Goal: Task Accomplishment & Management: Manage account settings

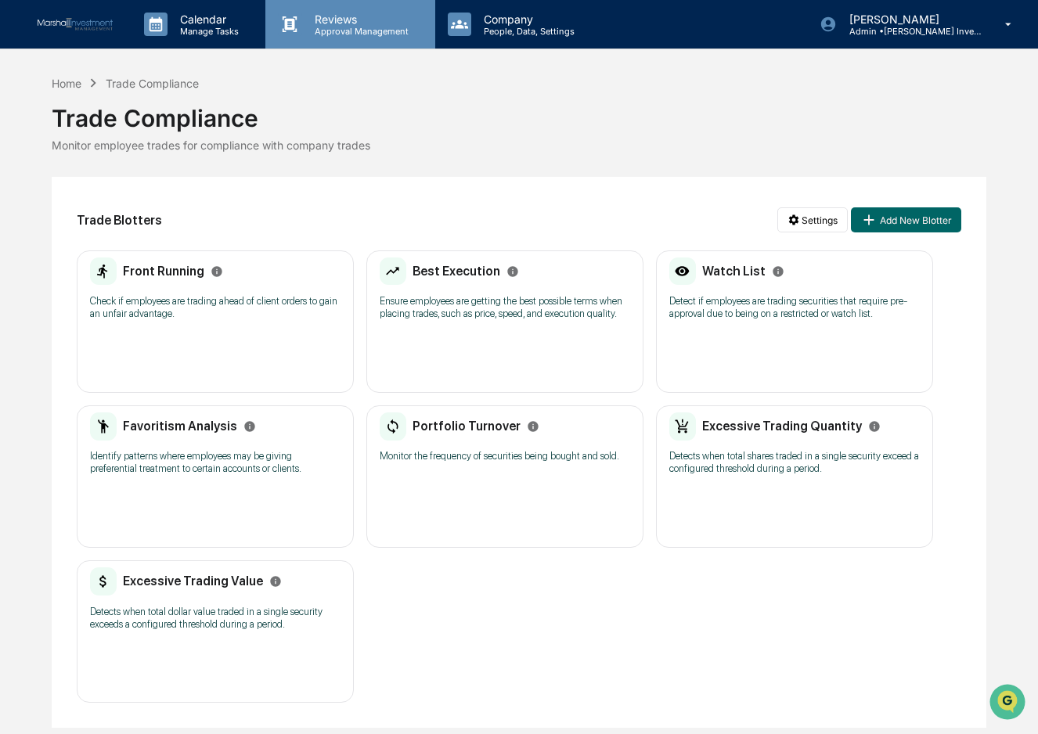
click at [337, 24] on p "Reviews" at bounding box center [359, 19] width 114 height 13
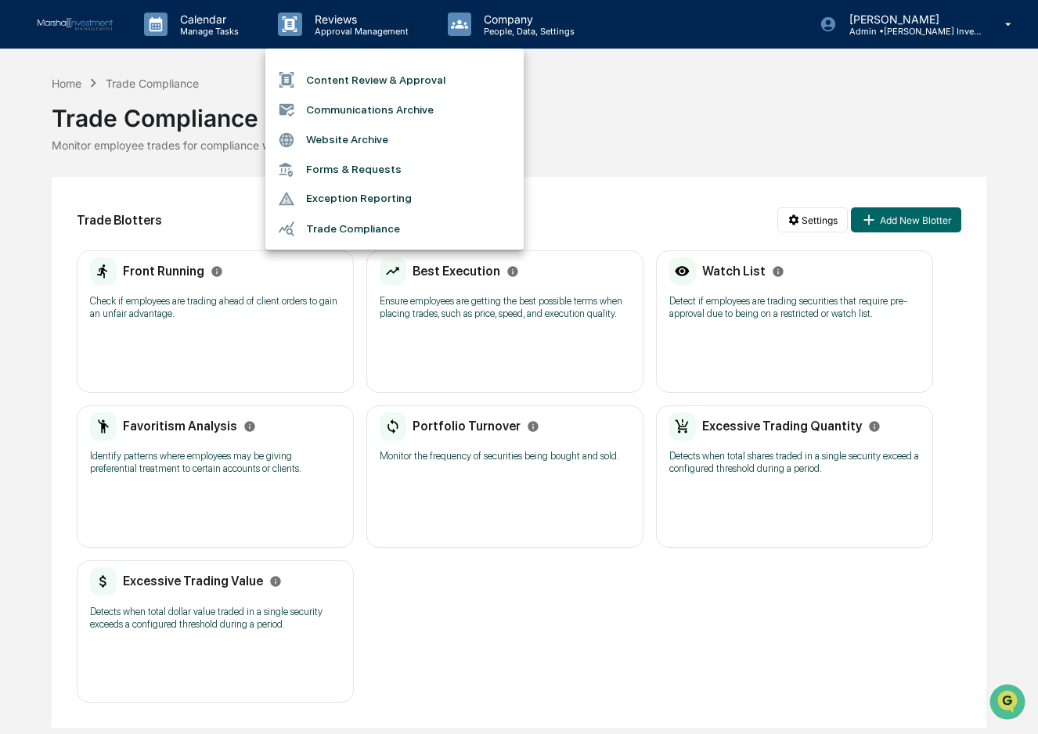
click at [375, 77] on li "Content Review & Approval" at bounding box center [394, 80] width 258 height 30
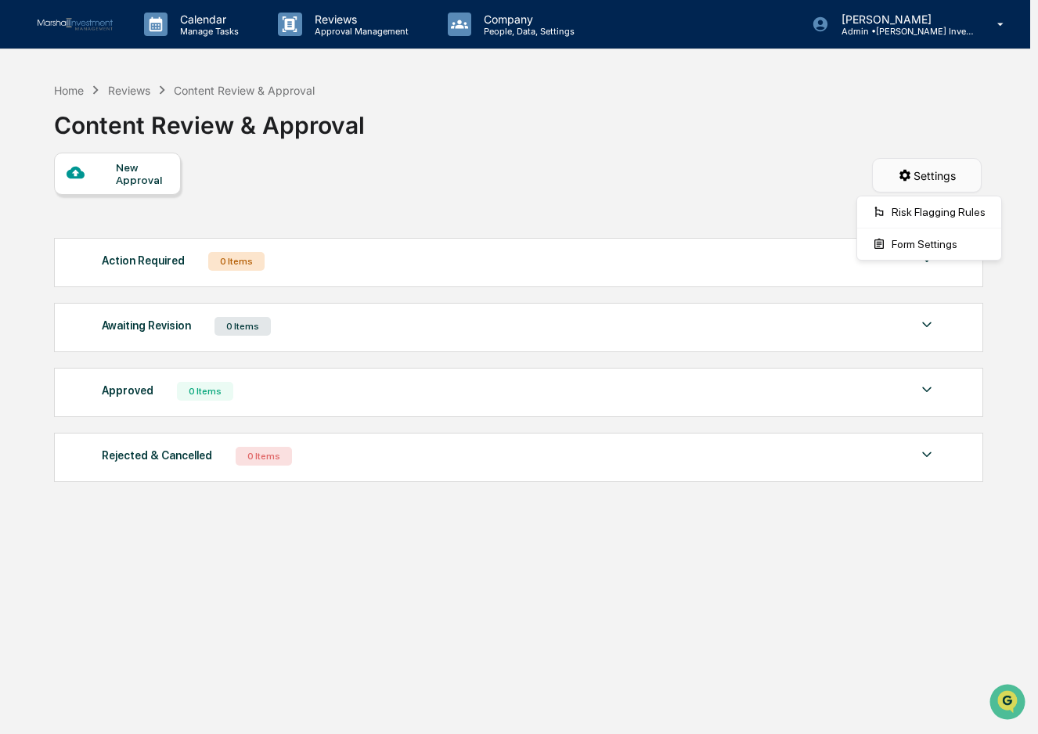
click at [921, 161] on html "Calendar Manage Tasks Reviews Approval Management Company People, Data, Setting…" at bounding box center [519, 367] width 1038 height 734
click at [917, 242] on div "Form Settings" at bounding box center [929, 244] width 138 height 25
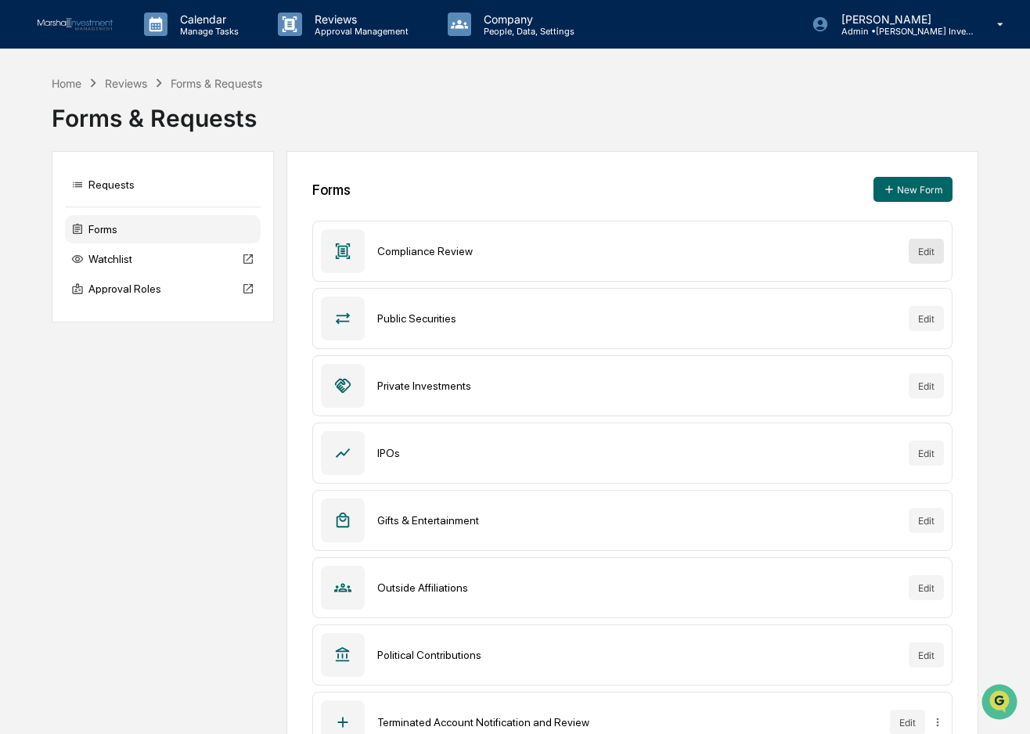
click at [926, 254] on button "Edit" at bounding box center [926, 251] width 35 height 25
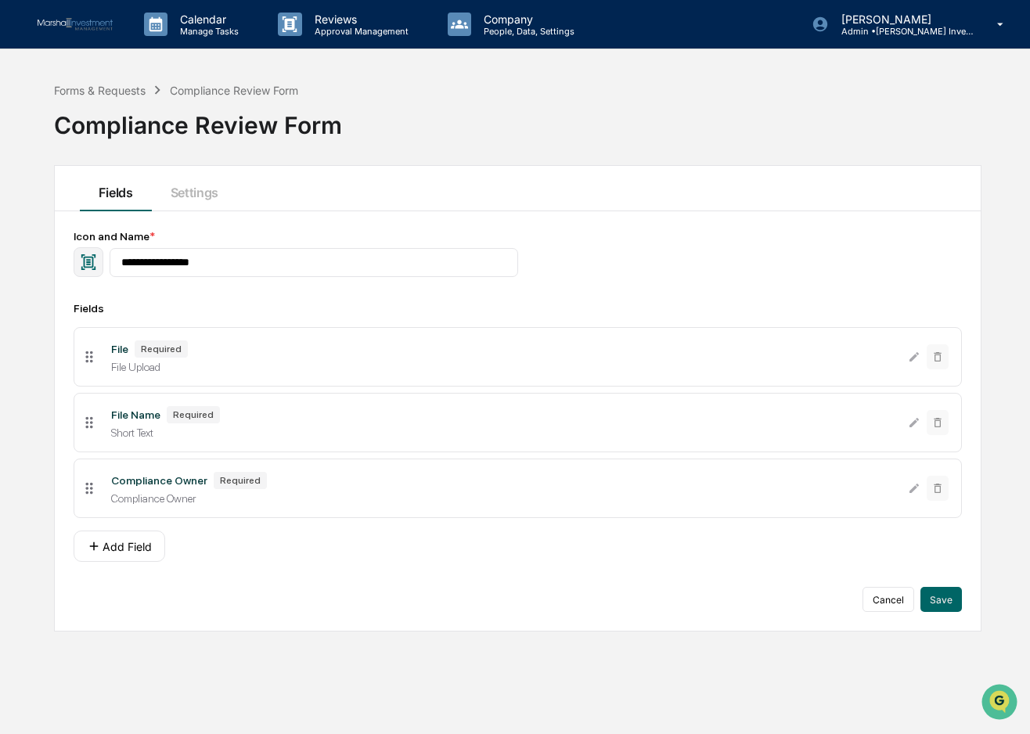
click at [91, 491] on icon at bounding box center [89, 488] width 17 height 17
click at [114, 88] on div "Forms & Requests" at bounding box center [100, 90] width 92 height 13
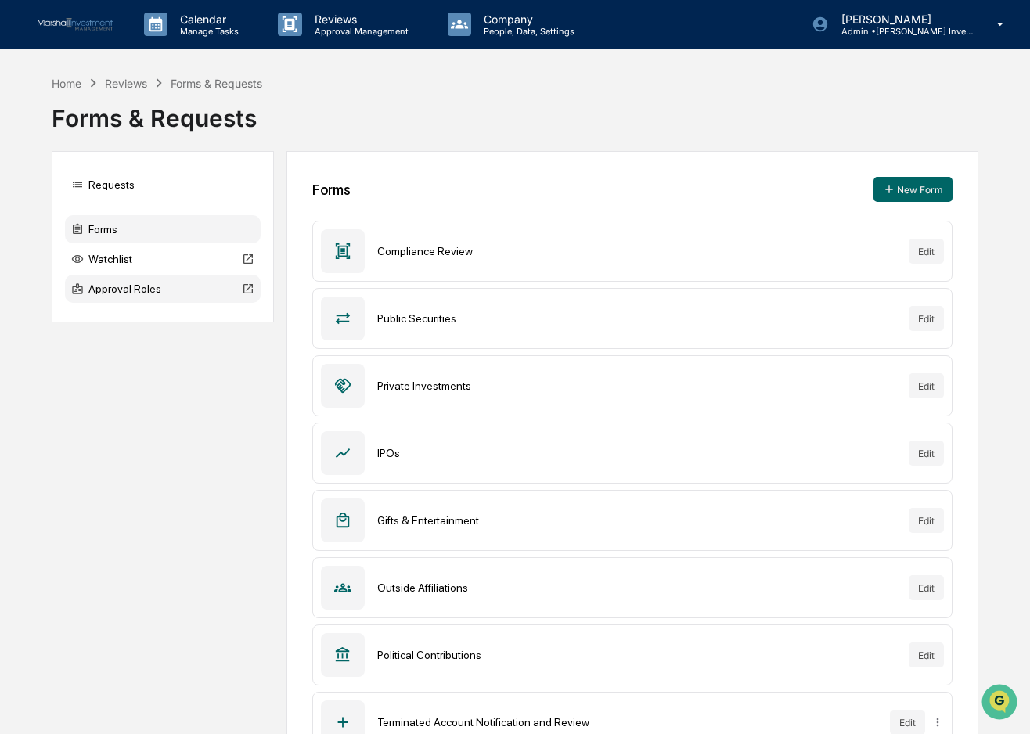
click at [140, 297] on div "Approval Roles" at bounding box center [163, 289] width 196 height 28
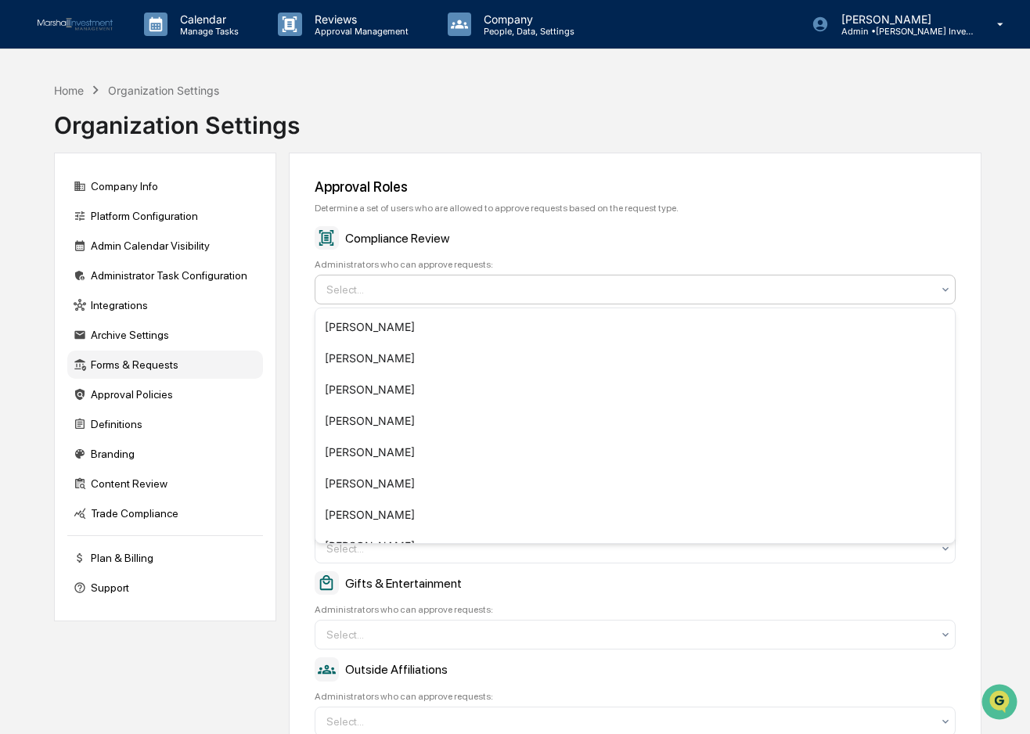
click at [942, 287] on icon at bounding box center [945, 289] width 13 height 13
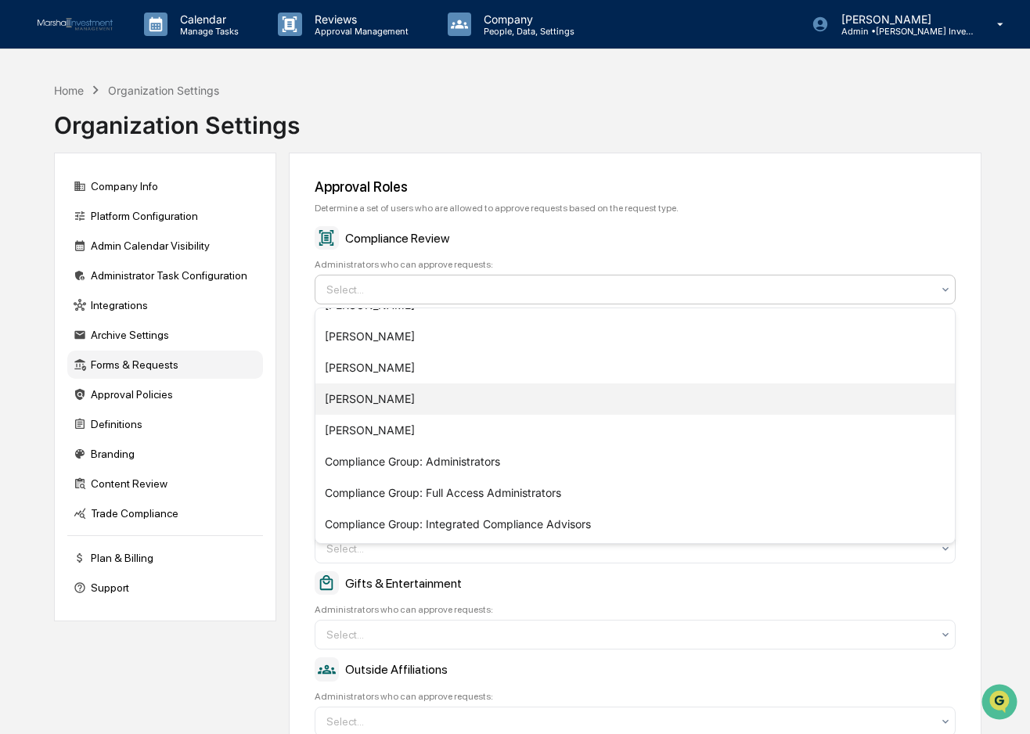
click at [394, 398] on div "[PERSON_NAME]" at bounding box center [634, 399] width 639 height 31
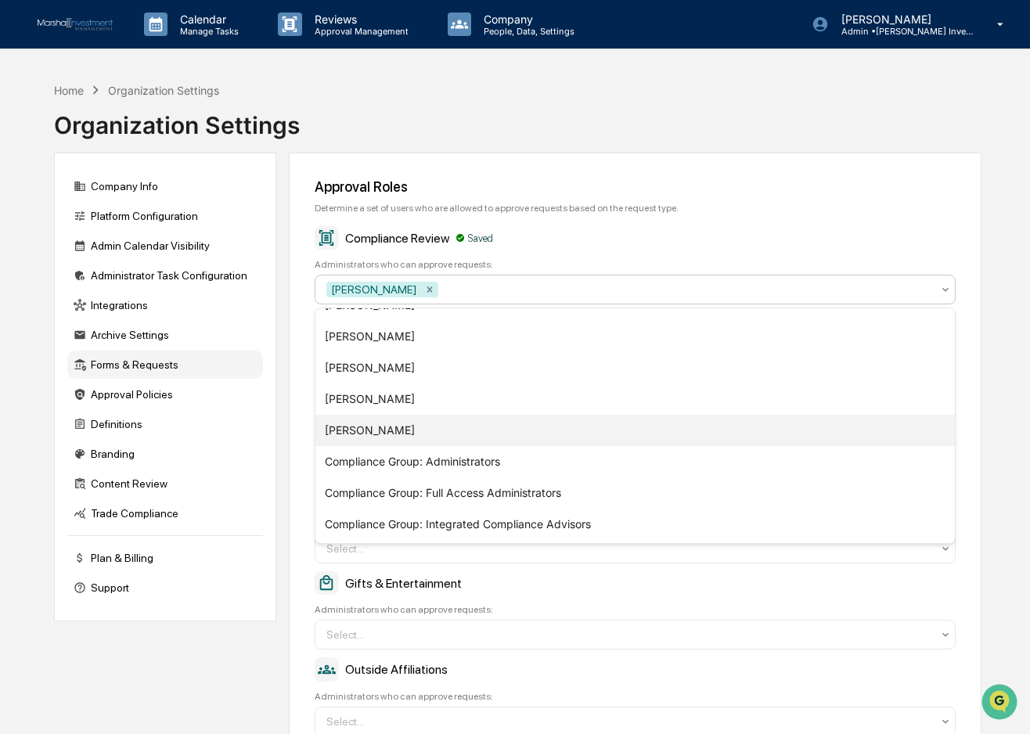
click at [394, 425] on div "[PERSON_NAME]" at bounding box center [634, 430] width 639 height 31
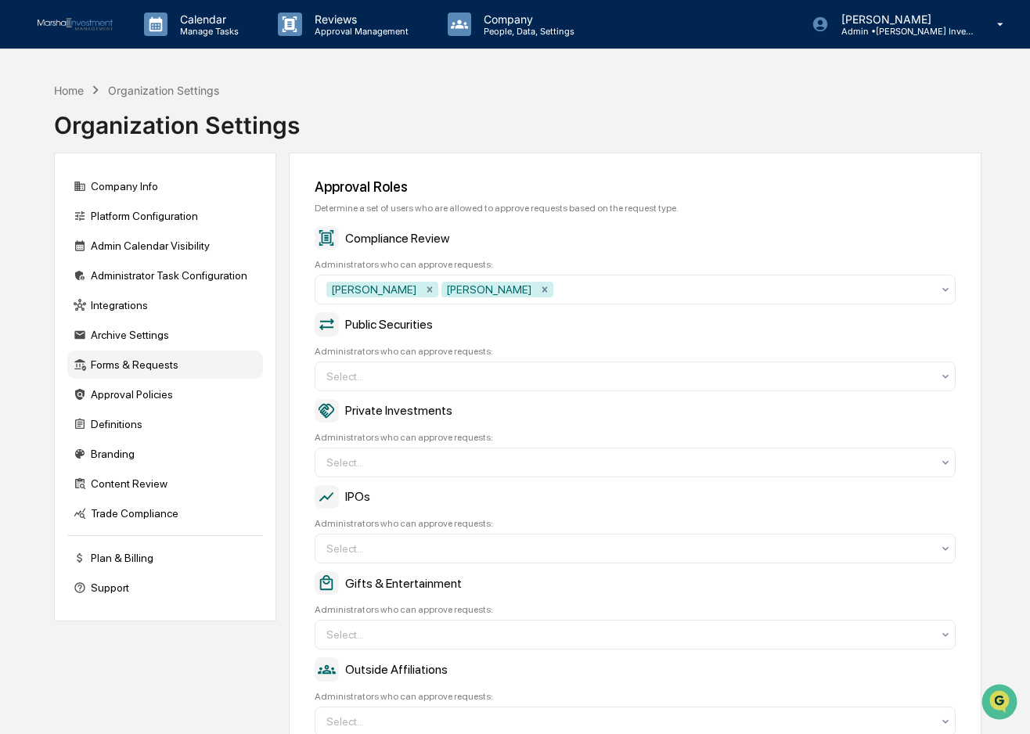
click at [968, 360] on div "Approval Roles Determine a set of users who are allowed to approve requests bas…" at bounding box center [635, 578] width 692 height 851
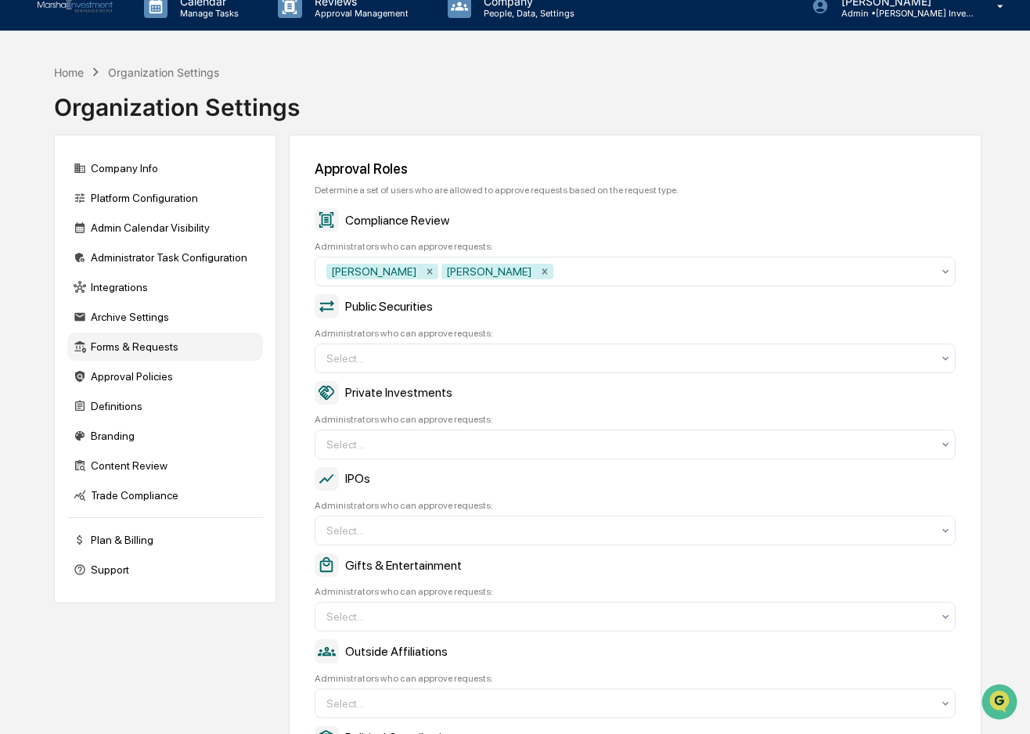
scroll to position [0, 0]
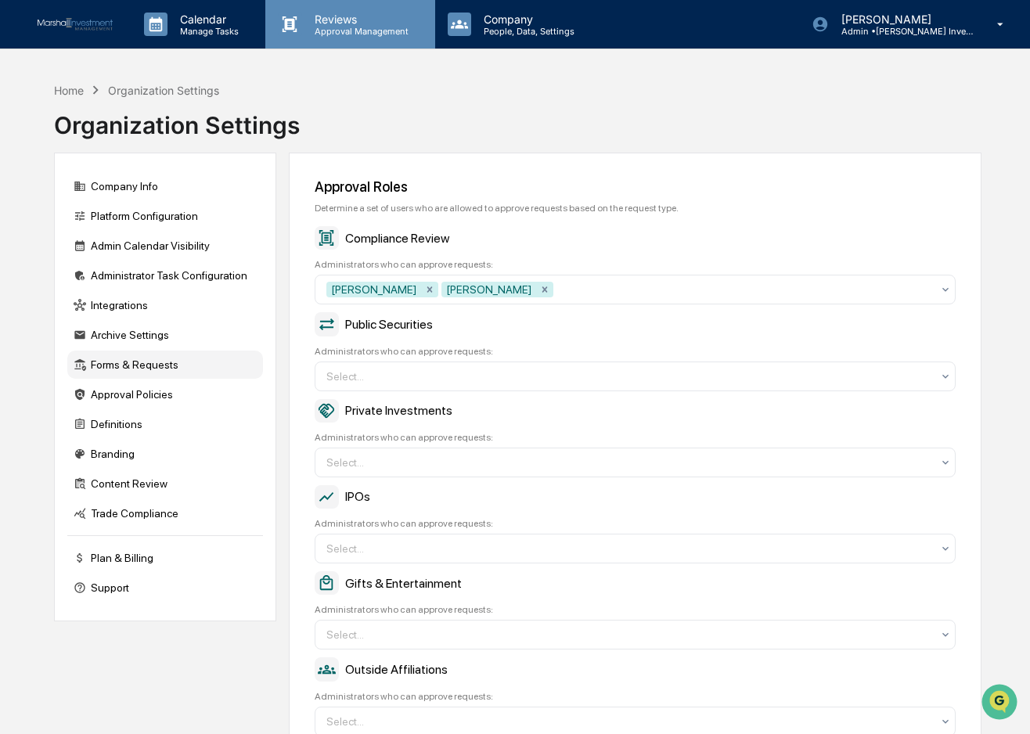
click at [355, 20] on p "Reviews" at bounding box center [359, 19] width 114 height 13
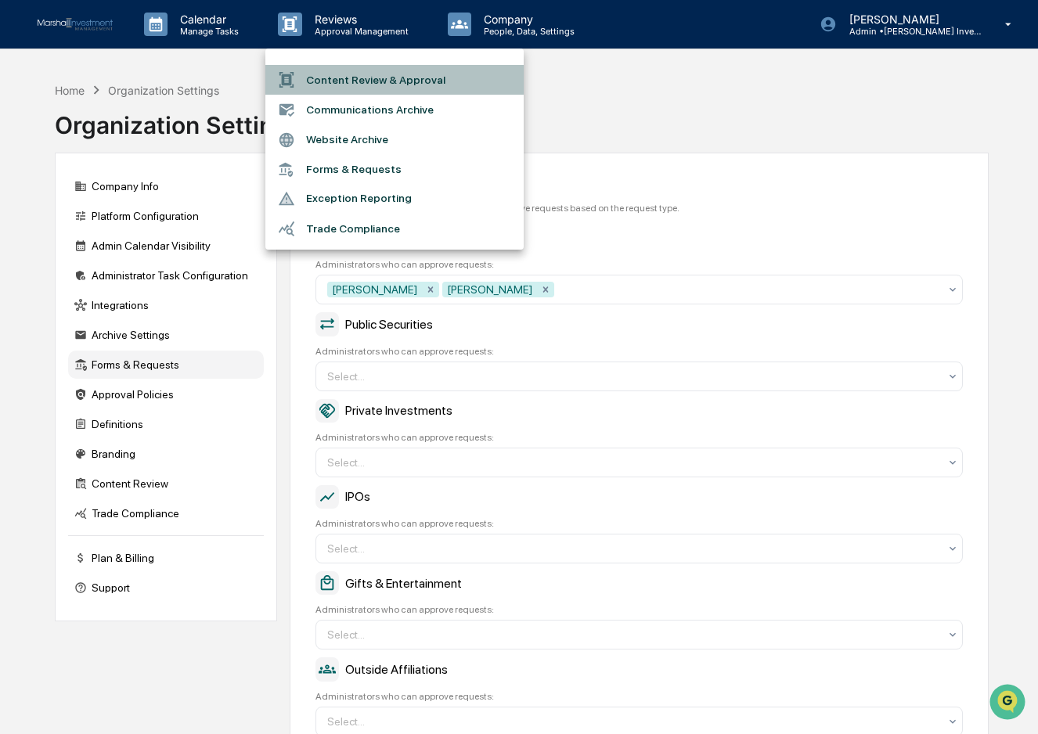
click at [408, 77] on li "Content Review & Approval" at bounding box center [394, 80] width 258 height 30
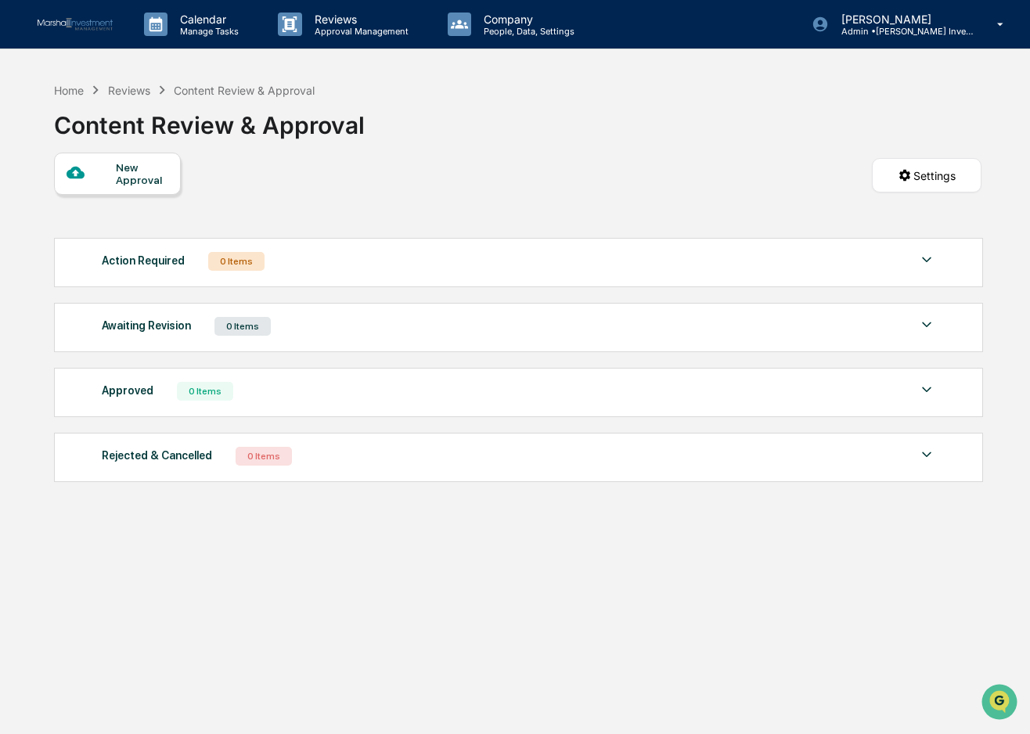
click at [135, 176] on div "New Approval" at bounding box center [142, 173] width 52 height 25
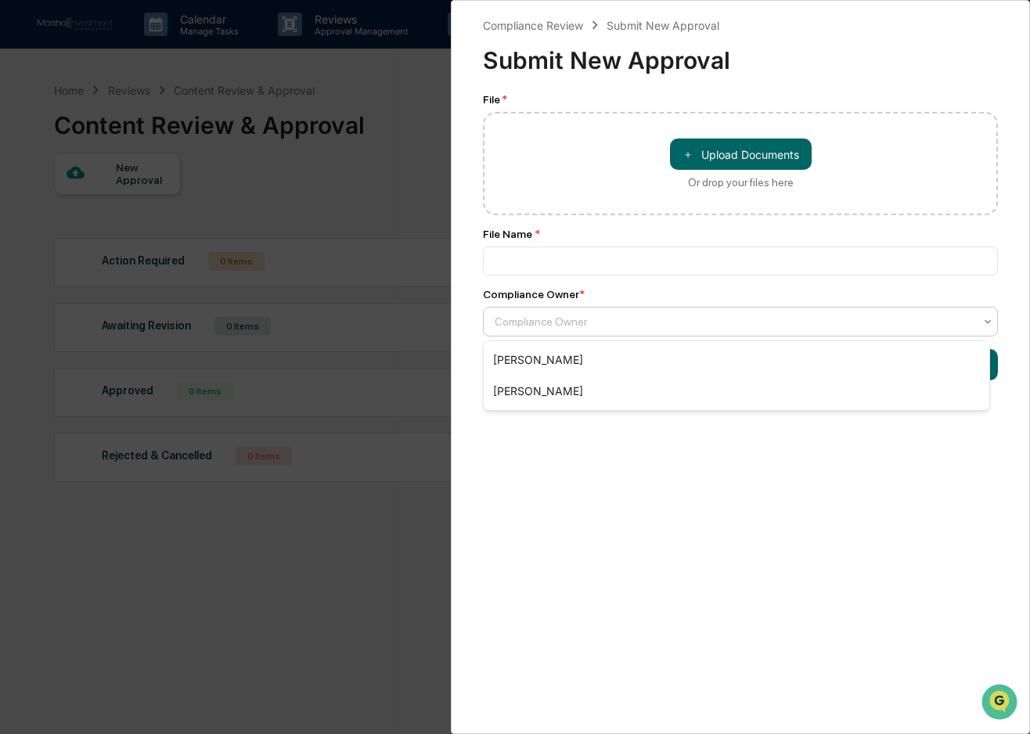
click at [583, 322] on div at bounding box center [734, 322] width 479 height 16
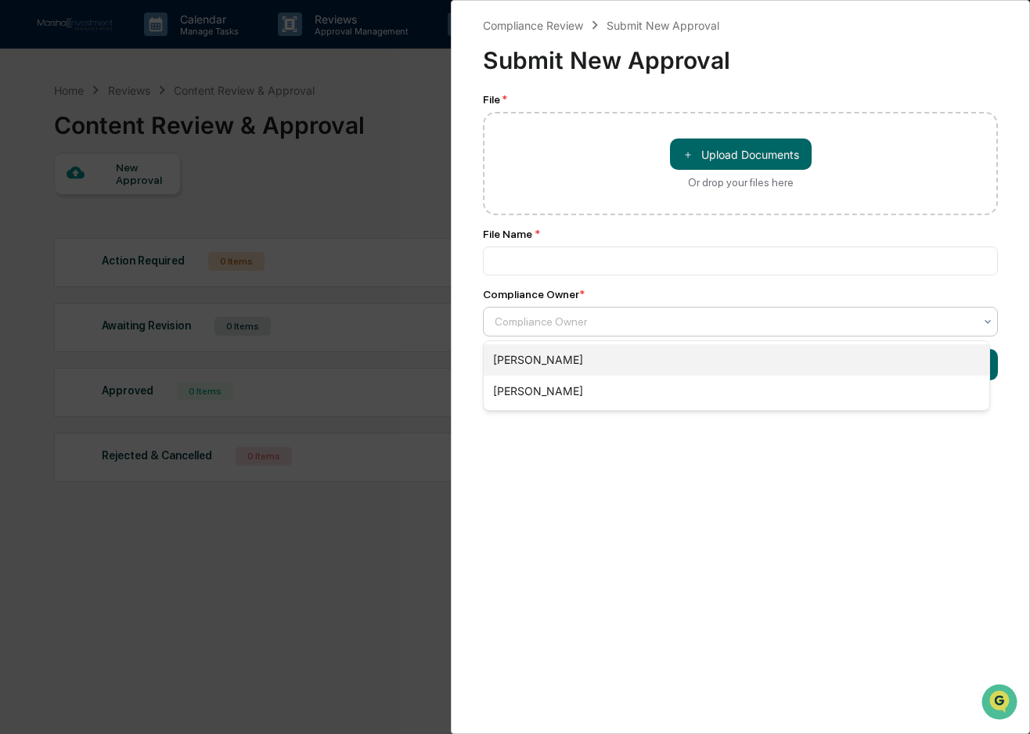
click at [555, 362] on div "[PERSON_NAME]" at bounding box center [737, 359] width 506 height 31
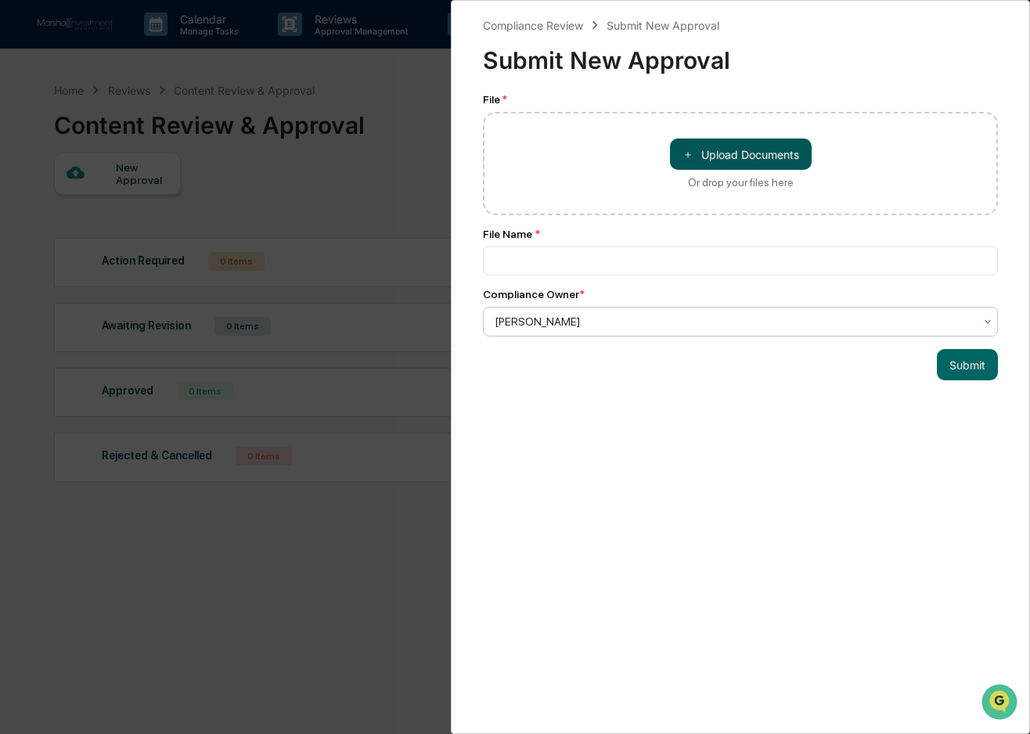
click at [697, 155] on button "＋ Upload Documents" at bounding box center [741, 154] width 142 height 31
type input "**********"
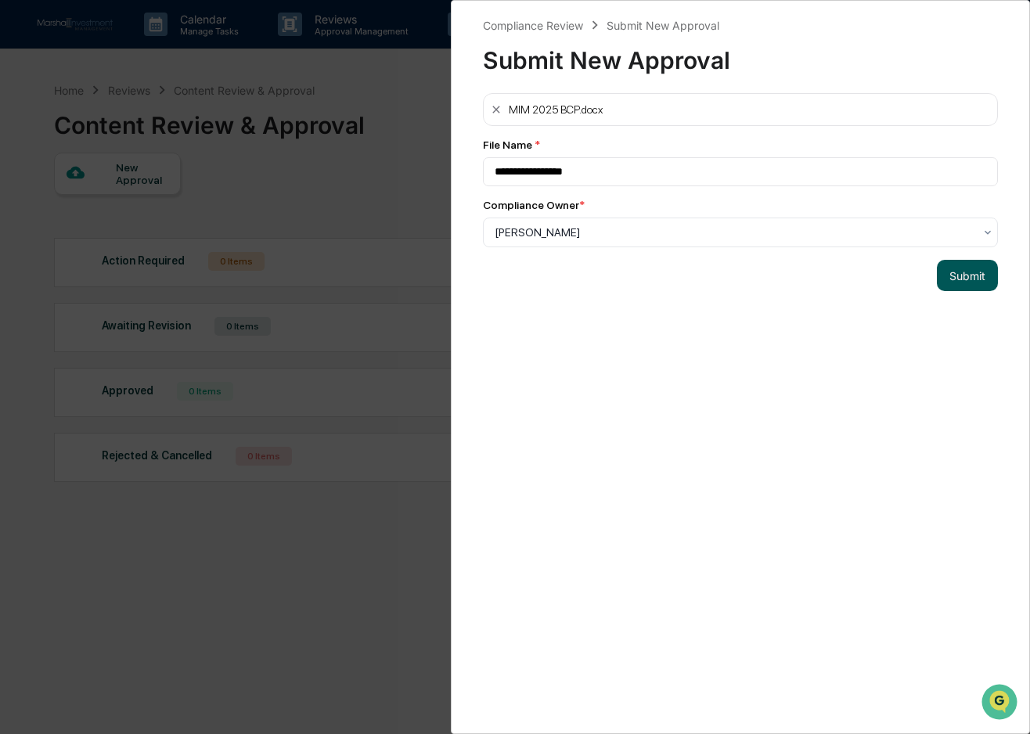
click at [961, 278] on button "Submit" at bounding box center [967, 275] width 61 height 31
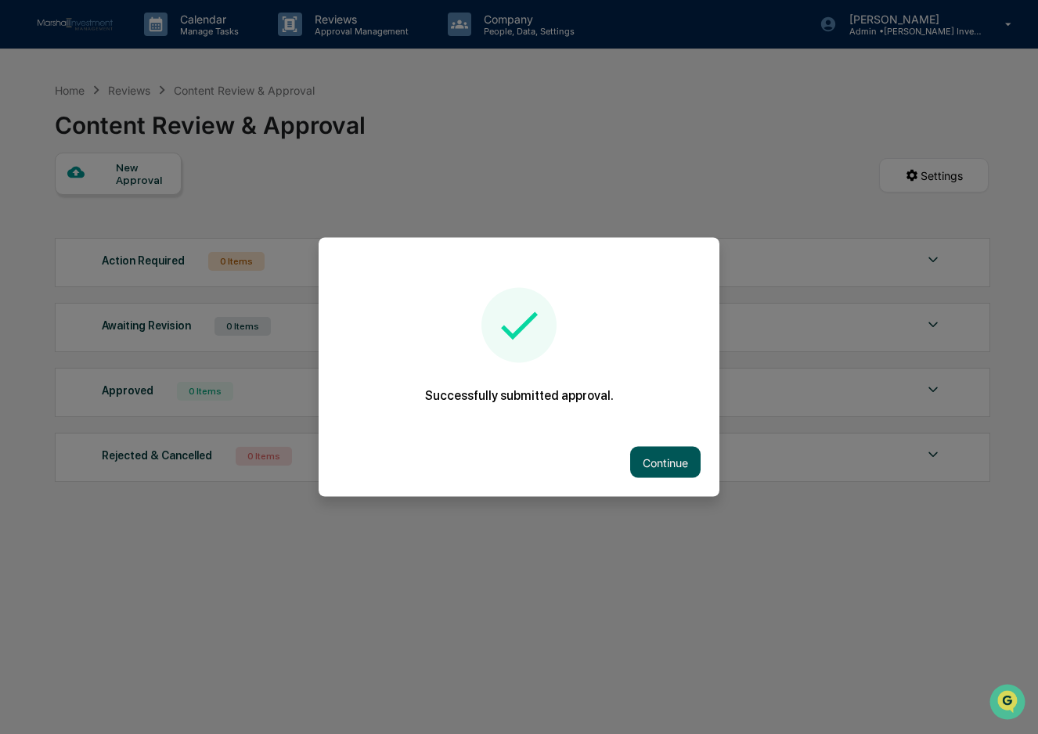
click at [672, 463] on button "Continue" at bounding box center [665, 462] width 70 height 31
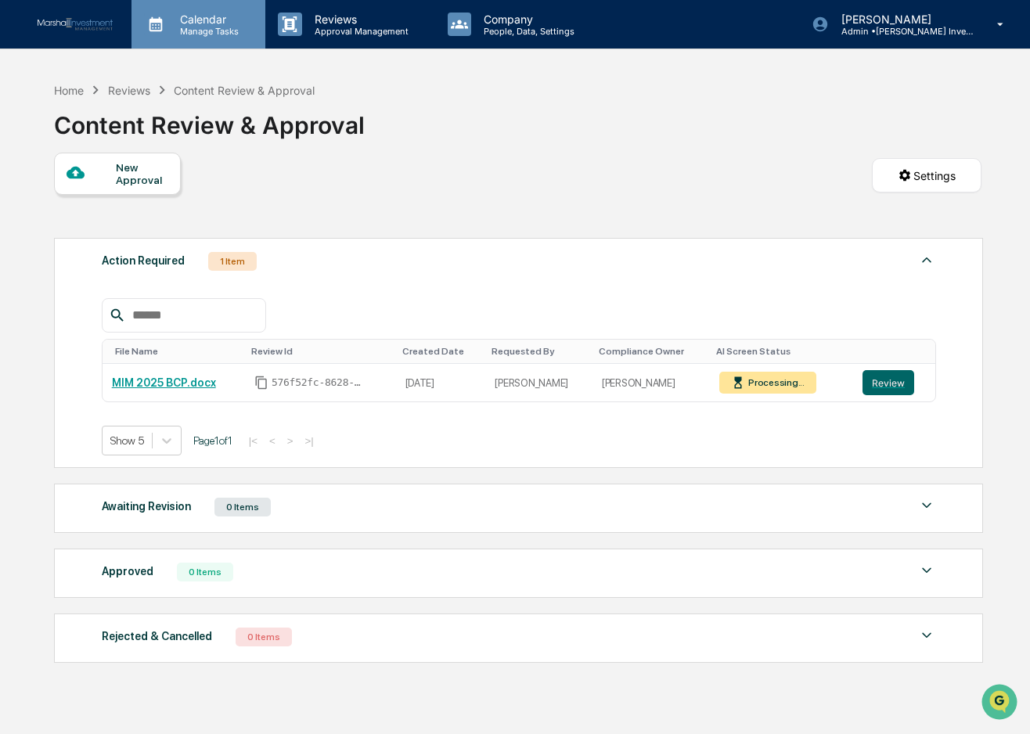
click at [196, 26] on p "Manage Tasks" at bounding box center [207, 31] width 79 height 11
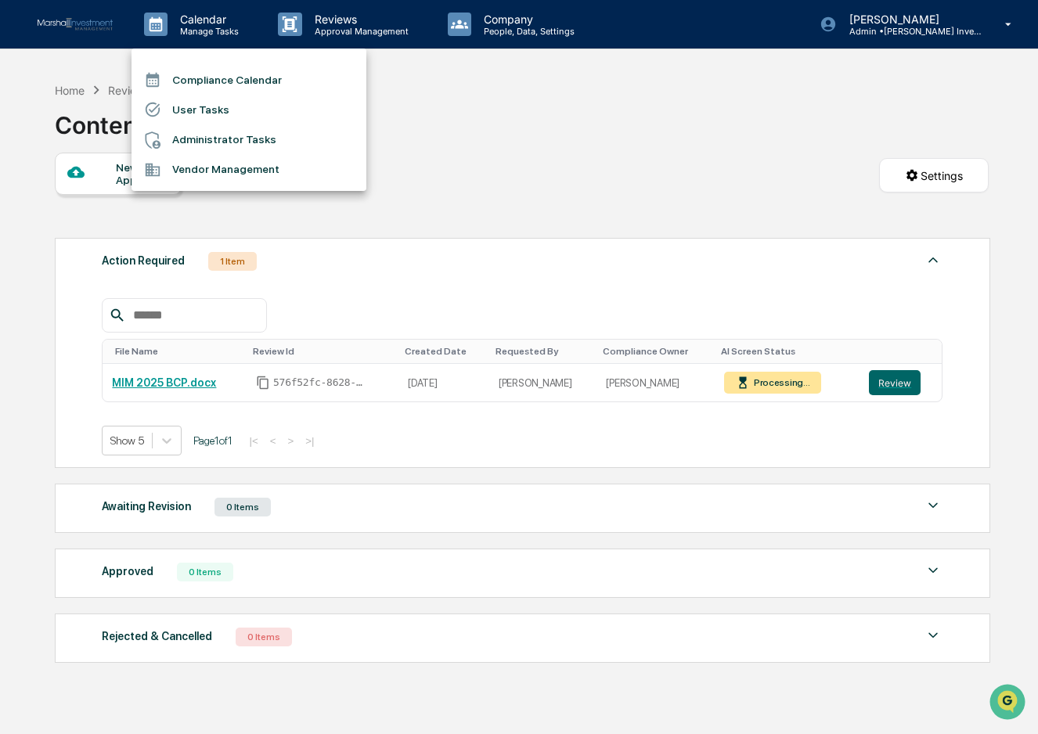
click at [192, 106] on li "User Tasks" at bounding box center [249, 110] width 235 height 30
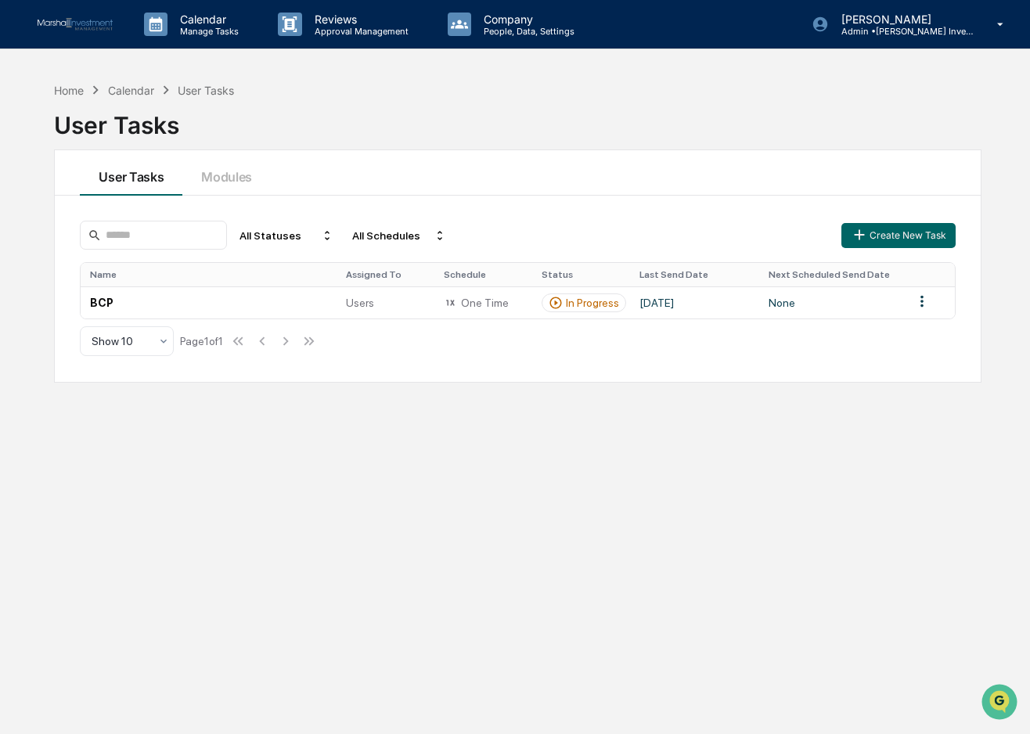
click at [888, 217] on div "All Statuses All Schedules Create New Task Name Assigned To Schedule Status Las…" at bounding box center [517, 289] width 925 height 186
click at [890, 228] on button "Create New Task" at bounding box center [899, 235] width 114 height 25
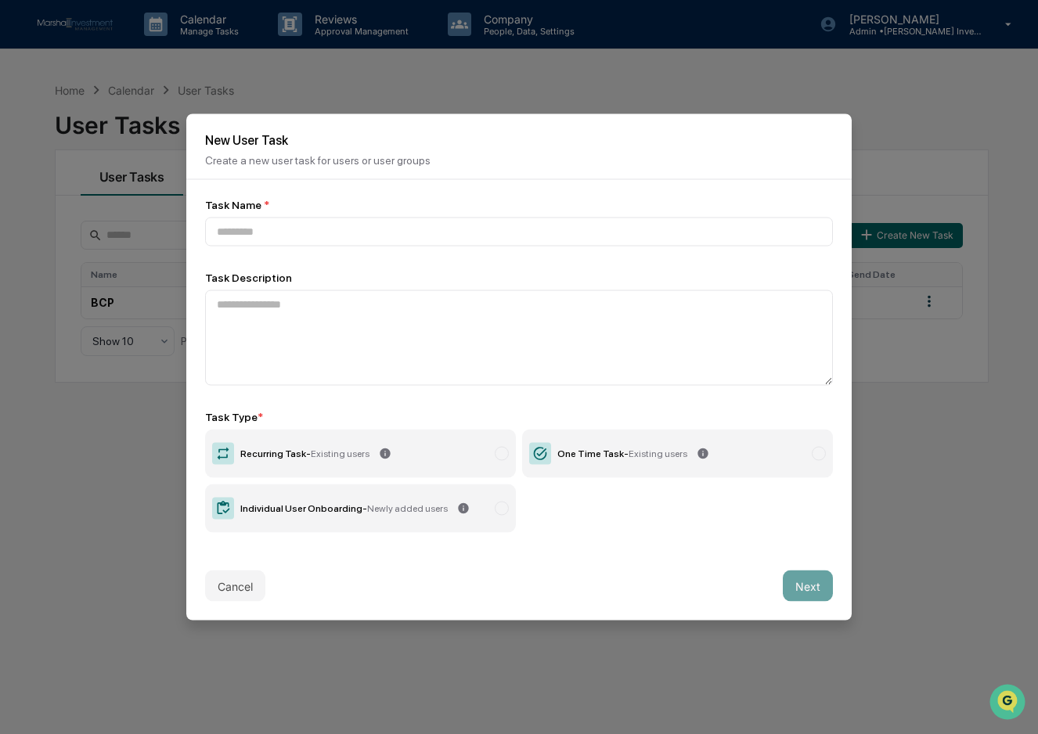
click at [749, 459] on label "One Time Task - Existing users" at bounding box center [677, 454] width 311 height 49
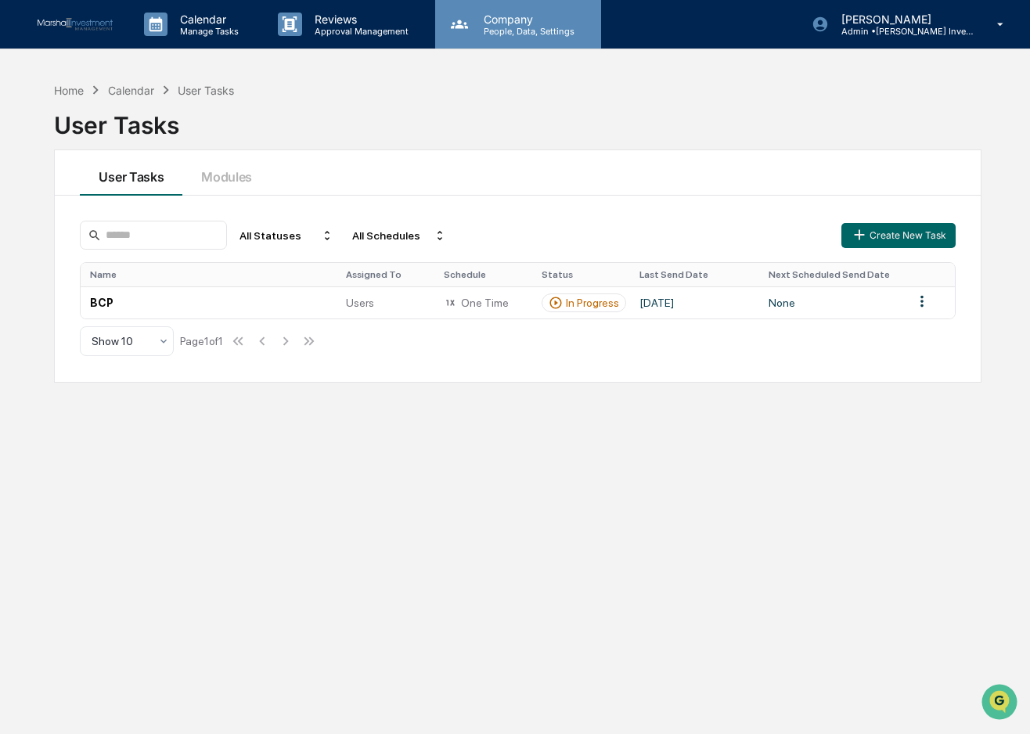
click at [496, 26] on p "People, Data, Settings" at bounding box center [526, 31] width 111 height 11
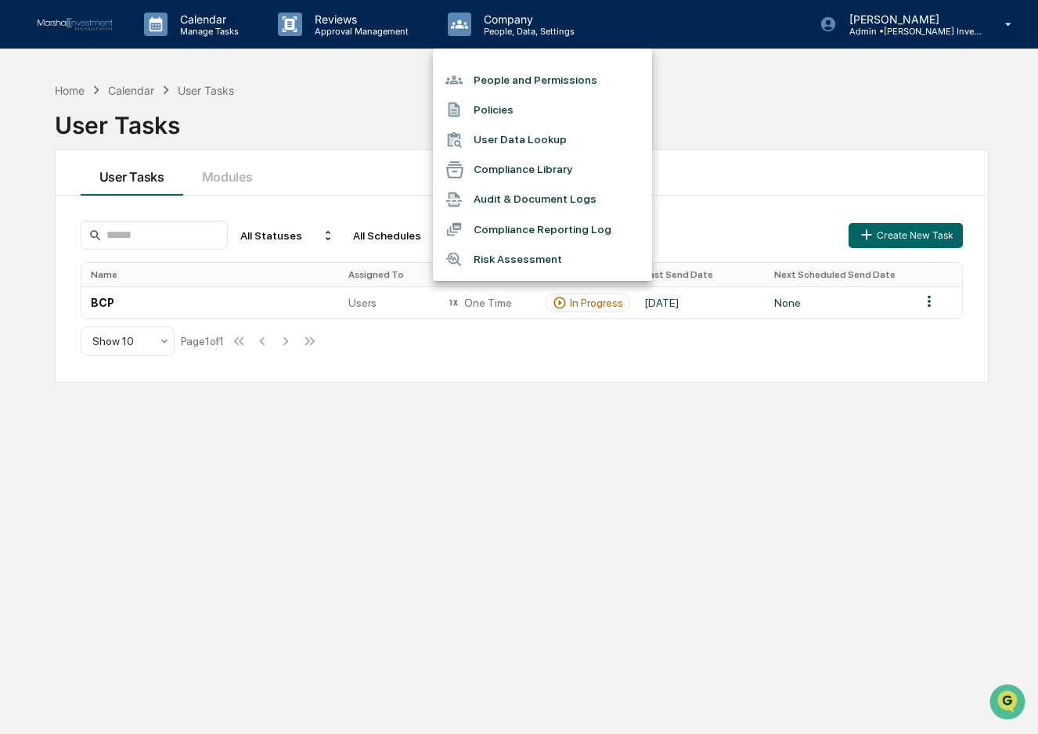
click at [522, 79] on li "People and Permissions" at bounding box center [542, 80] width 219 height 30
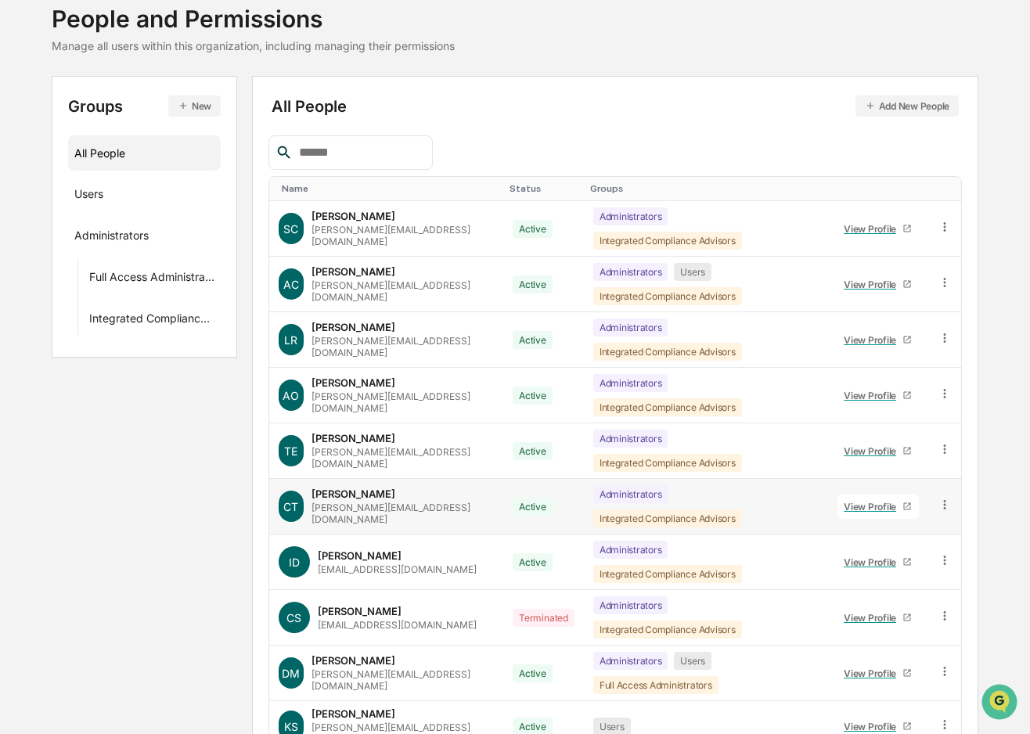
scroll to position [111, 0]
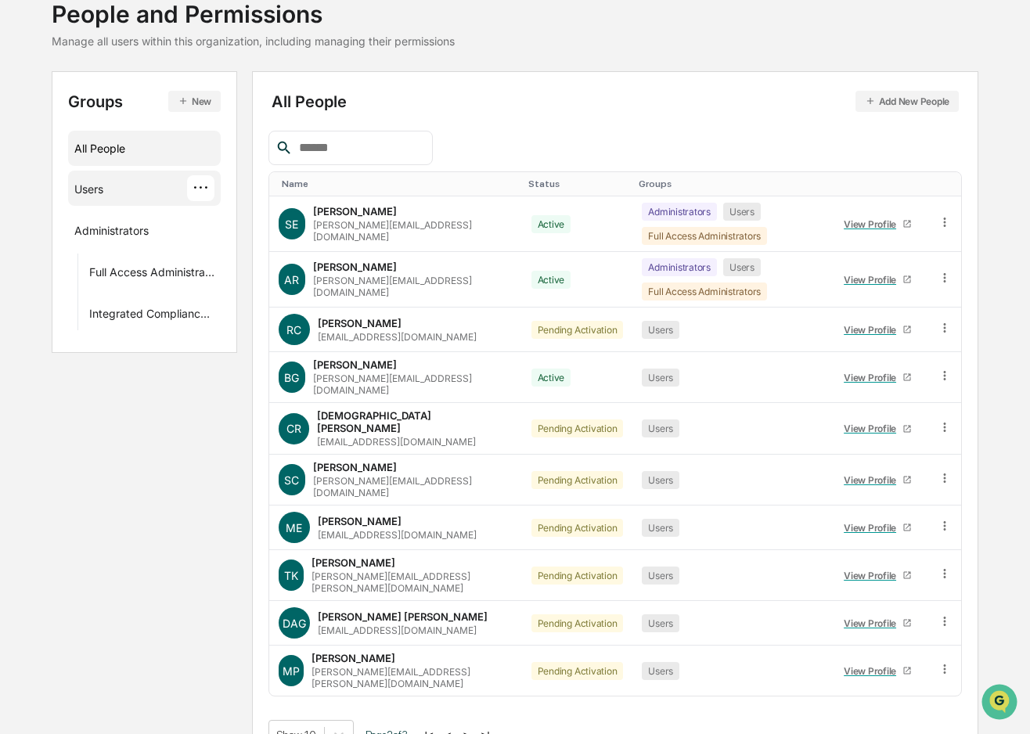
click at [196, 184] on div "···" at bounding box center [200, 188] width 27 height 26
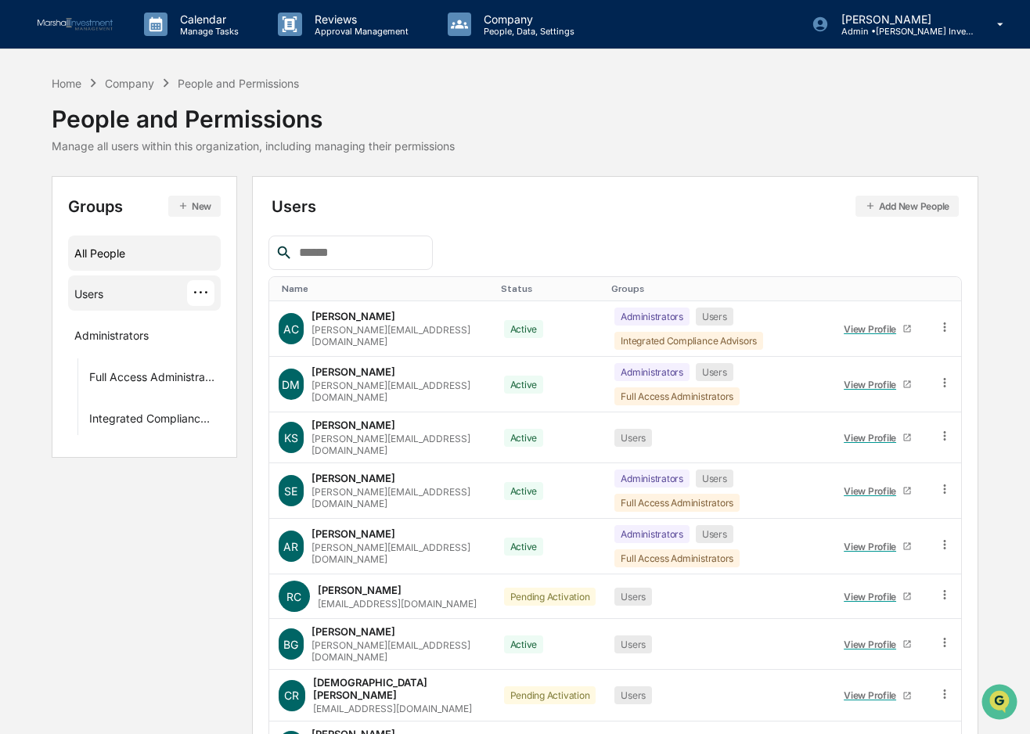
click at [87, 254] on div "All People" at bounding box center [144, 253] width 140 height 26
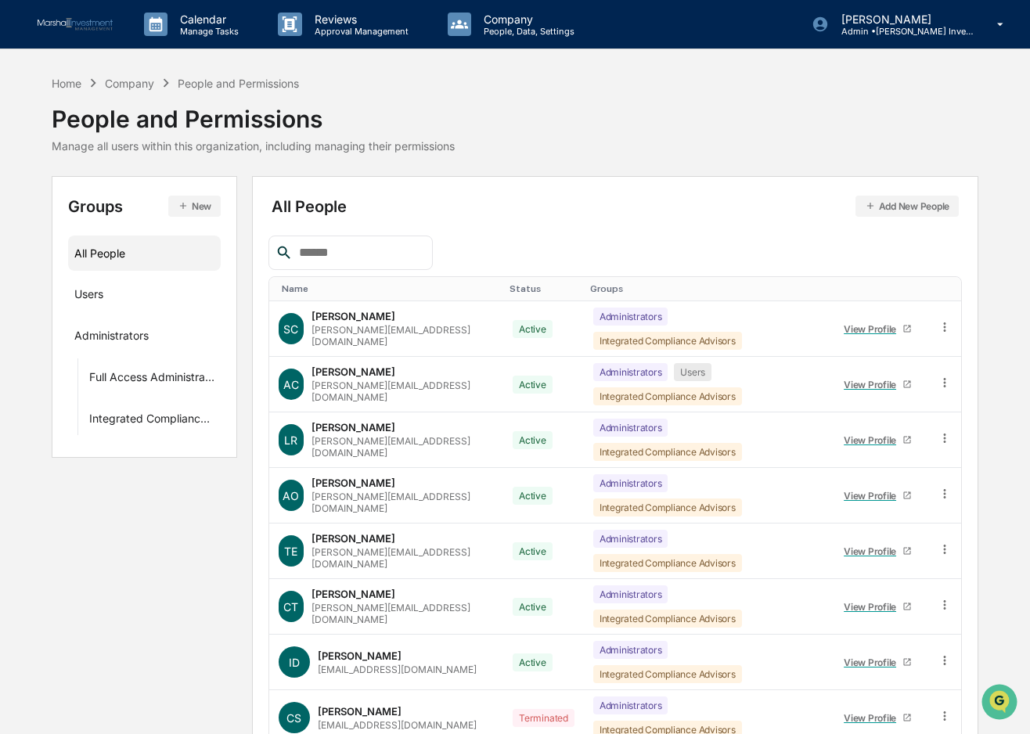
click at [200, 205] on button "New" at bounding box center [194, 206] width 52 height 21
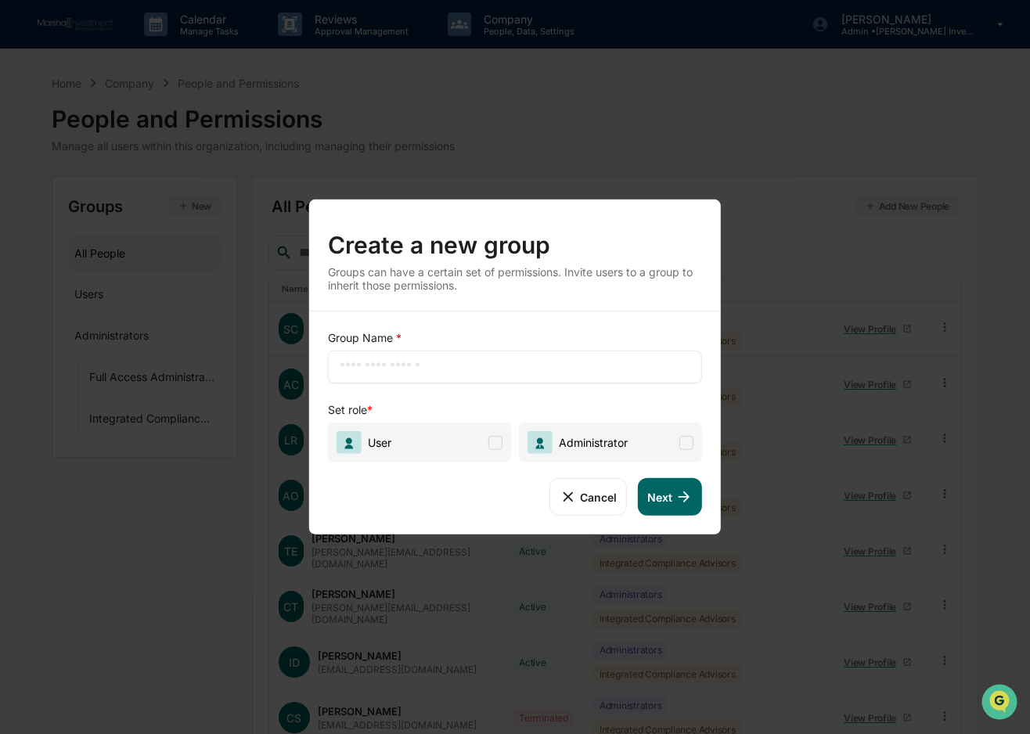
click at [496, 445] on span at bounding box center [495, 442] width 14 height 14
click at [380, 365] on input "text" at bounding box center [515, 367] width 351 height 16
type input "******"
click at [657, 491] on button "Next" at bounding box center [670, 497] width 64 height 38
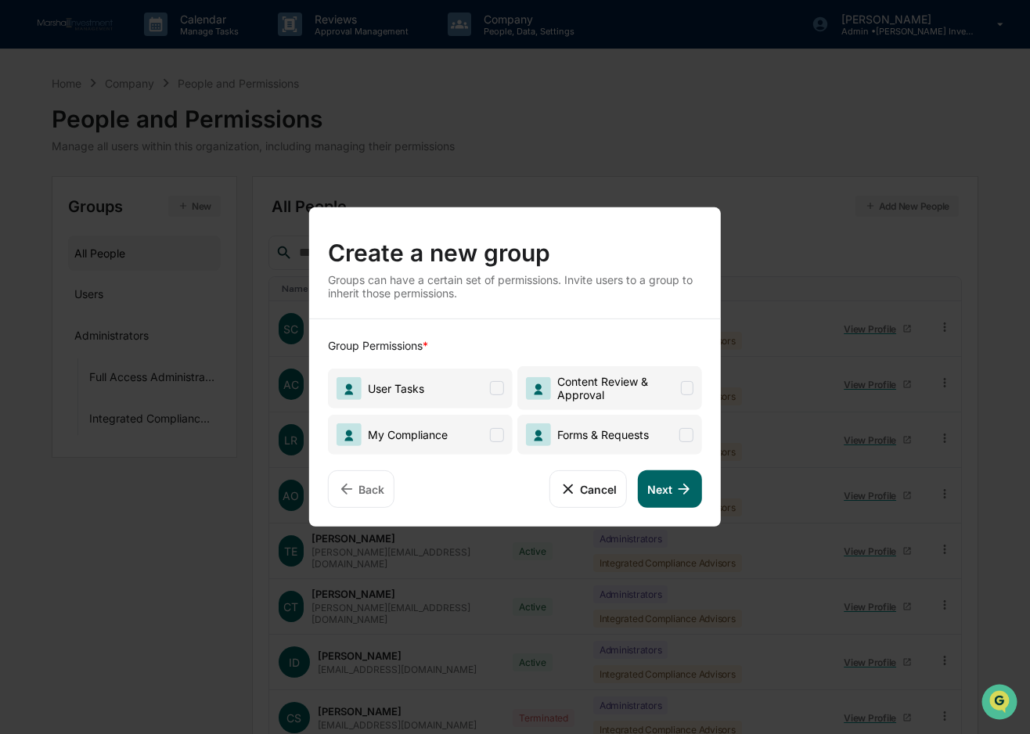
click at [683, 432] on span at bounding box center [686, 434] width 14 height 14
click at [494, 387] on span at bounding box center [497, 388] width 14 height 14
click at [667, 494] on button "Next" at bounding box center [670, 489] width 64 height 38
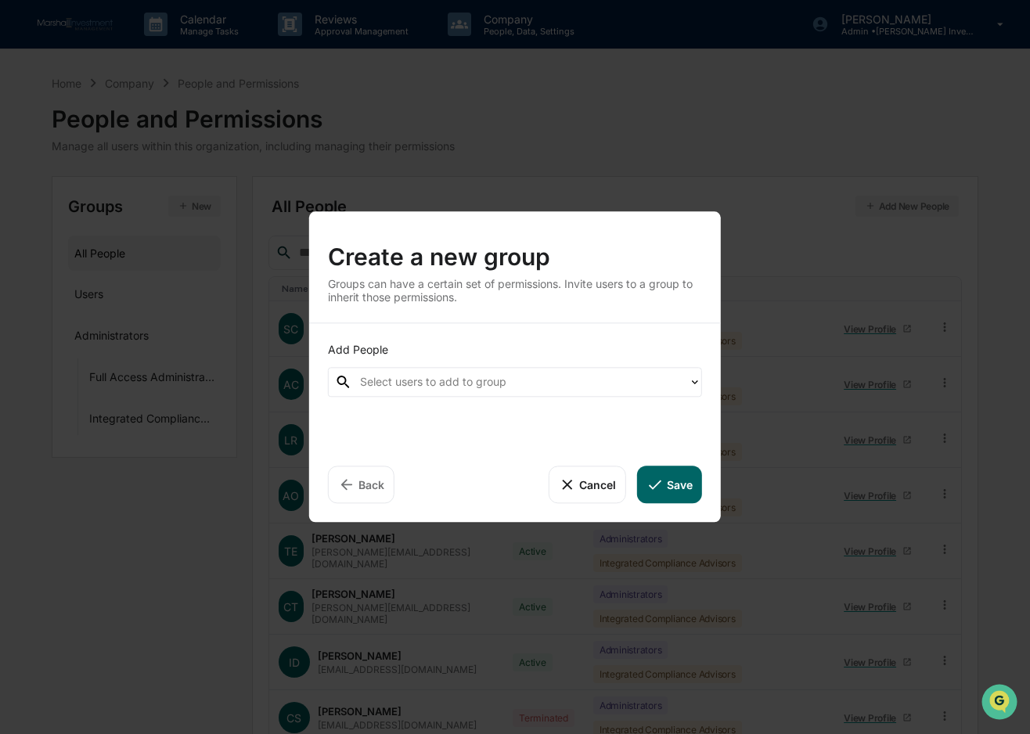
click at [467, 379] on div at bounding box center [520, 382] width 321 height 18
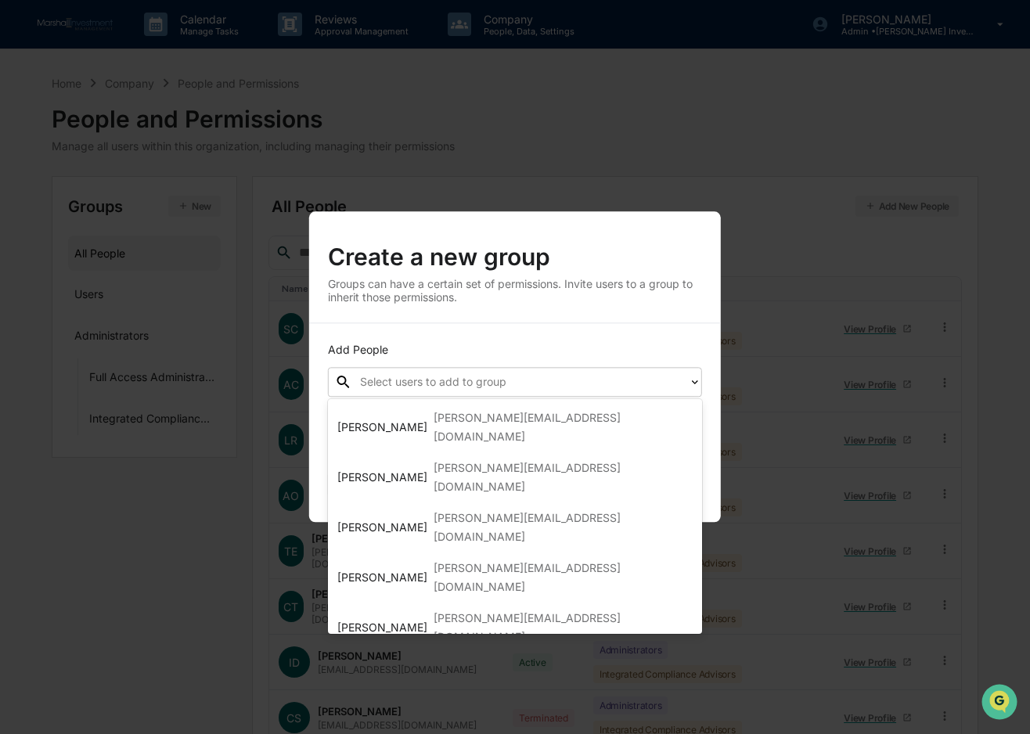
click at [469, 659] on div "[EMAIL_ADDRESS][DOMAIN_NAME]" at bounding box center [528, 668] width 189 height 19
click at [528, 709] on div "[EMAIL_ADDRESS][DOMAIN_NAME]" at bounding box center [610, 728] width 164 height 38
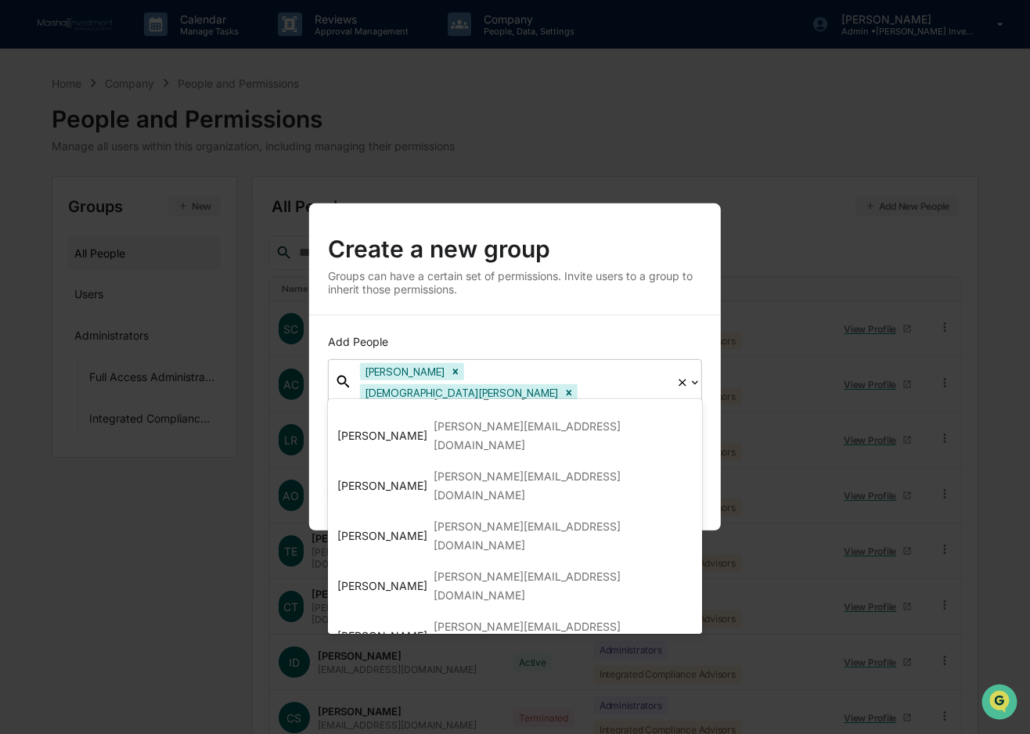
scroll to position [78, 0]
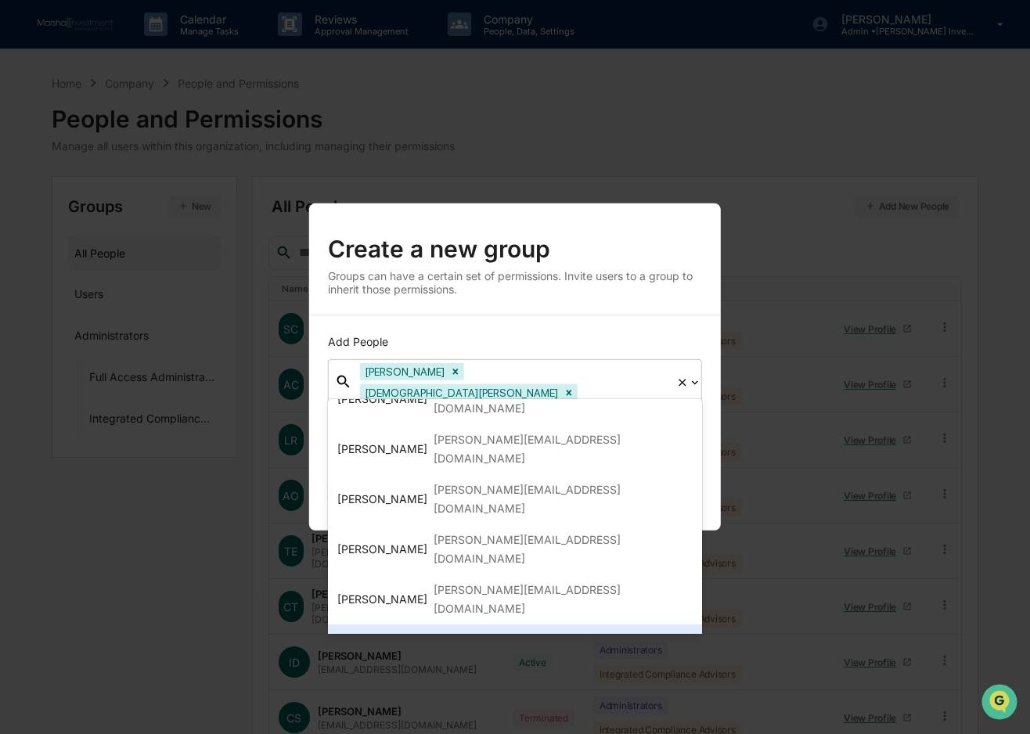
click at [460, 631] on div "[PERSON_NAME][EMAIL_ADDRESS][DOMAIN_NAME]" at bounding box center [563, 650] width 259 height 38
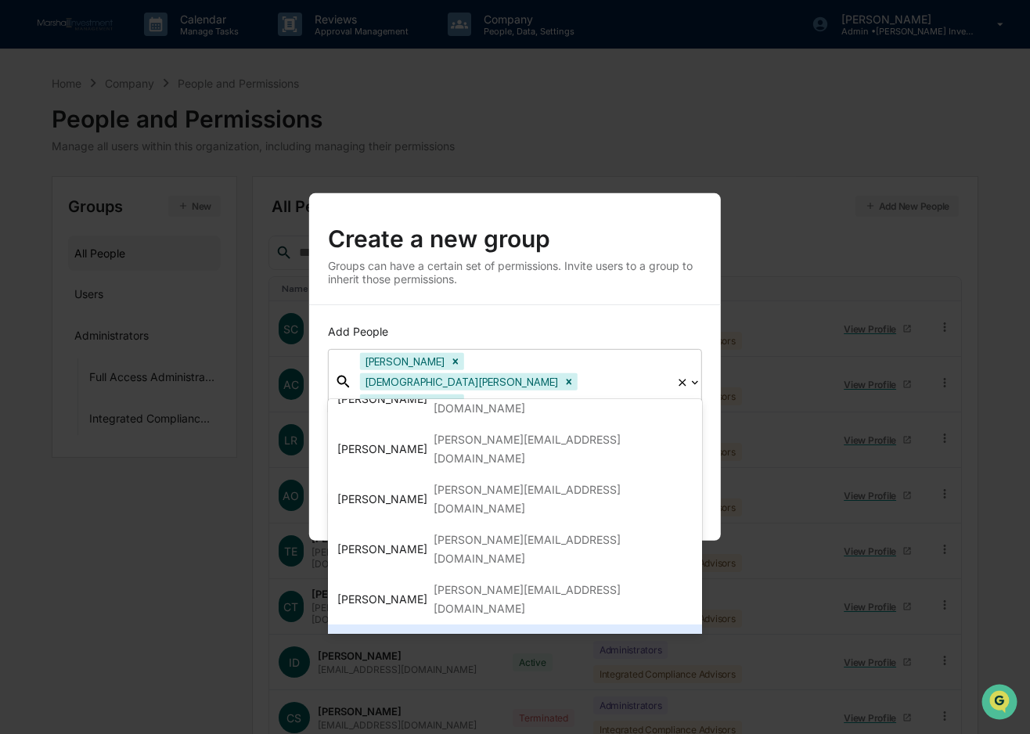
click at [460, 631] on div "[EMAIL_ADDRESS][DOMAIN_NAME]" at bounding box center [528, 640] width 189 height 19
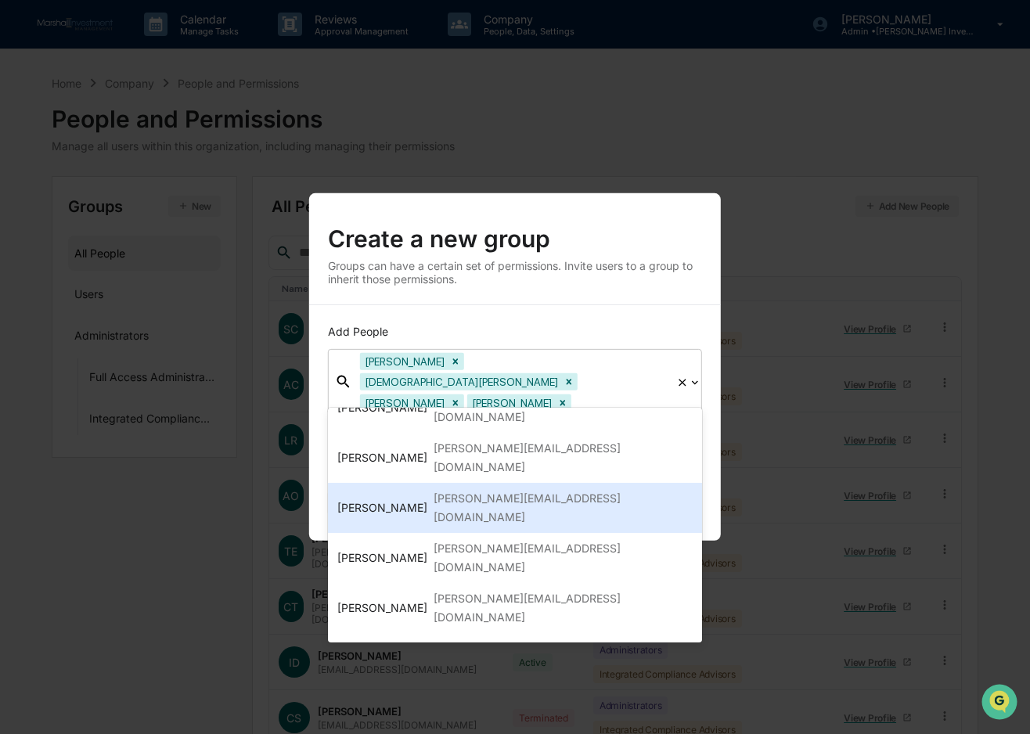
click at [559, 305] on div "Create a new group Groups can have a certain set of permissions. Invite users t…" at bounding box center [515, 248] width 412 height 111
click at [604, 325] on div "Add People option Michele Evrage, selected. 10 results available. Use Up and Do…" at bounding box center [515, 423] width 412 height 236
click at [698, 384] on icon at bounding box center [695, 382] width 13 height 13
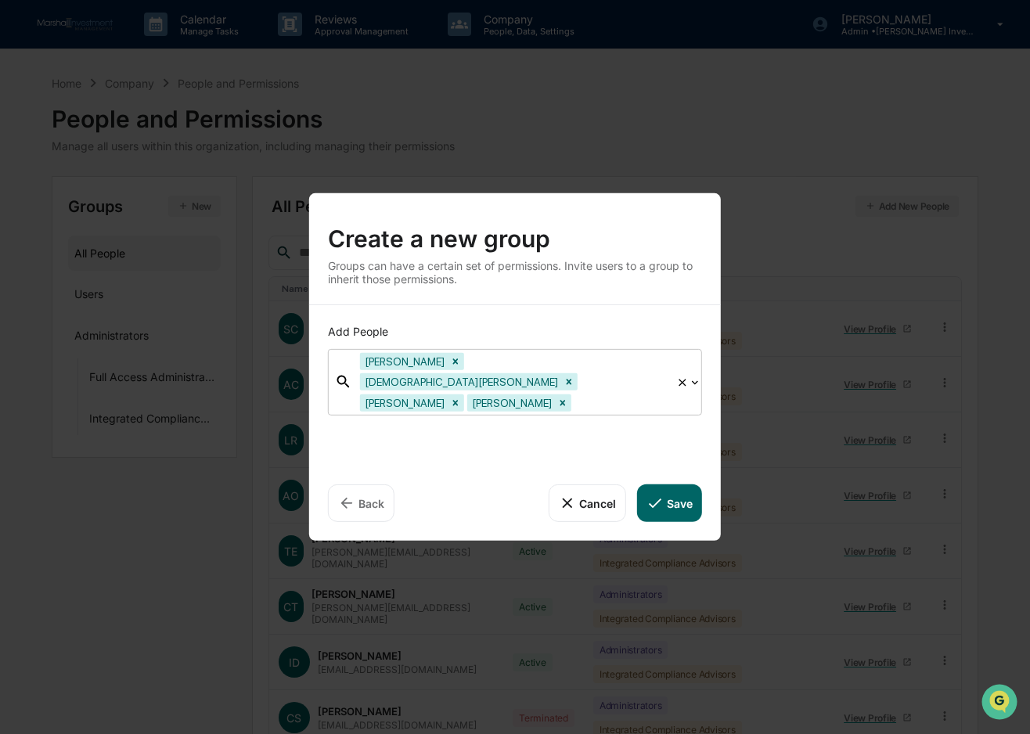
click at [669, 492] on button "Save" at bounding box center [669, 504] width 65 height 38
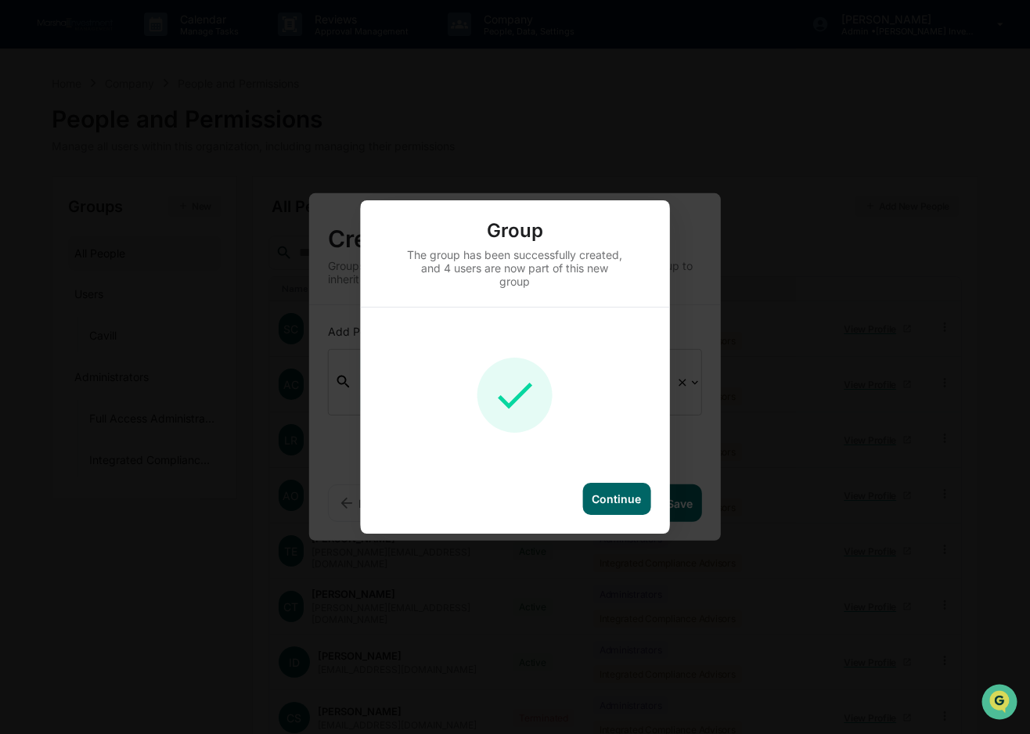
click at [606, 496] on div "Continue" at bounding box center [616, 498] width 49 height 13
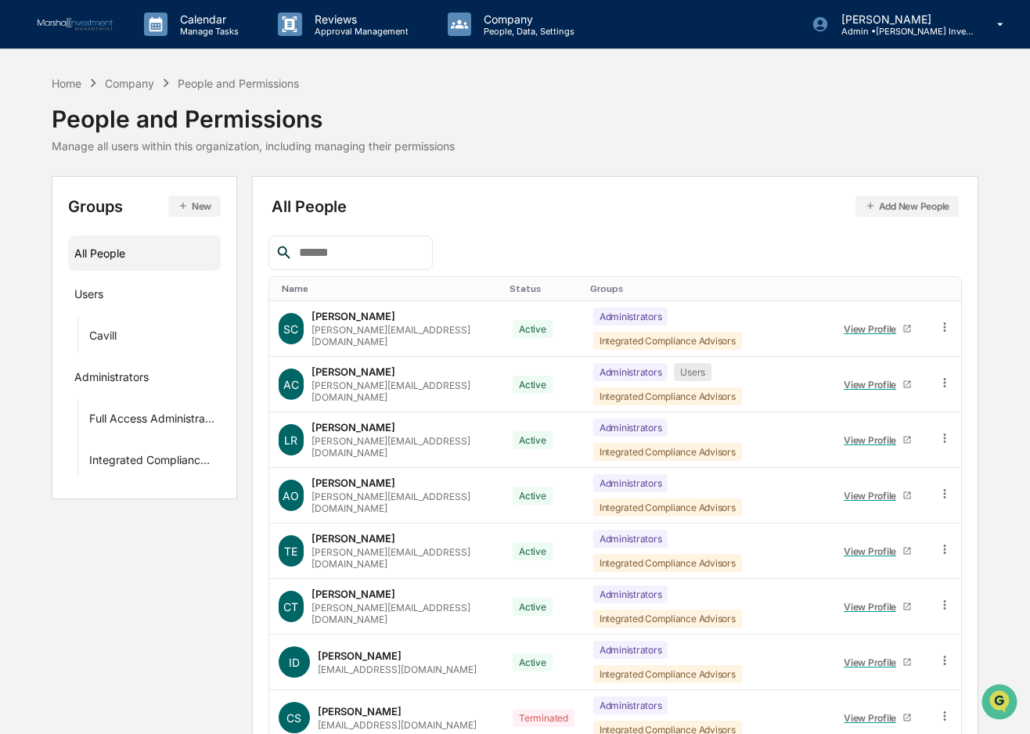
click at [193, 200] on button "New" at bounding box center [194, 206] width 52 height 21
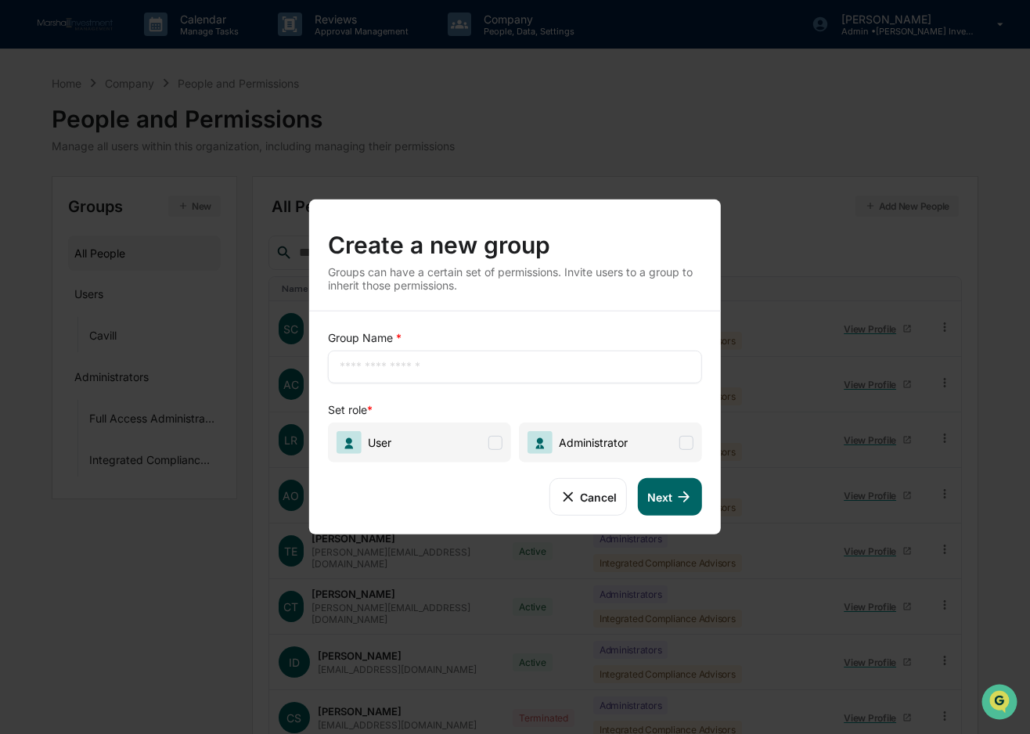
click at [415, 372] on input "text" at bounding box center [515, 367] width 351 height 16
click at [539, 362] on input "****" at bounding box center [515, 367] width 351 height 16
click at [625, 405] on div "Set role *" at bounding box center [515, 410] width 374 height 16
click at [441, 368] on input "****" at bounding box center [515, 367] width 351 height 16
type input "******"
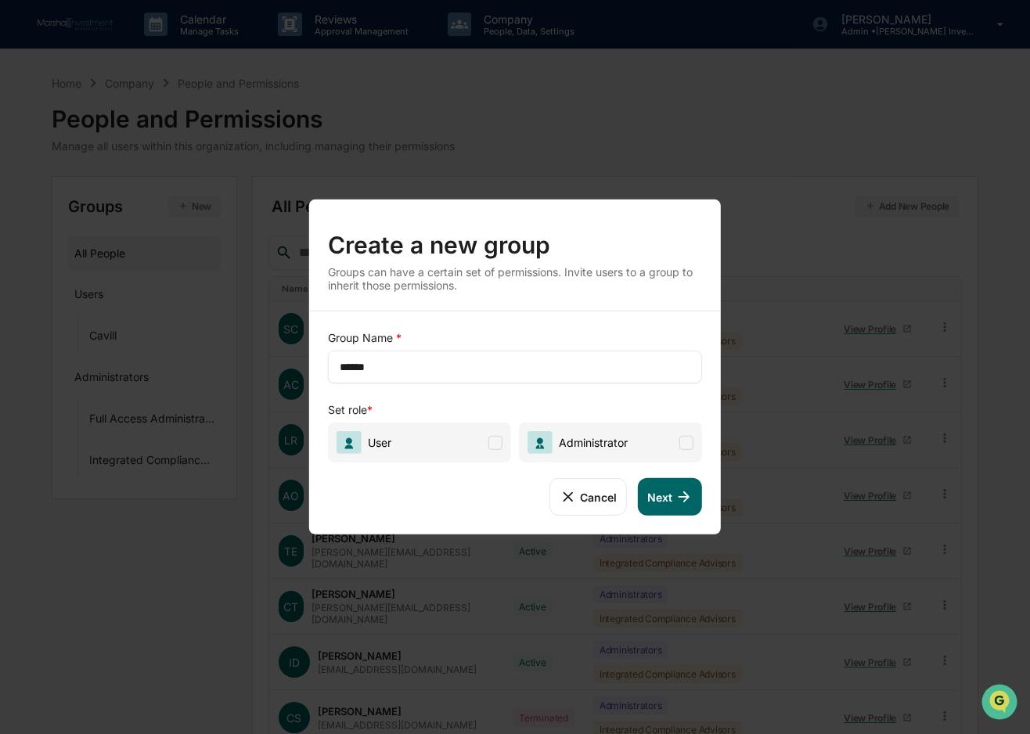
click at [492, 441] on span at bounding box center [495, 442] width 14 height 14
click at [666, 495] on button "Next" at bounding box center [670, 497] width 64 height 38
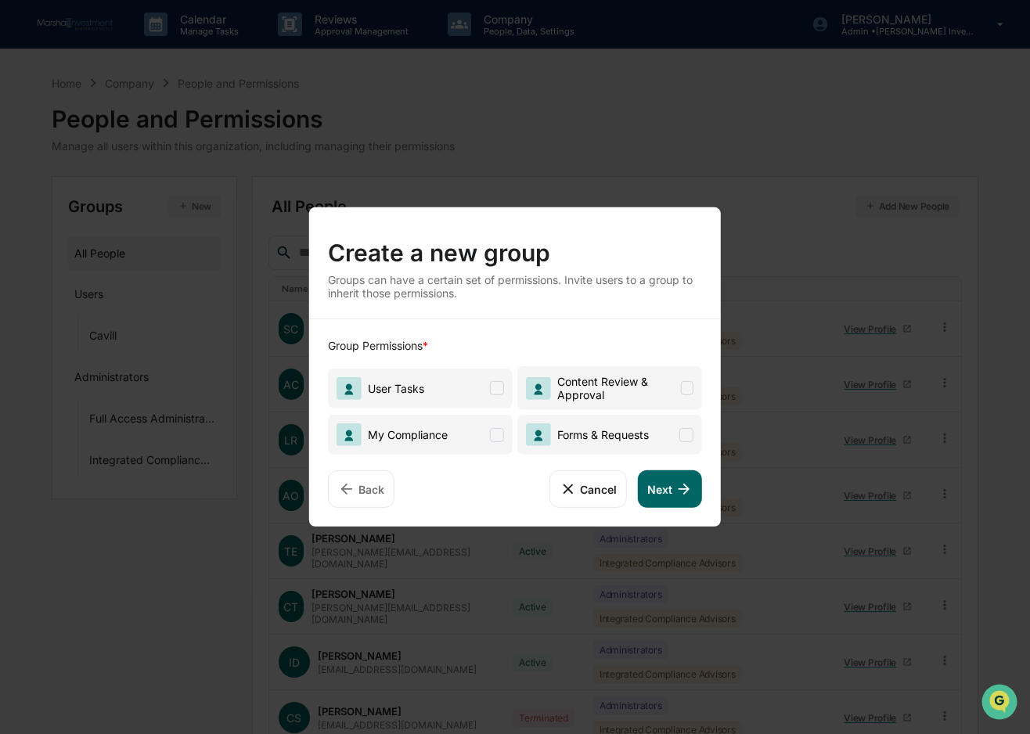
click at [513, 386] on div "User Tasks Content Review & Approval My Compliance Forms & Requests" at bounding box center [515, 404] width 374 height 101
click at [501, 387] on span at bounding box center [497, 388] width 14 height 14
click at [681, 434] on span at bounding box center [686, 434] width 14 height 14
click at [687, 388] on span at bounding box center [687, 388] width 13 height 14
click at [673, 485] on button "Next" at bounding box center [670, 489] width 64 height 38
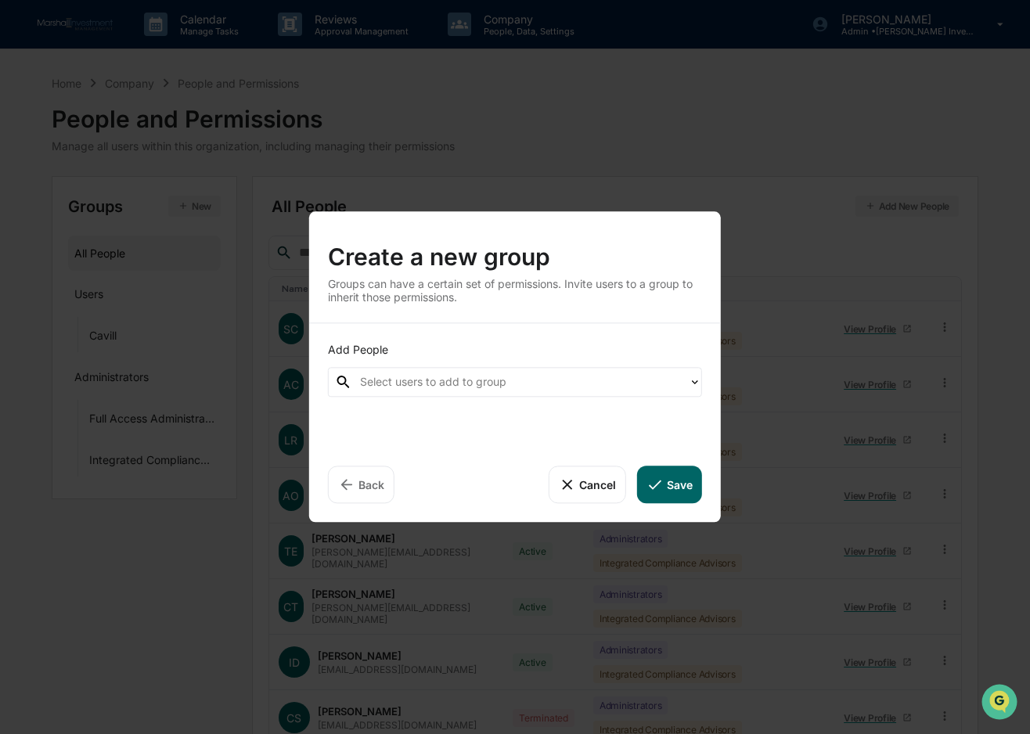
click at [406, 377] on div at bounding box center [520, 382] width 321 height 18
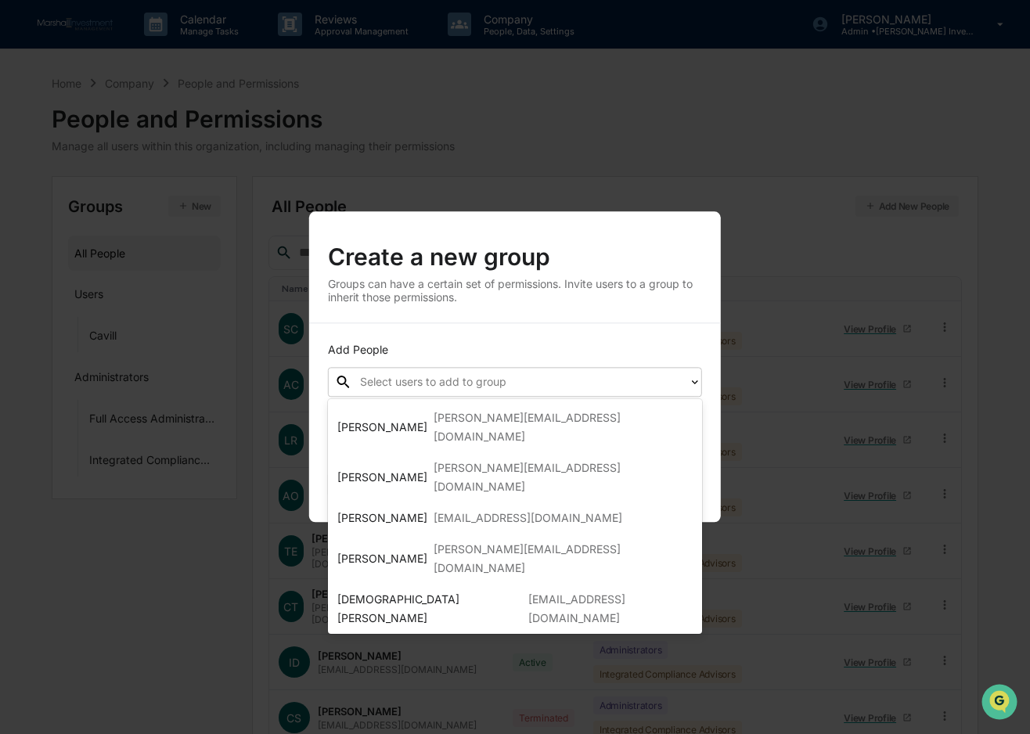
scroll to position [210, 0]
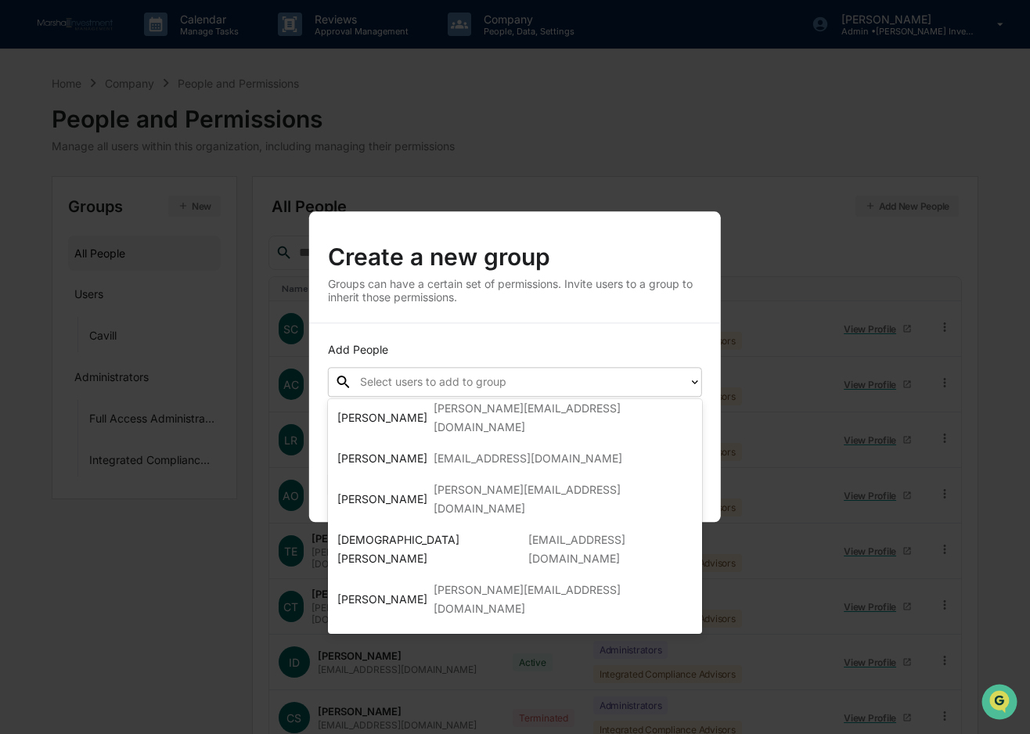
click at [434, 662] on div "[PERSON_NAME][EMAIL_ADDRESS][PERSON_NAME][DOMAIN_NAME]" at bounding box center [563, 681] width 259 height 38
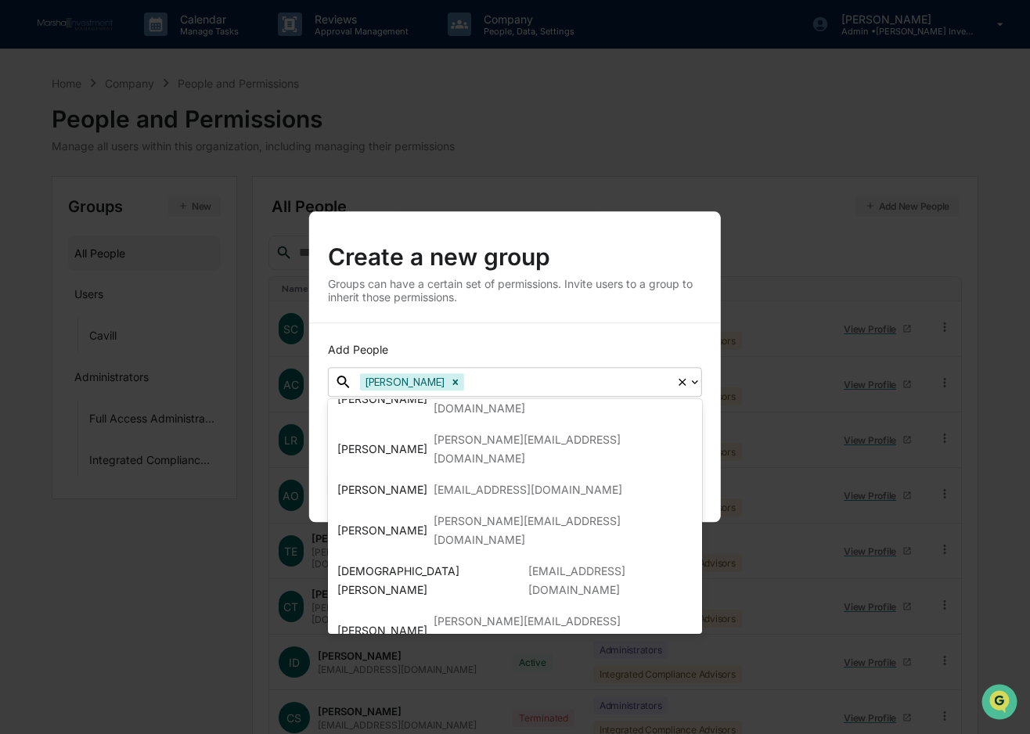
click at [413, 694] on div "[PERSON_NAME] [PERSON_NAME]" at bounding box center [423, 713] width 172 height 38
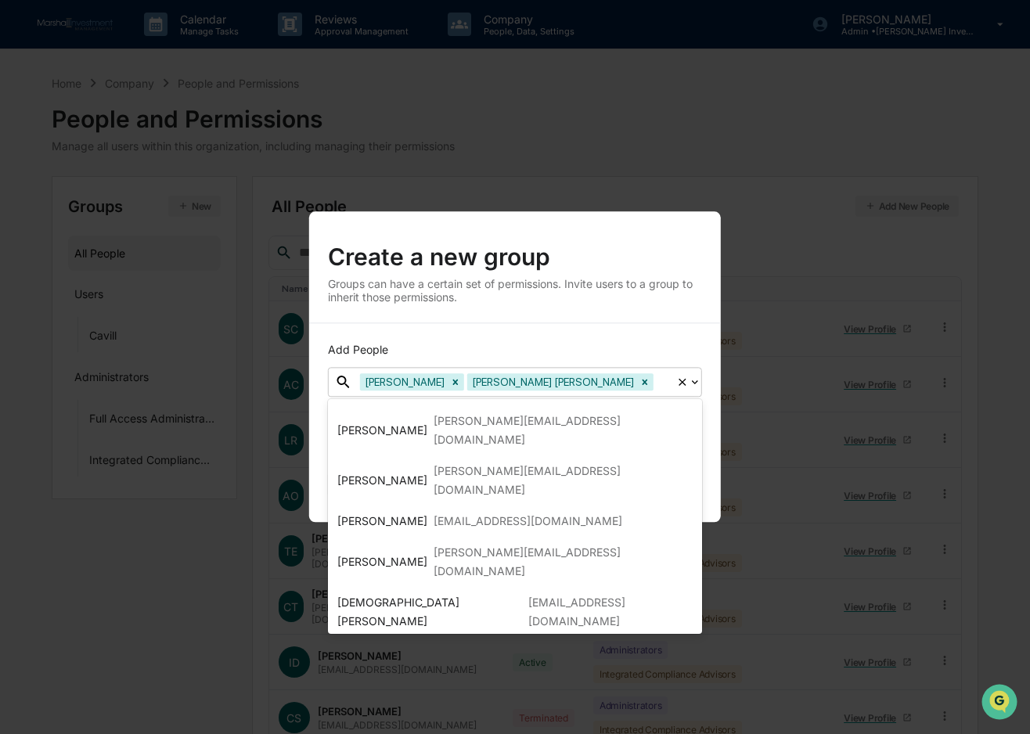
click at [434, 725] on div "[PERSON_NAME][EMAIL_ADDRESS][PERSON_NAME][DOMAIN_NAME]" at bounding box center [563, 744] width 259 height 38
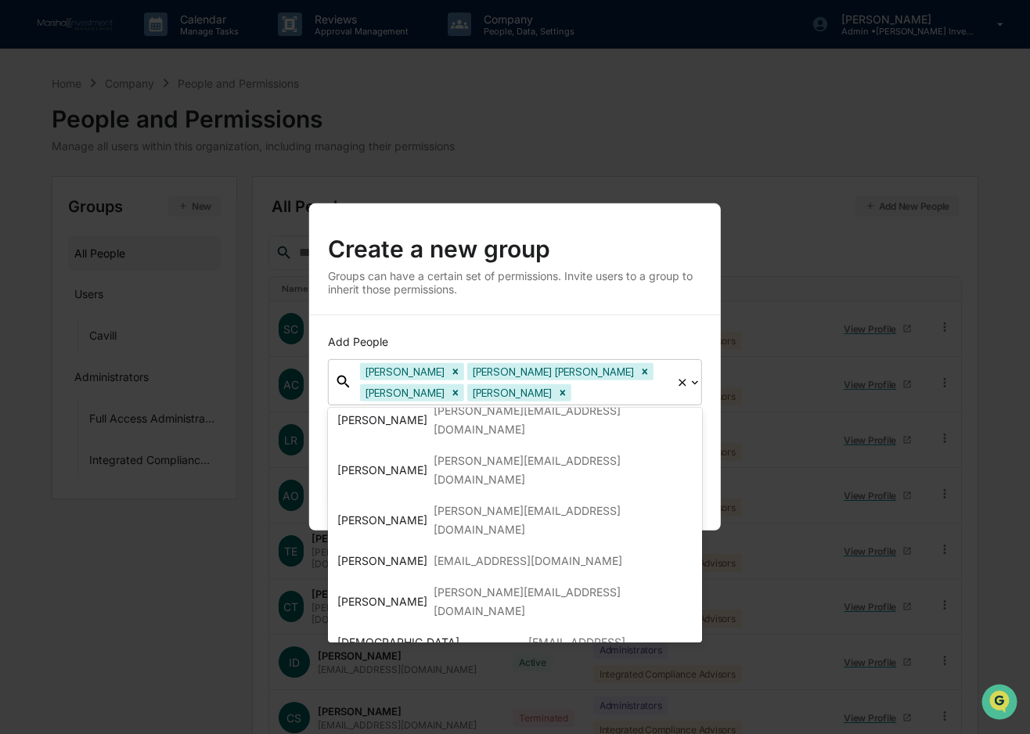
scroll to position [85, 0]
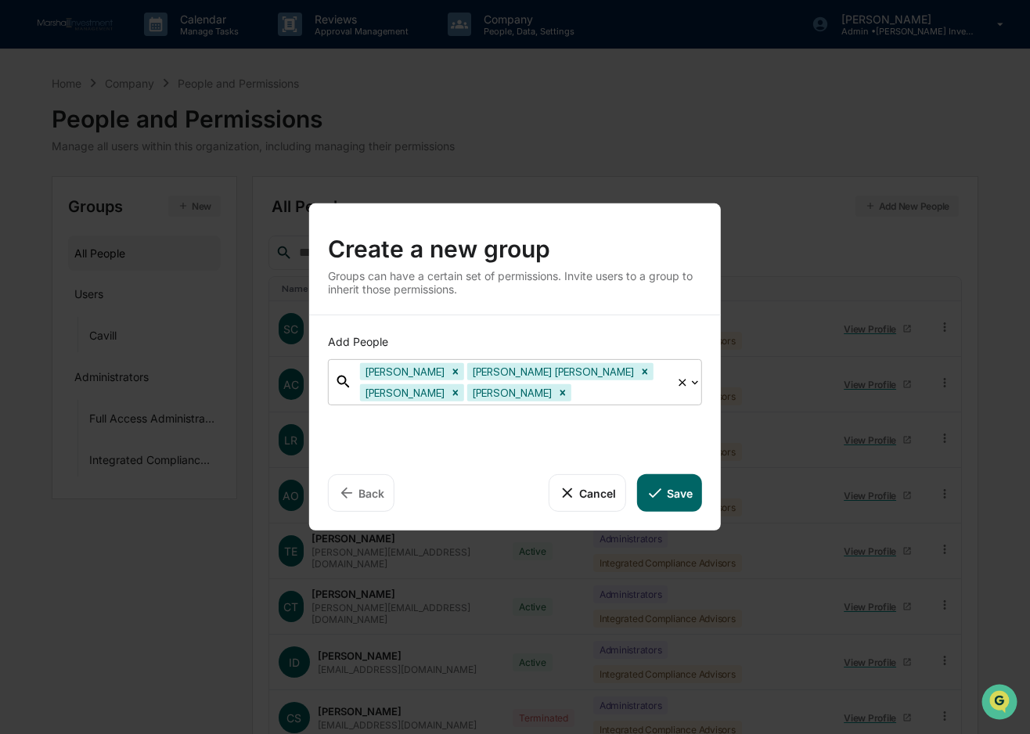
click at [698, 382] on icon at bounding box center [695, 382] width 13 height 13
click at [667, 492] on button "Save" at bounding box center [669, 493] width 65 height 38
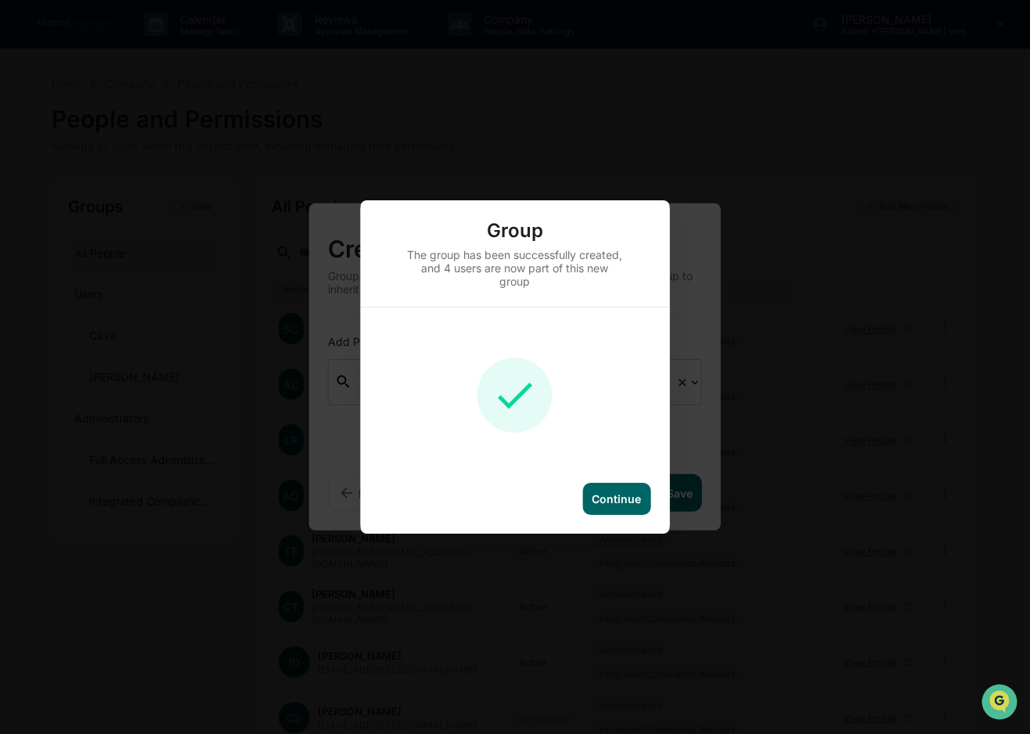
click at [612, 498] on div "Continue" at bounding box center [616, 498] width 49 height 13
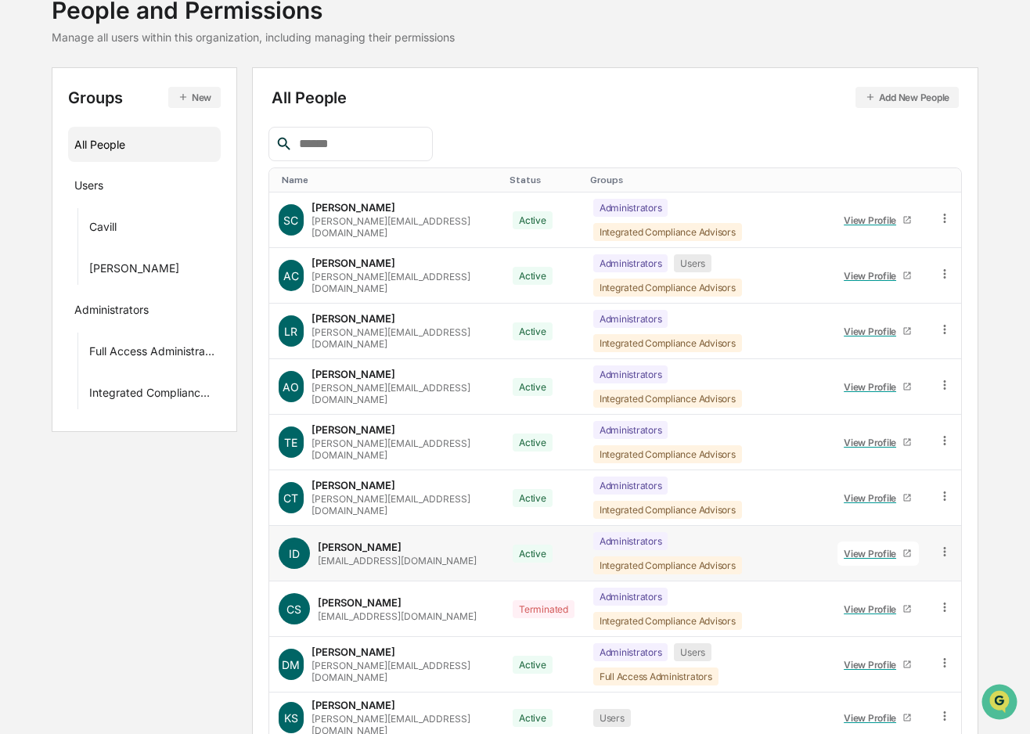
scroll to position [111, 0]
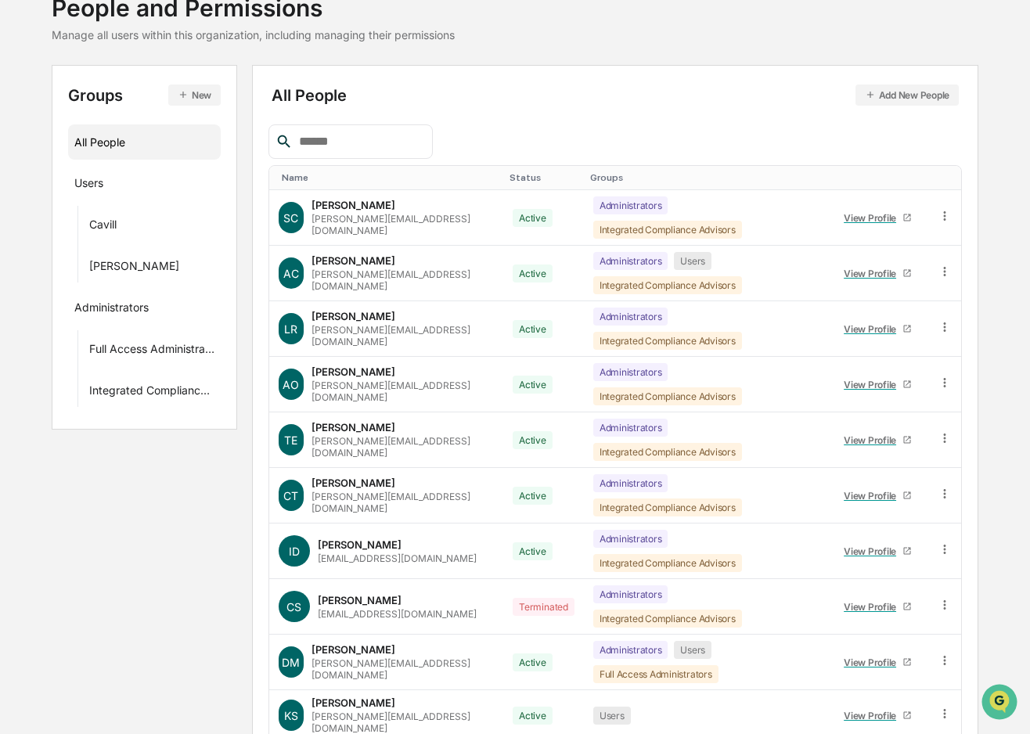
click at [199, 94] on button "New" at bounding box center [194, 95] width 52 height 21
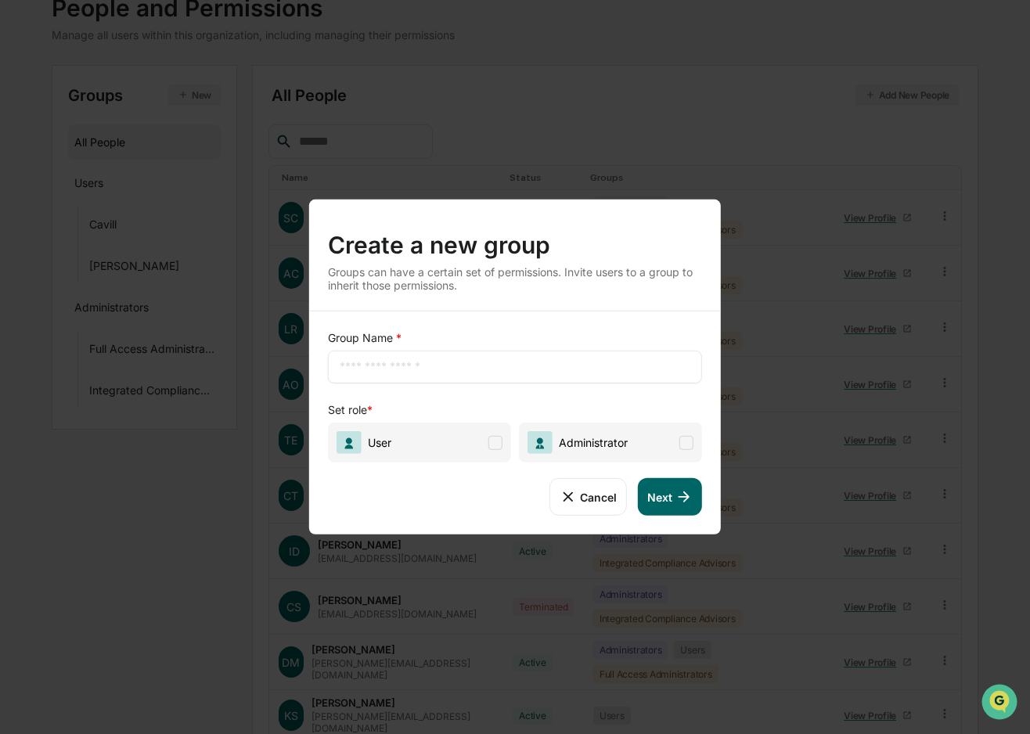
click at [406, 366] on input "text" at bounding box center [515, 367] width 351 height 16
type input "***"
click at [498, 447] on span at bounding box center [495, 442] width 14 height 14
click at [661, 500] on button "Next" at bounding box center [670, 497] width 64 height 38
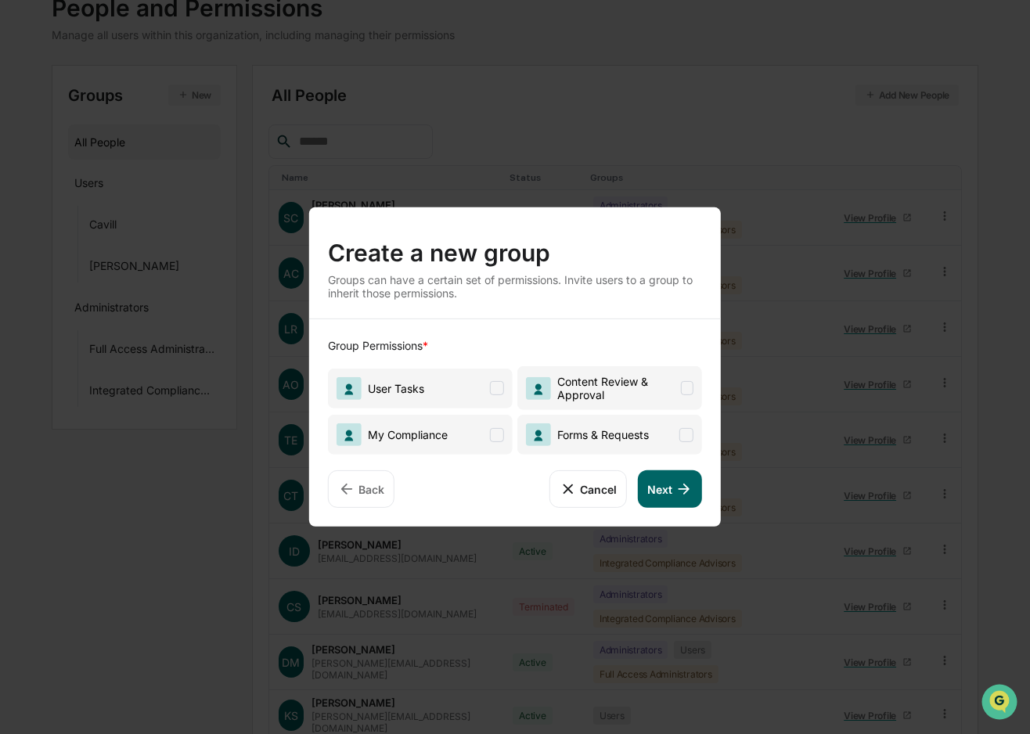
click at [490, 383] on span at bounding box center [497, 388] width 14 height 14
drag, startPoint x: 679, startPoint y: 431, endPoint x: 680, endPoint y: 420, distance: 11.1
click at [679, 431] on span "Forms & Requests" at bounding box center [609, 435] width 185 height 40
click at [683, 390] on span at bounding box center [687, 388] width 13 height 14
click at [677, 500] on button "Next" at bounding box center [670, 489] width 64 height 38
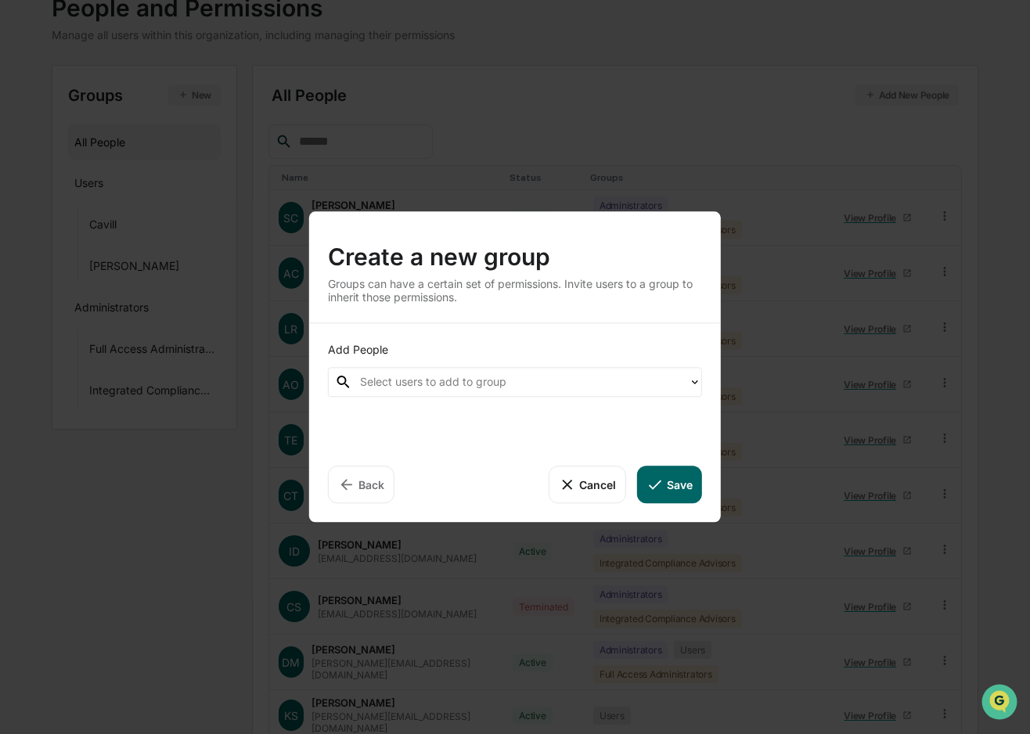
click at [474, 381] on div at bounding box center [520, 382] width 321 height 18
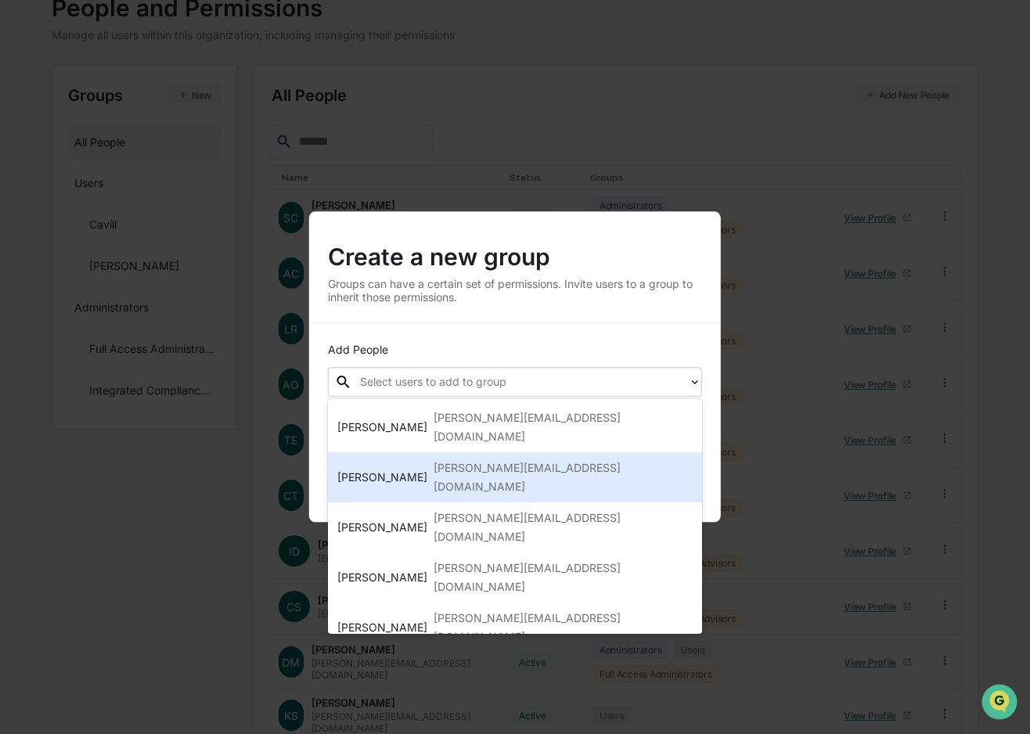
click at [421, 459] on div "Dennis Marshall dennis@investwithmarshall.com" at bounding box center [514, 478] width 355 height 38
click at [421, 468] on div "[PERSON_NAME]" at bounding box center [382, 477] width 90 height 19
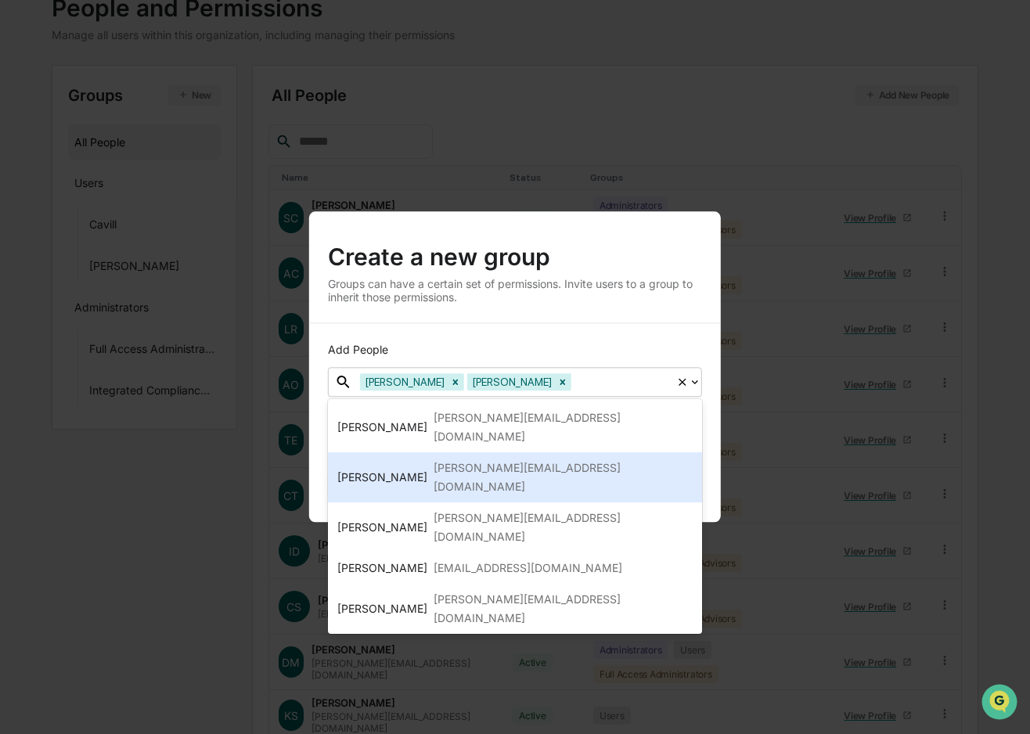
click at [434, 459] on div "[PERSON_NAME][EMAIL_ADDRESS][DOMAIN_NAME]" at bounding box center [563, 478] width 259 height 38
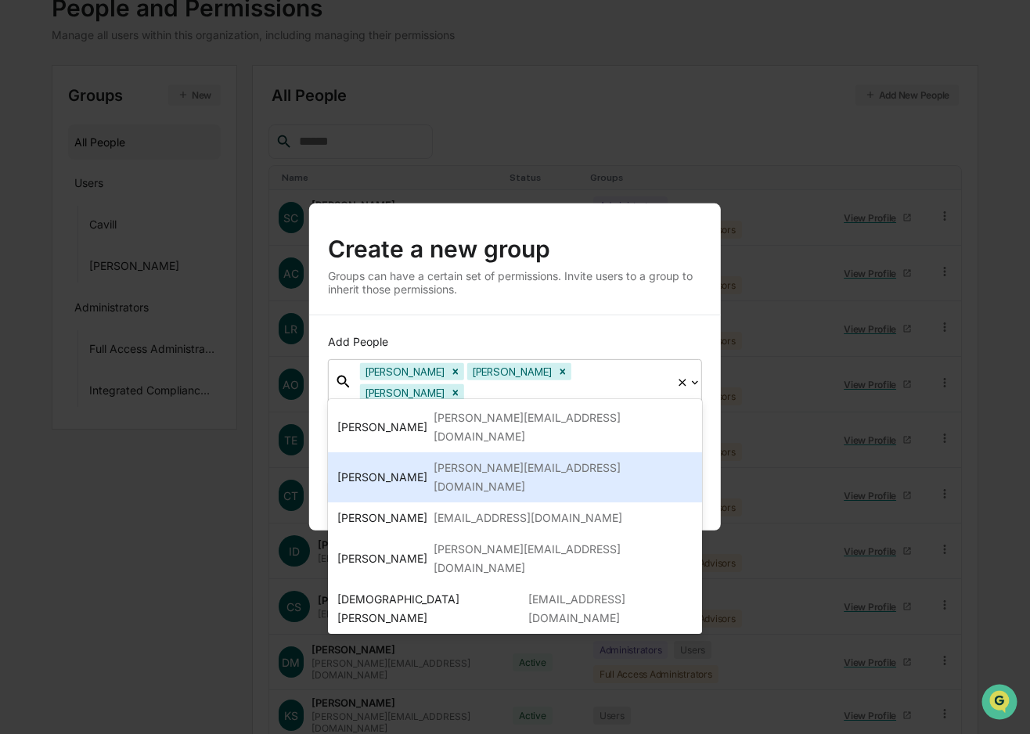
click at [434, 459] on div "[PERSON_NAME][EMAIL_ADDRESS][DOMAIN_NAME]" at bounding box center [563, 478] width 259 height 38
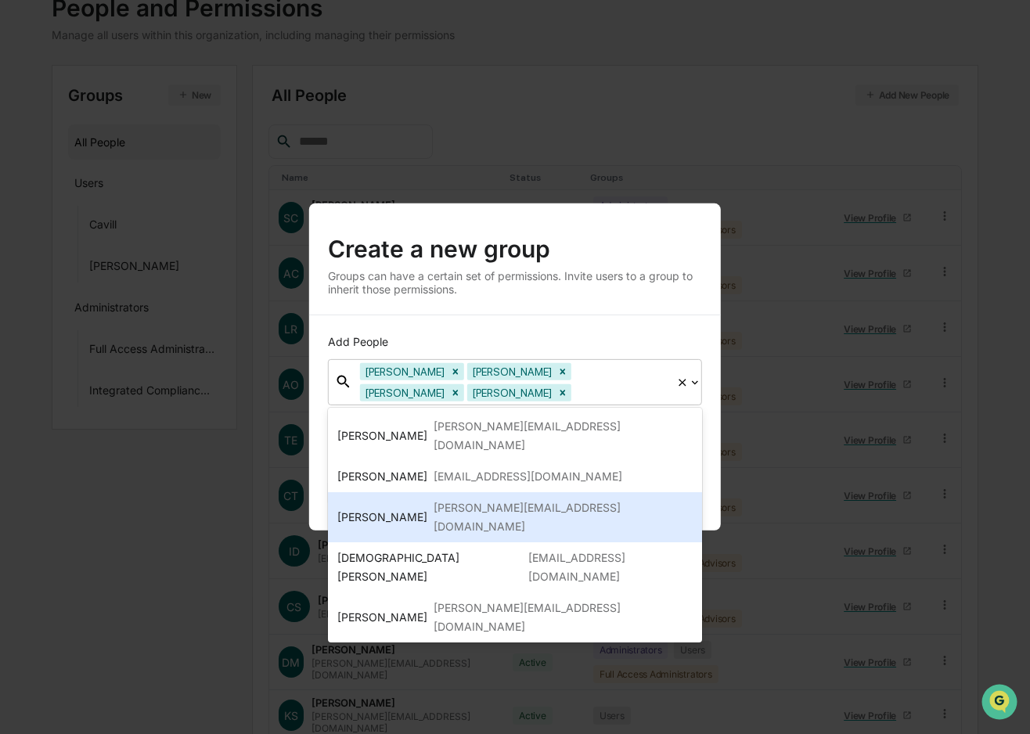
click at [434, 499] on div "[PERSON_NAME][EMAIL_ADDRESS][DOMAIN_NAME]" at bounding box center [563, 518] width 259 height 38
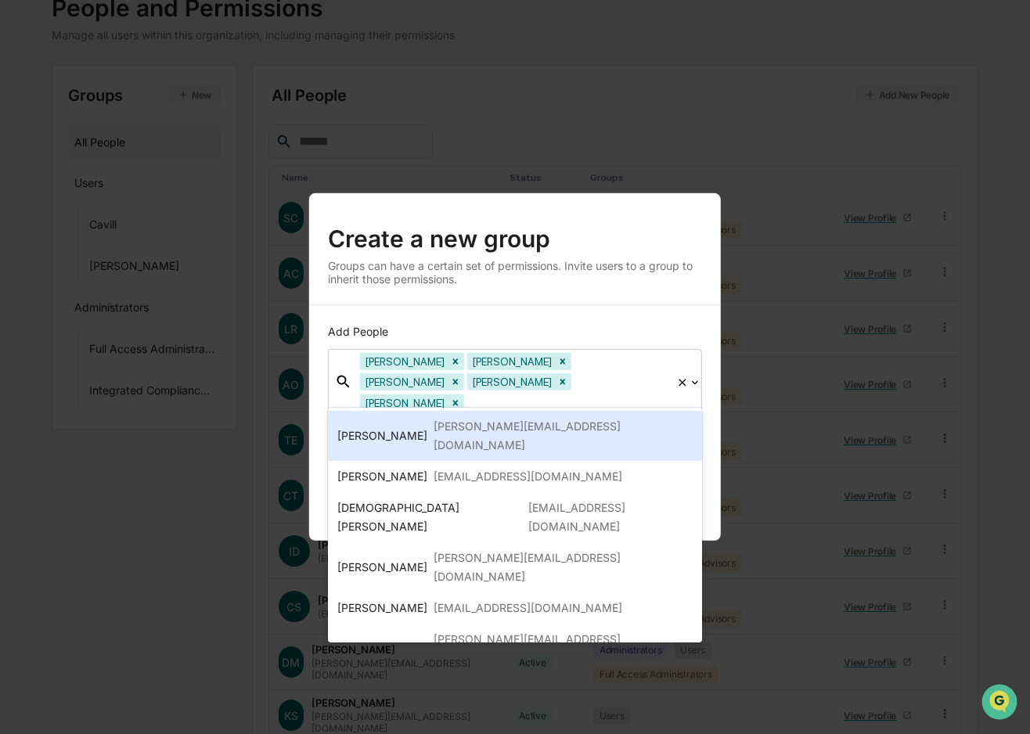
click at [695, 382] on icon at bounding box center [695, 382] width 13 height 13
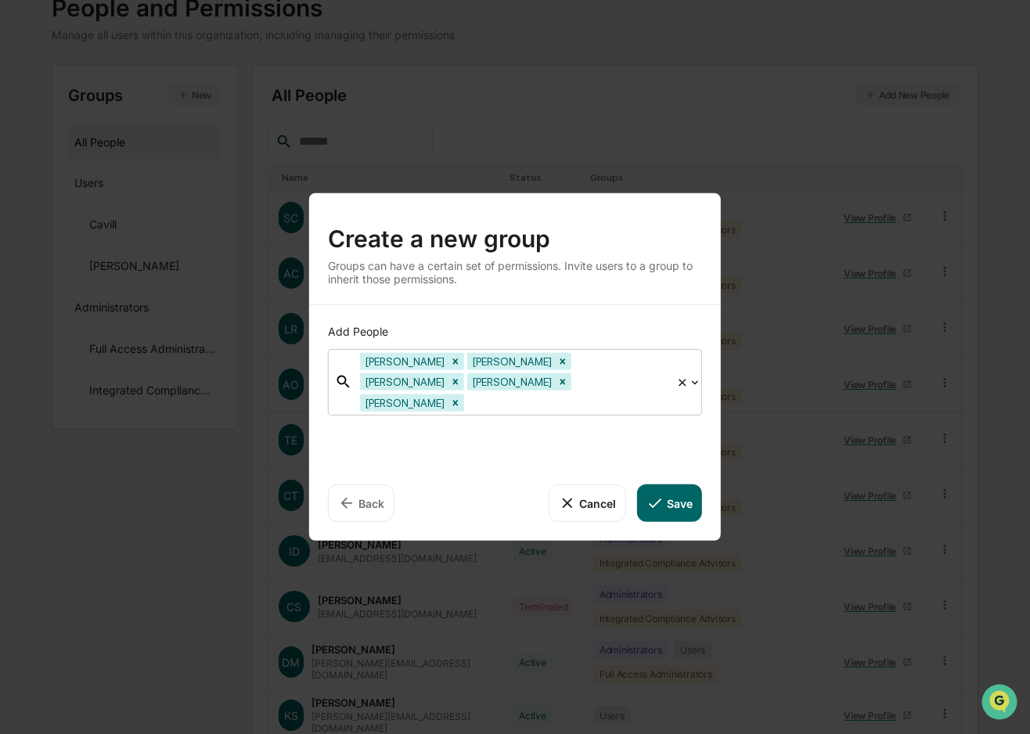
click at [661, 498] on icon at bounding box center [655, 503] width 17 height 17
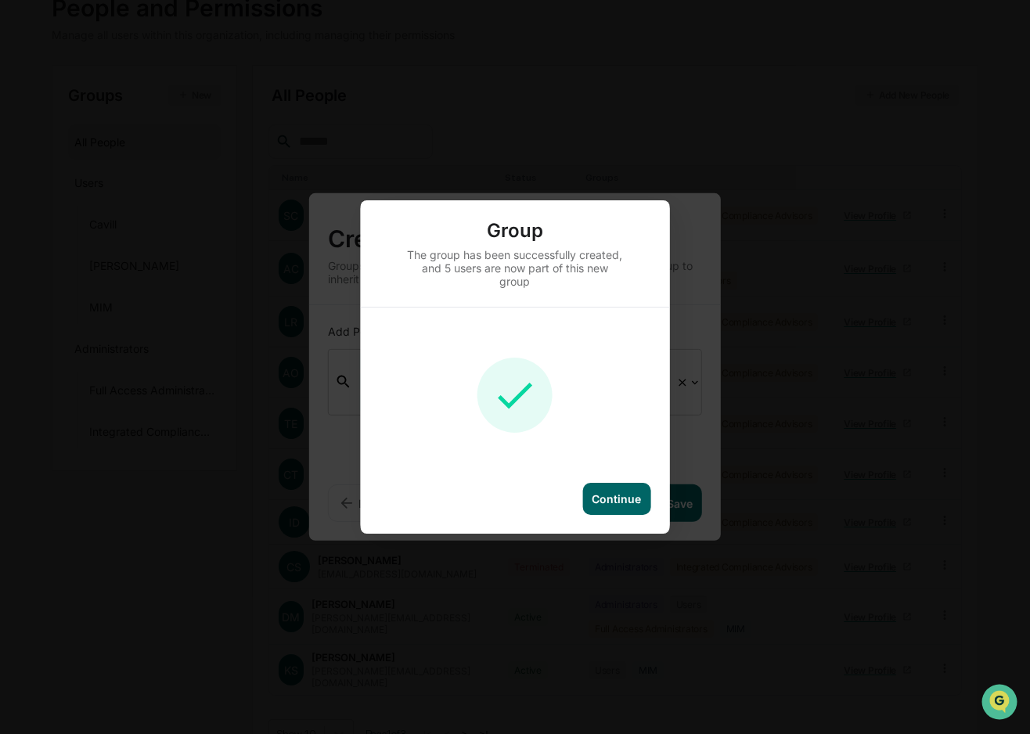
click at [617, 496] on div "Continue" at bounding box center [616, 498] width 49 height 13
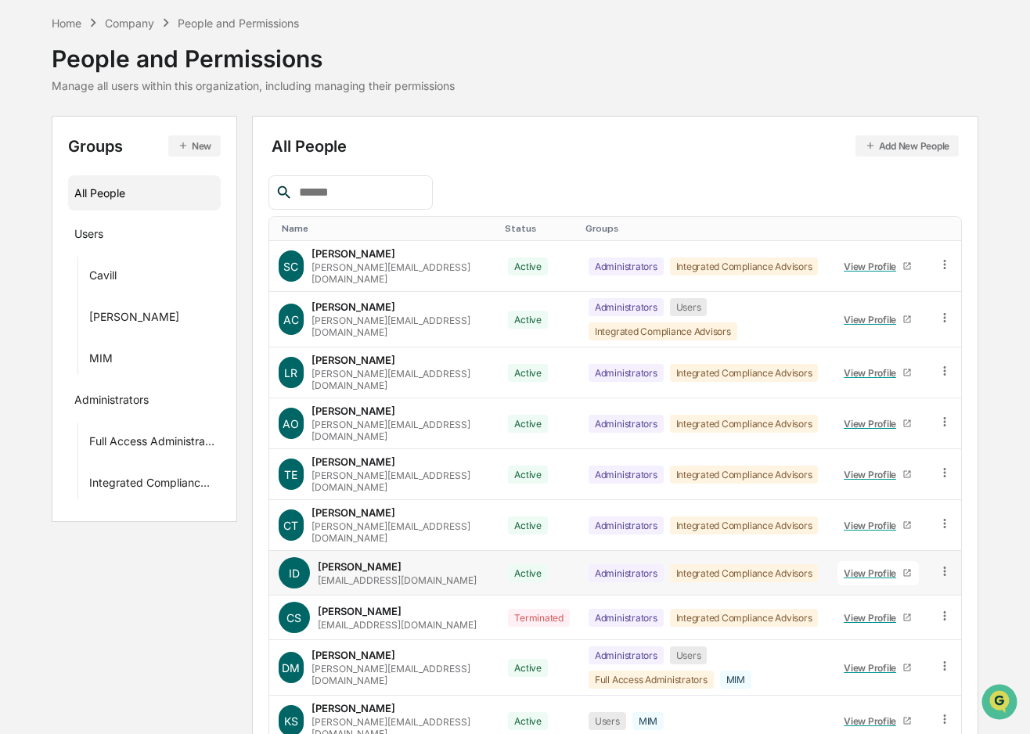
scroll to position [0, 0]
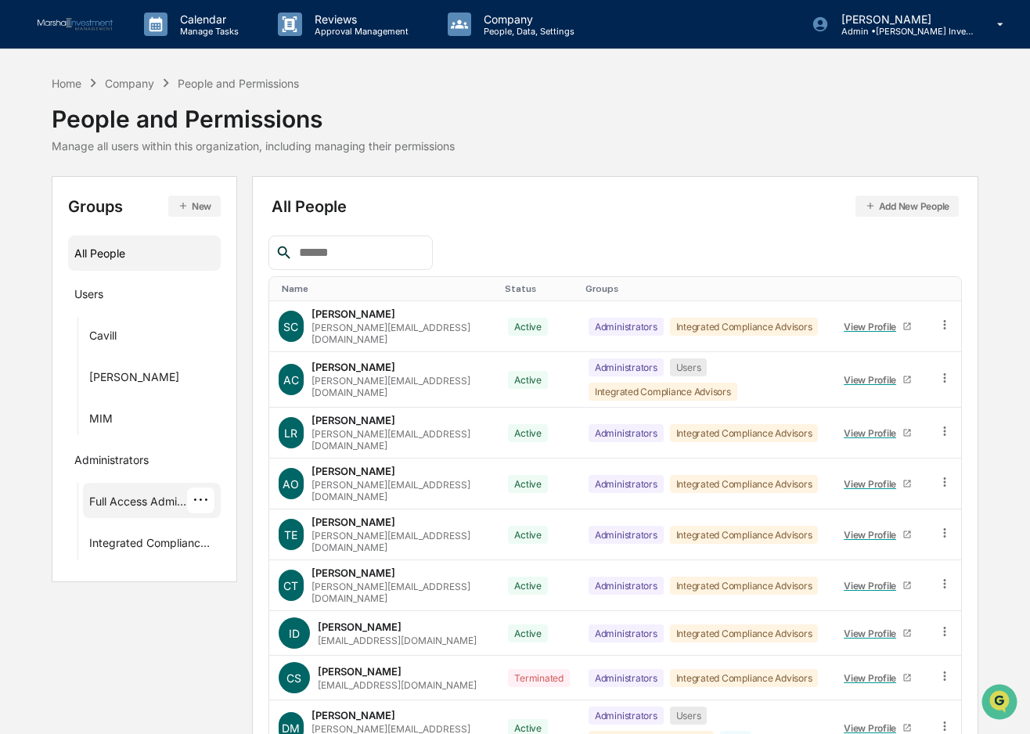
click at [144, 496] on div "Full Access Administrators" at bounding box center [138, 504] width 98 height 19
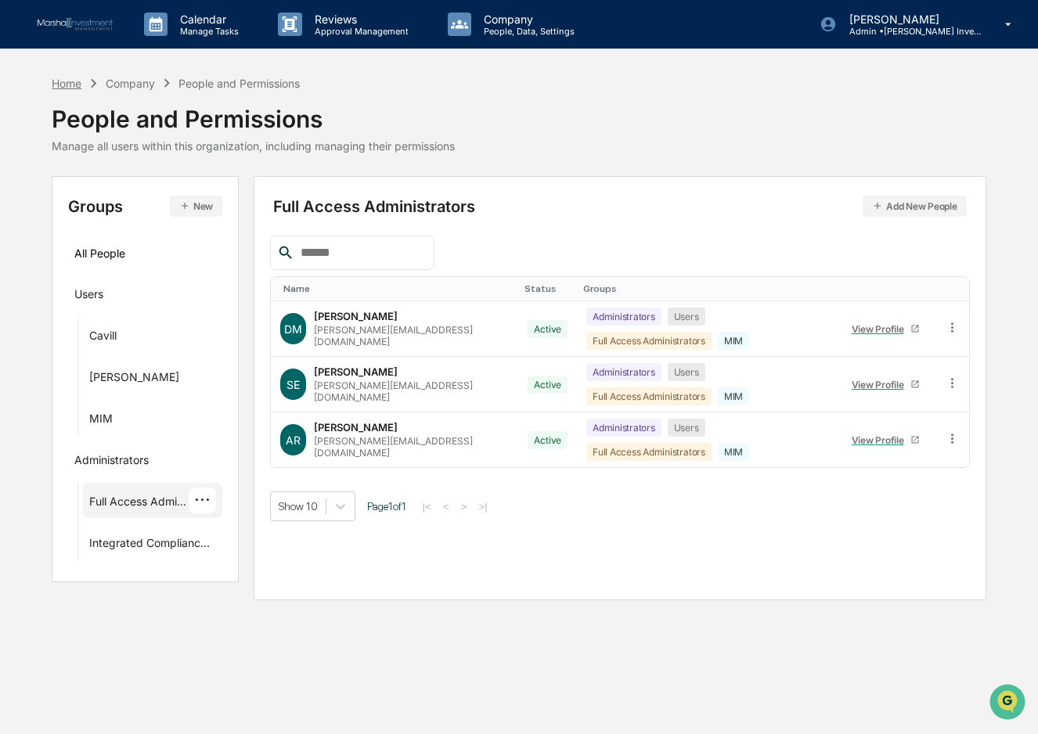
click at [59, 77] on div "Home" at bounding box center [67, 83] width 30 height 13
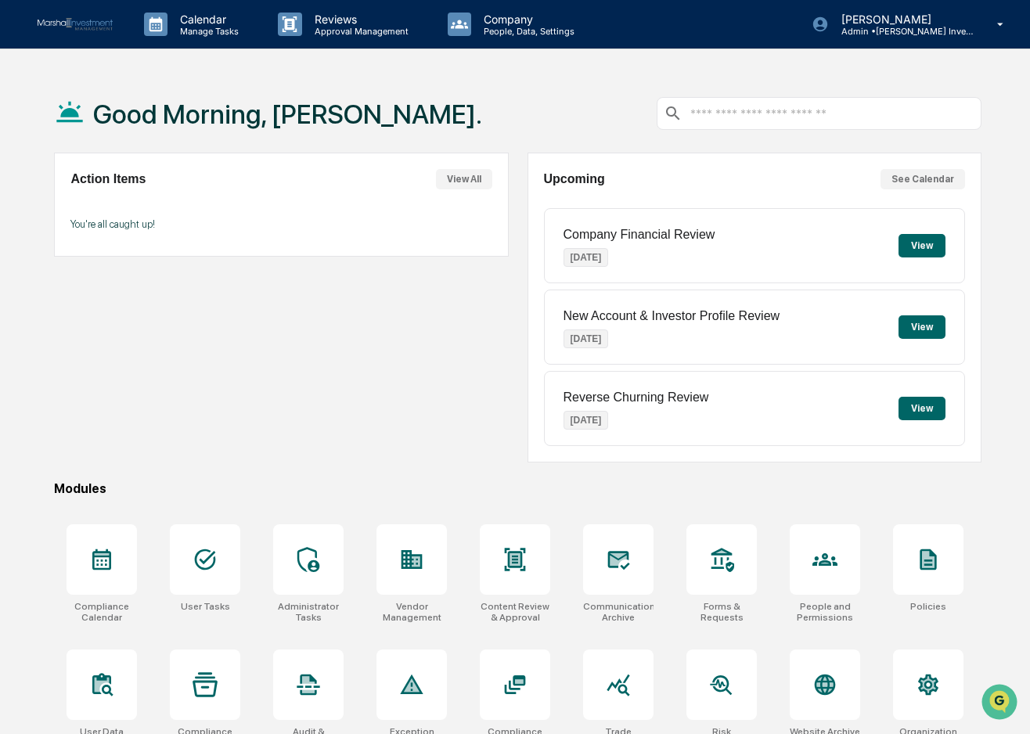
scroll to position [74, 0]
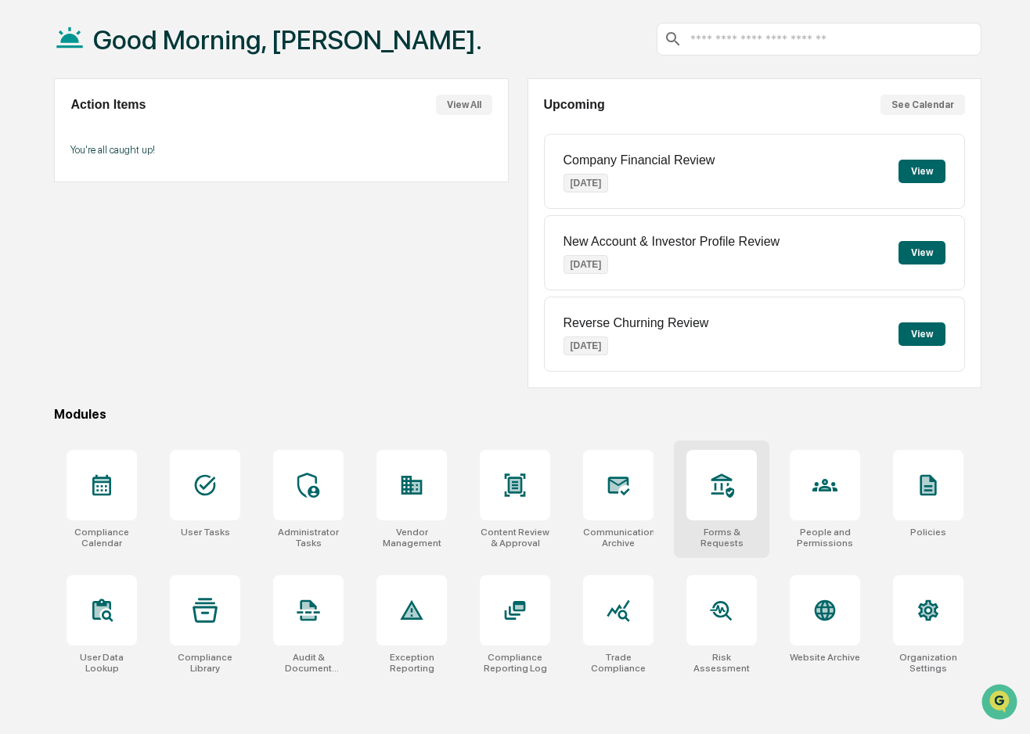
click at [723, 492] on icon at bounding box center [721, 485] width 25 height 25
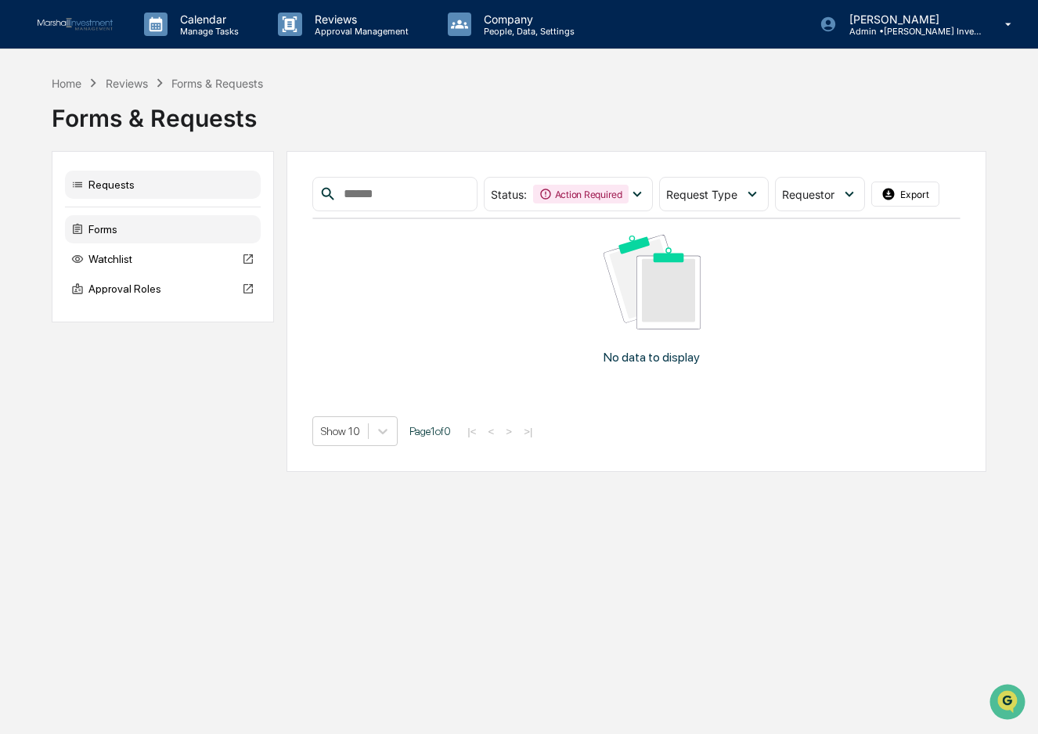
click at [111, 227] on div "Forms" at bounding box center [163, 229] width 196 height 28
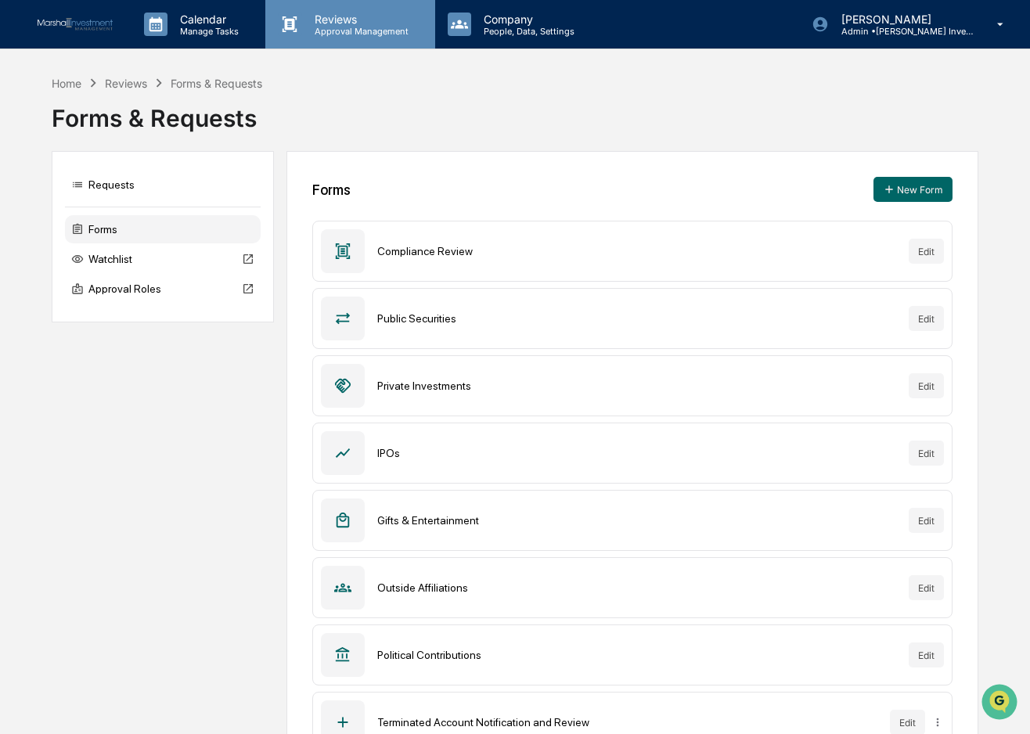
click at [367, 20] on p "Reviews" at bounding box center [359, 19] width 114 height 13
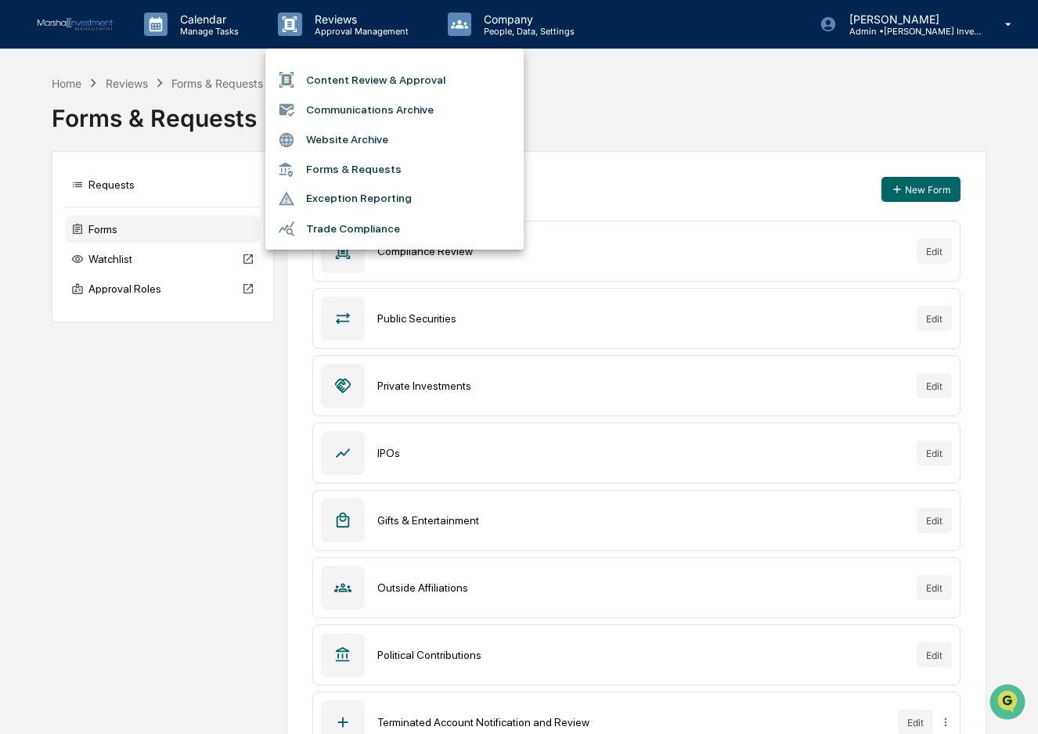
click at [209, 25] on div at bounding box center [519, 367] width 1038 height 734
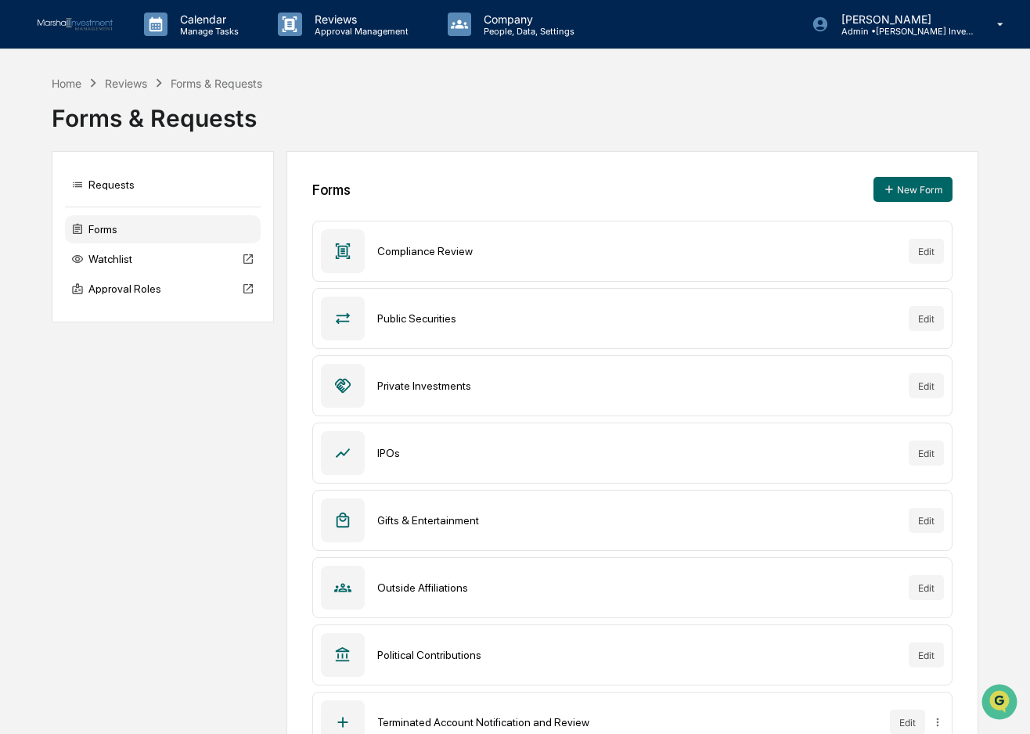
click at [209, 26] on p "Manage Tasks" at bounding box center [207, 31] width 79 height 11
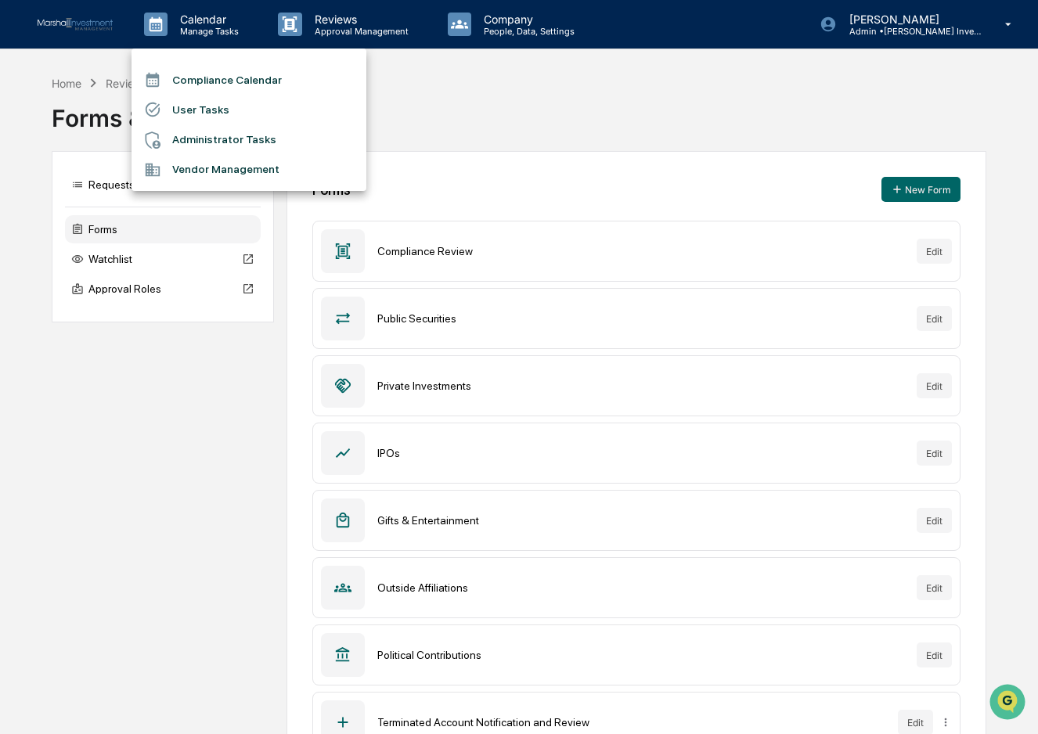
click at [198, 110] on li "User Tasks" at bounding box center [249, 110] width 235 height 30
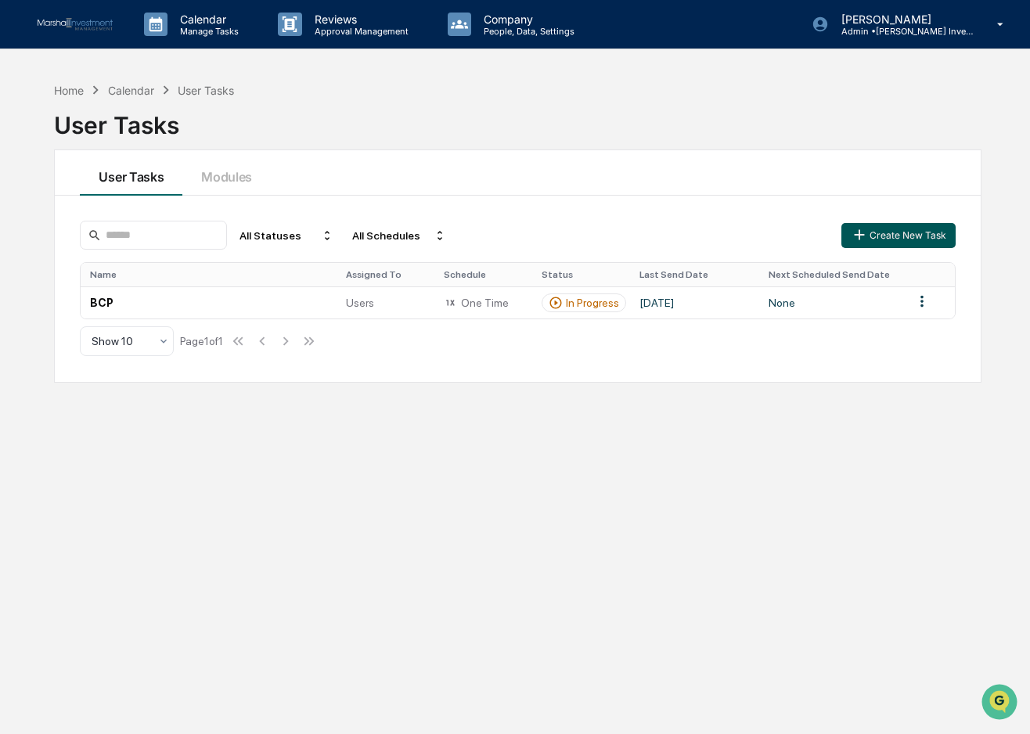
click at [892, 232] on button "Create New Task" at bounding box center [899, 235] width 114 height 25
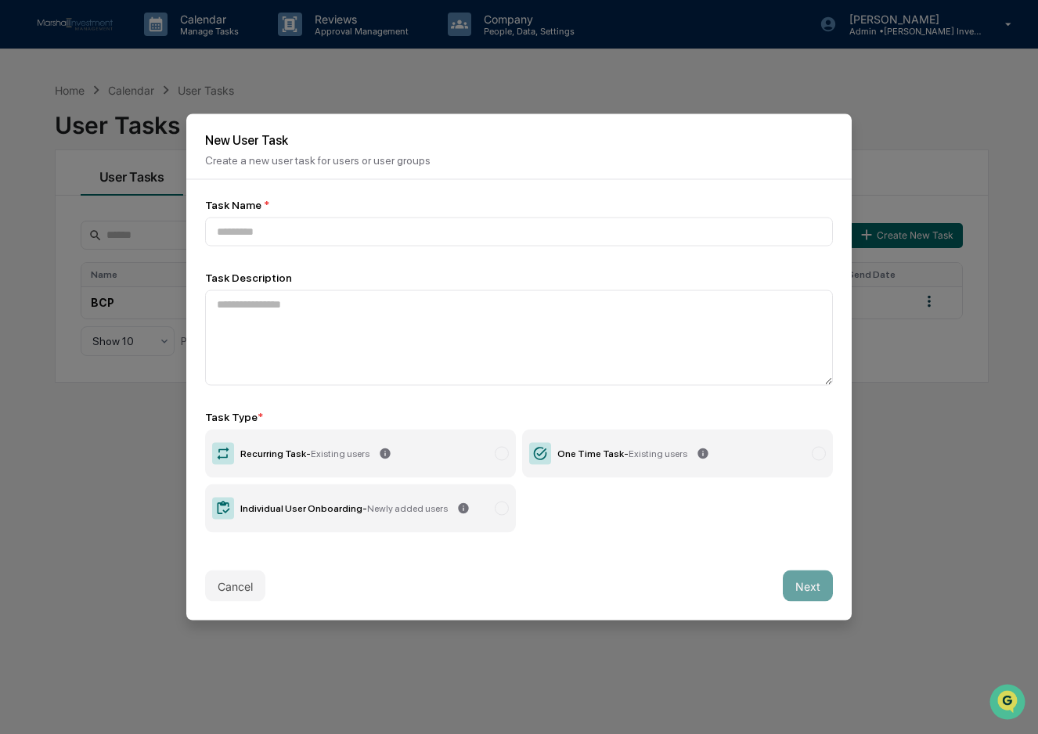
click at [777, 459] on label "One Time Task - Existing users" at bounding box center [677, 454] width 311 height 49
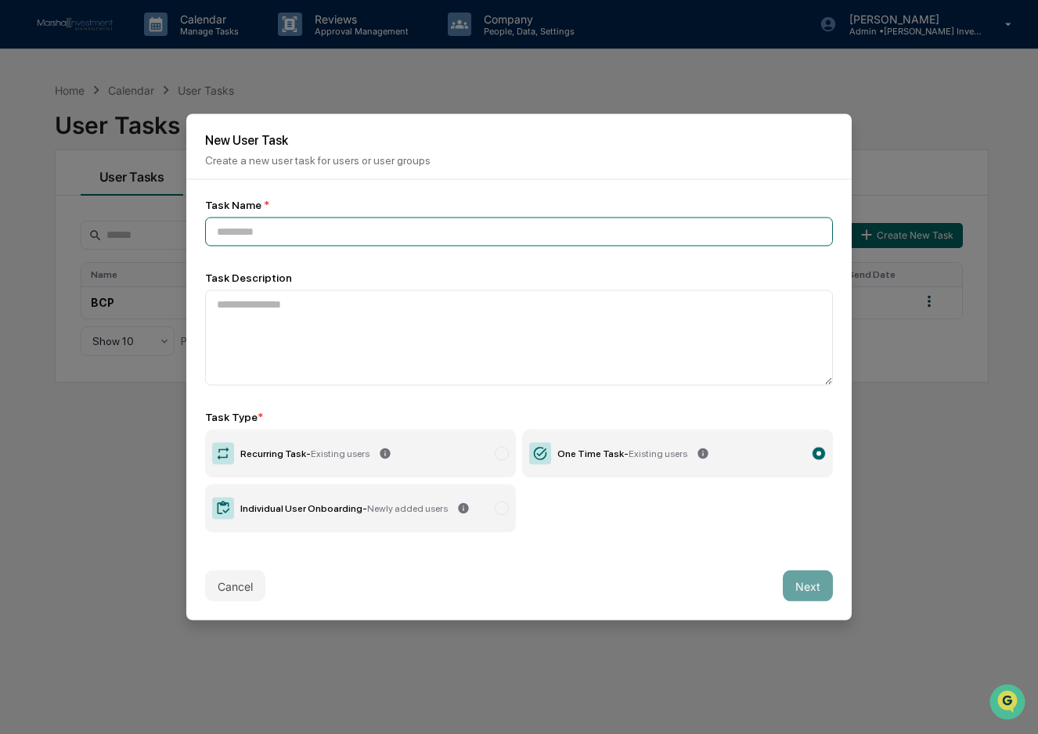
click at [366, 230] on input at bounding box center [519, 232] width 628 height 29
type input "****"
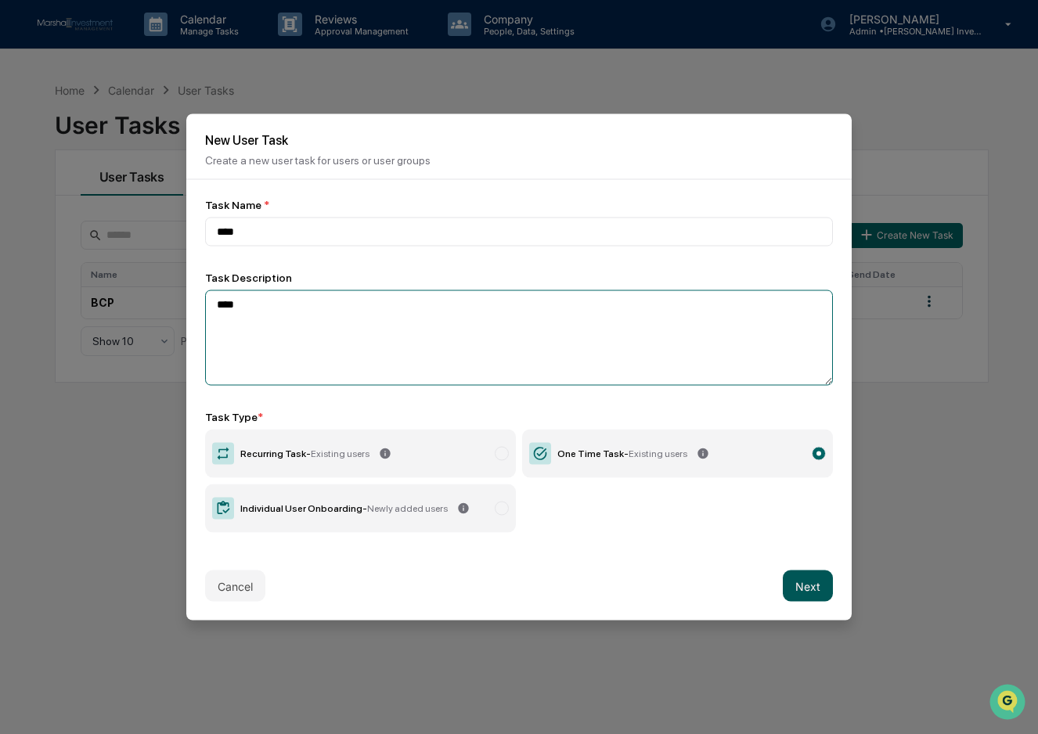
type textarea "****"
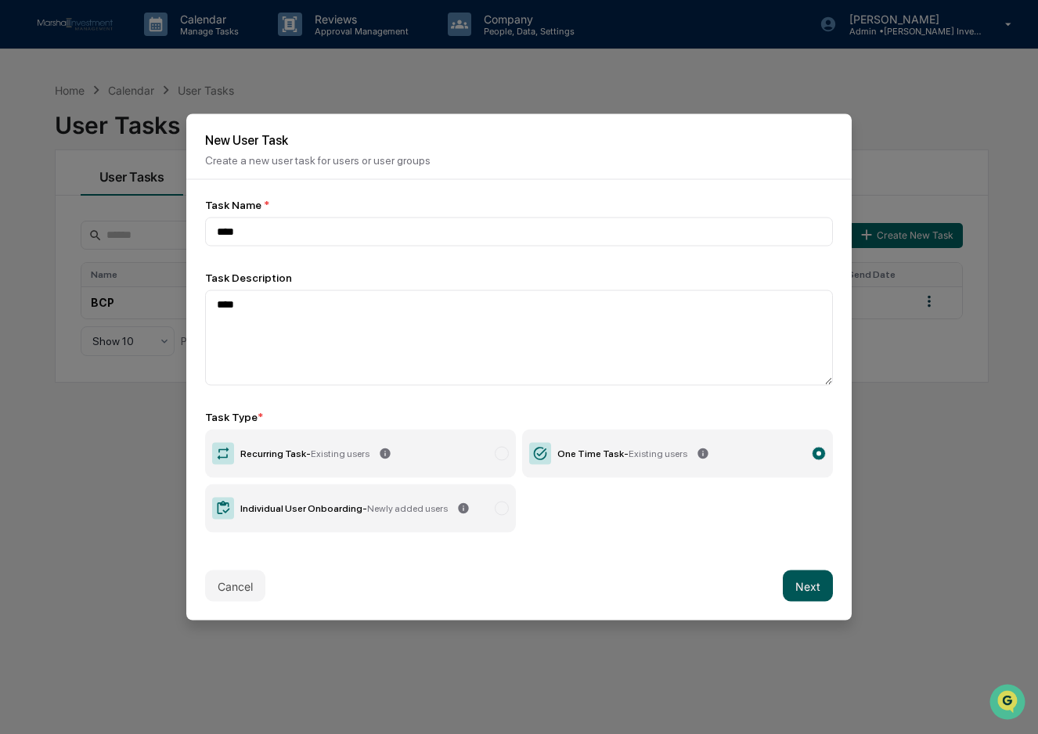
click at [797, 587] on button "Next" at bounding box center [808, 586] width 50 height 31
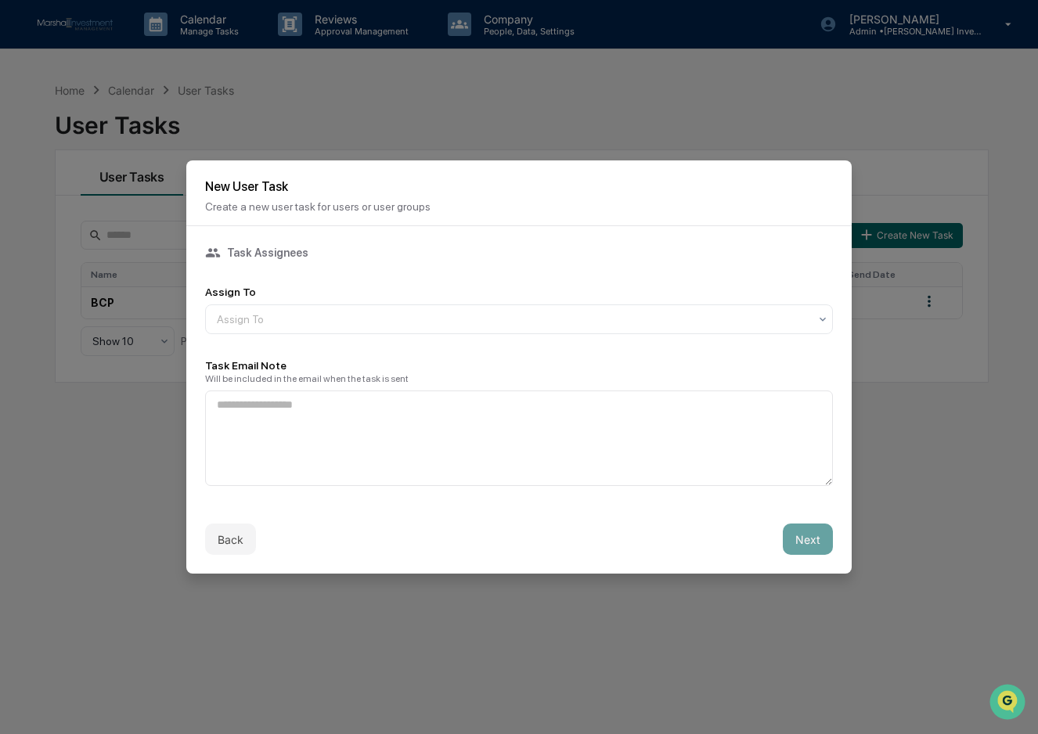
click at [380, 283] on div "Task Assignees Assign To Assign To Task Email Note Will be included in the emai…" at bounding box center [519, 365] width 628 height 241
click at [397, 324] on div at bounding box center [513, 320] width 592 height 16
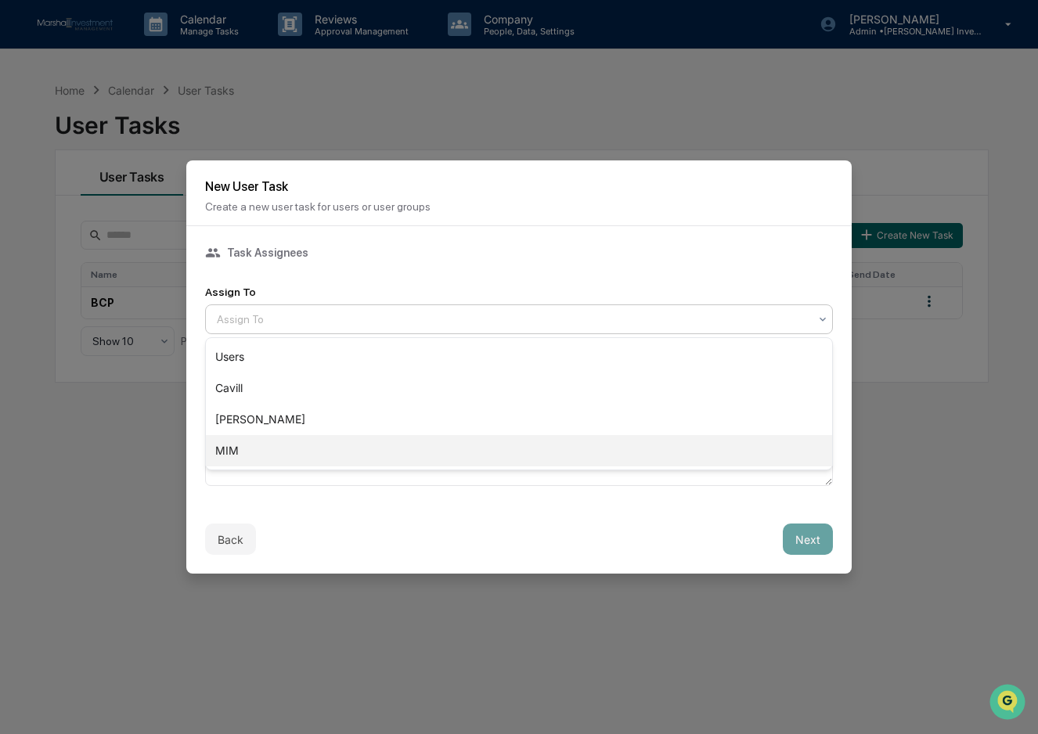
click at [259, 445] on div "MIM" at bounding box center [519, 450] width 626 height 31
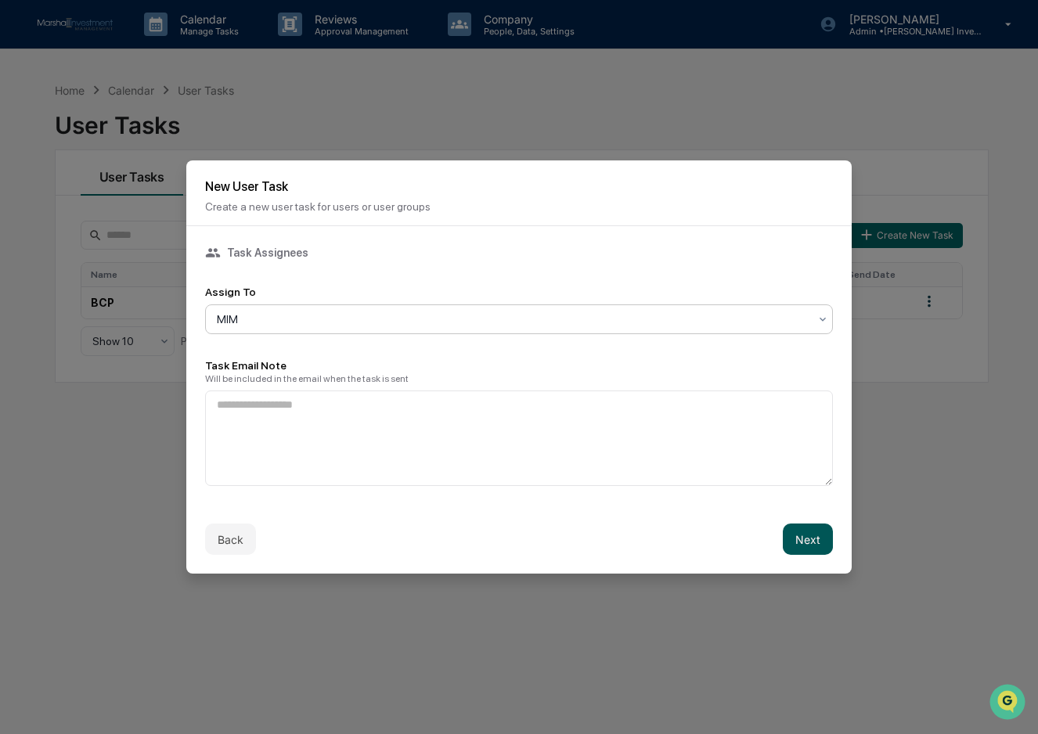
click at [815, 550] on button "Next" at bounding box center [808, 539] width 50 height 31
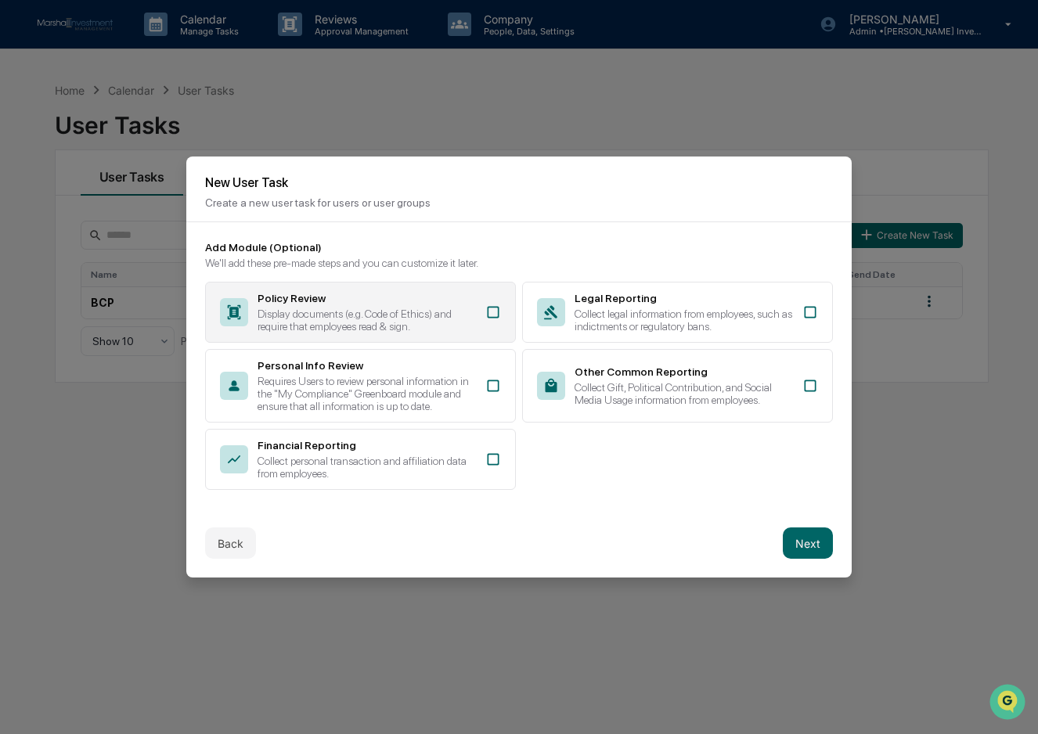
click at [442, 314] on div "Display documents (e.g. Code of Ethics) and require that employees read & sign." at bounding box center [367, 320] width 218 height 25
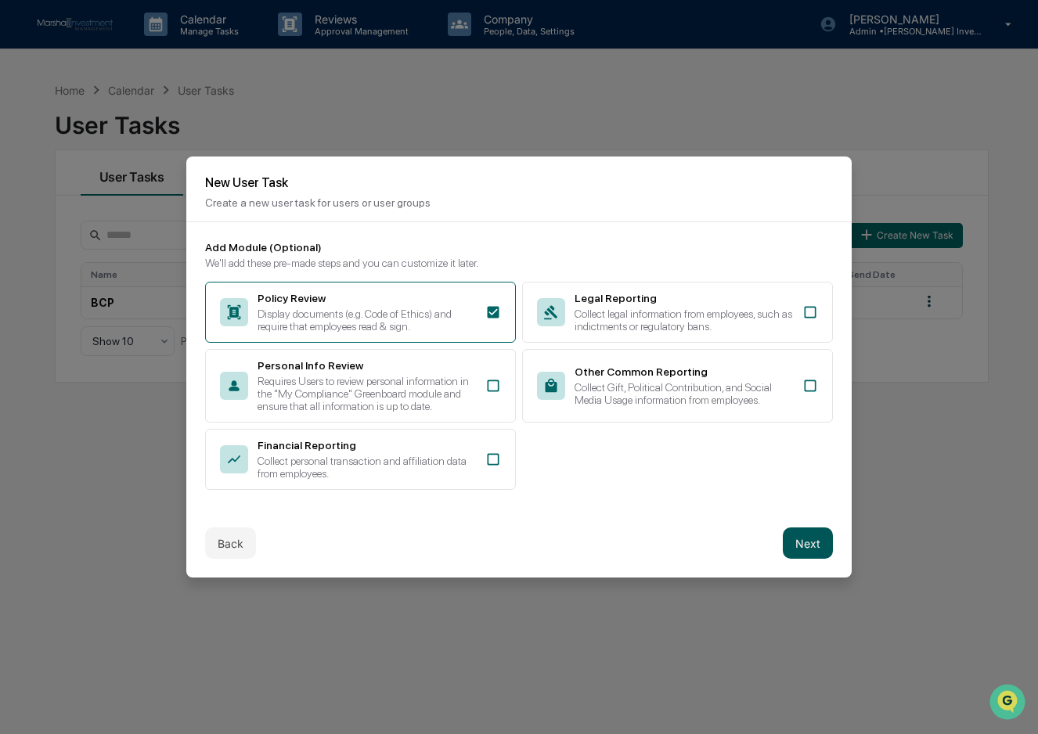
click at [794, 537] on button "Next" at bounding box center [808, 543] width 50 height 31
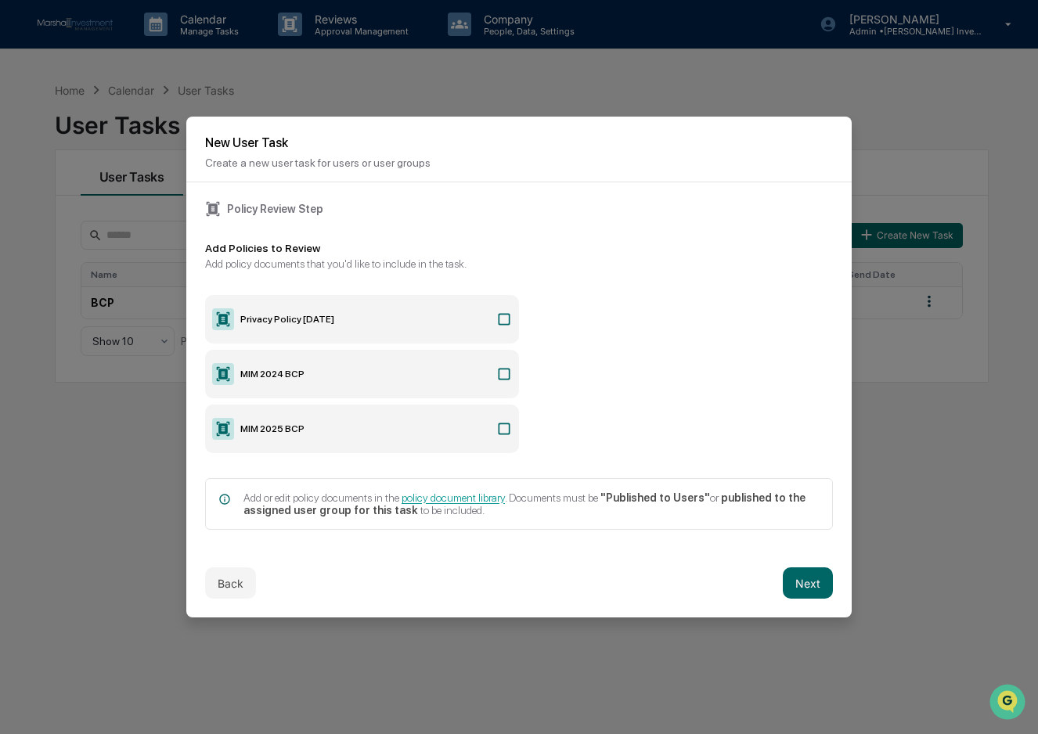
click at [500, 429] on icon at bounding box center [504, 429] width 16 height 16
click at [797, 583] on button "Next" at bounding box center [808, 583] width 50 height 31
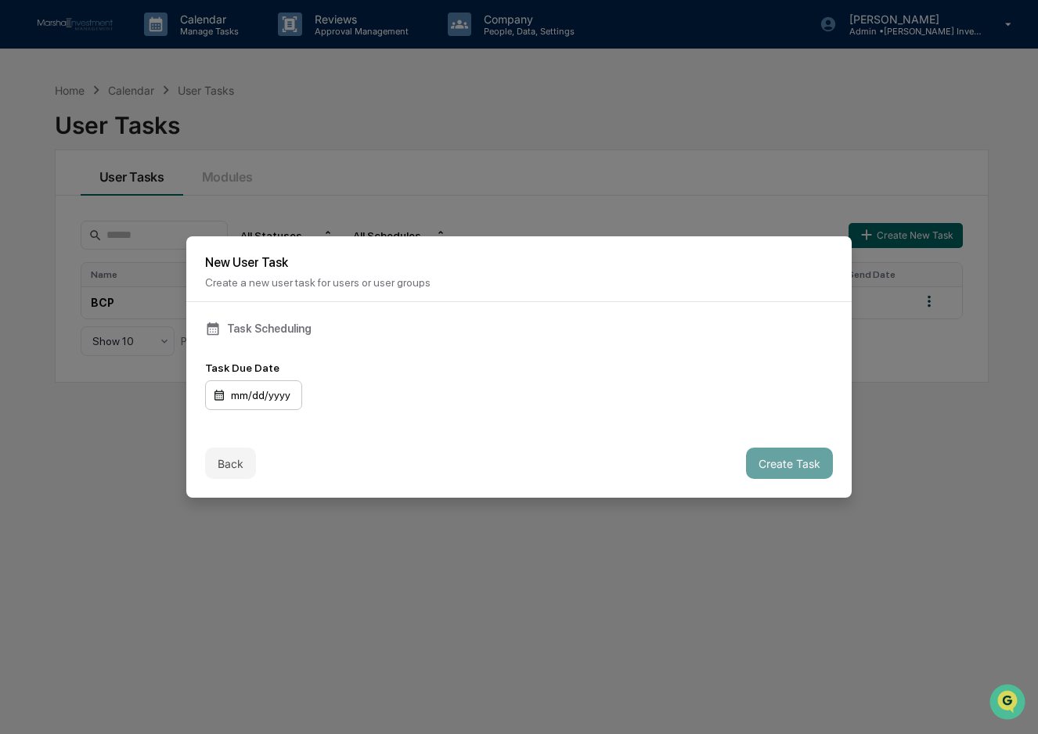
click at [254, 388] on div "mm/dd/yyyy" at bounding box center [253, 395] width 97 height 30
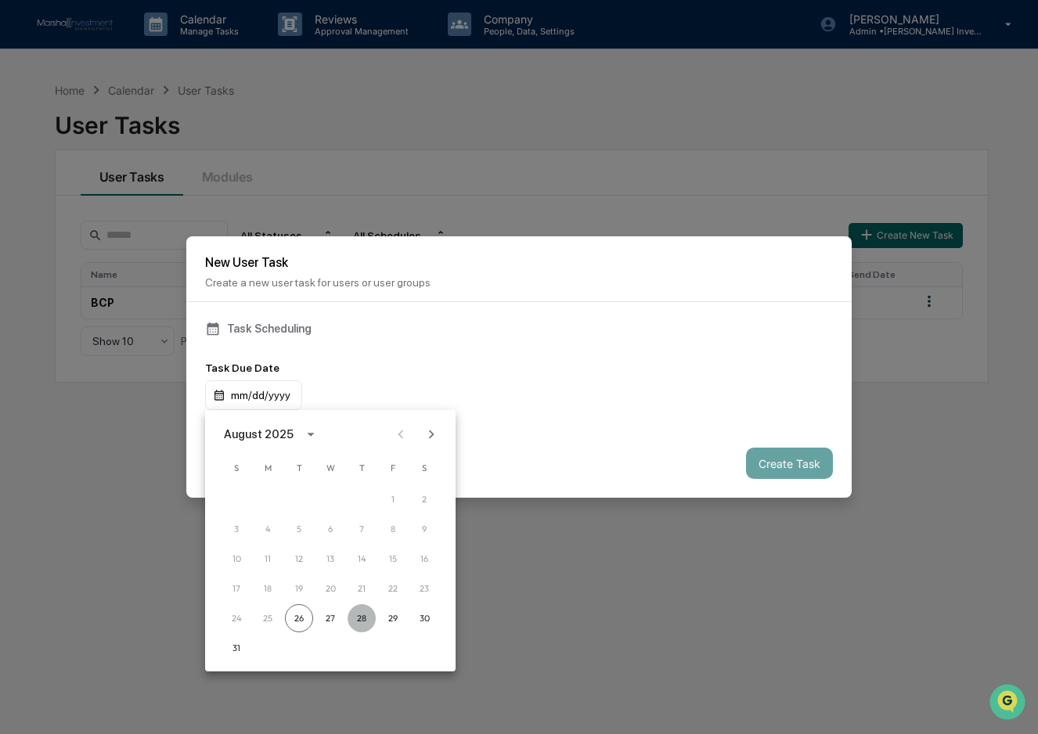
click at [365, 616] on button "28" at bounding box center [362, 618] width 28 height 28
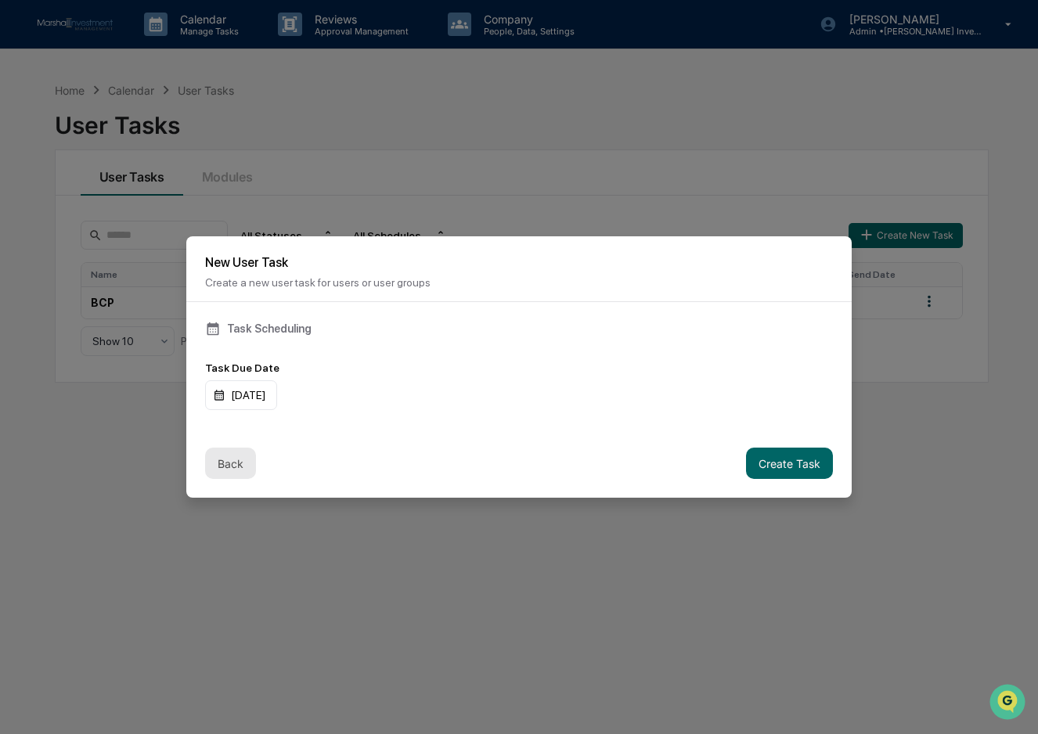
click at [239, 452] on button "Back" at bounding box center [230, 463] width 51 height 31
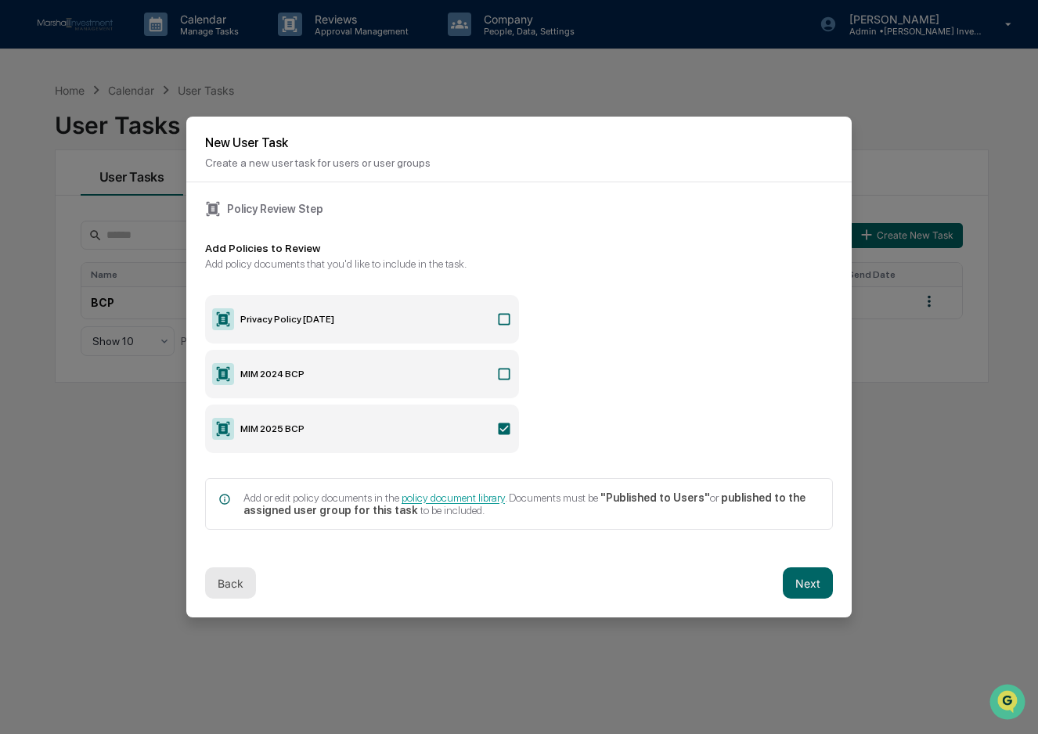
click at [230, 584] on button "Back" at bounding box center [230, 583] width 51 height 31
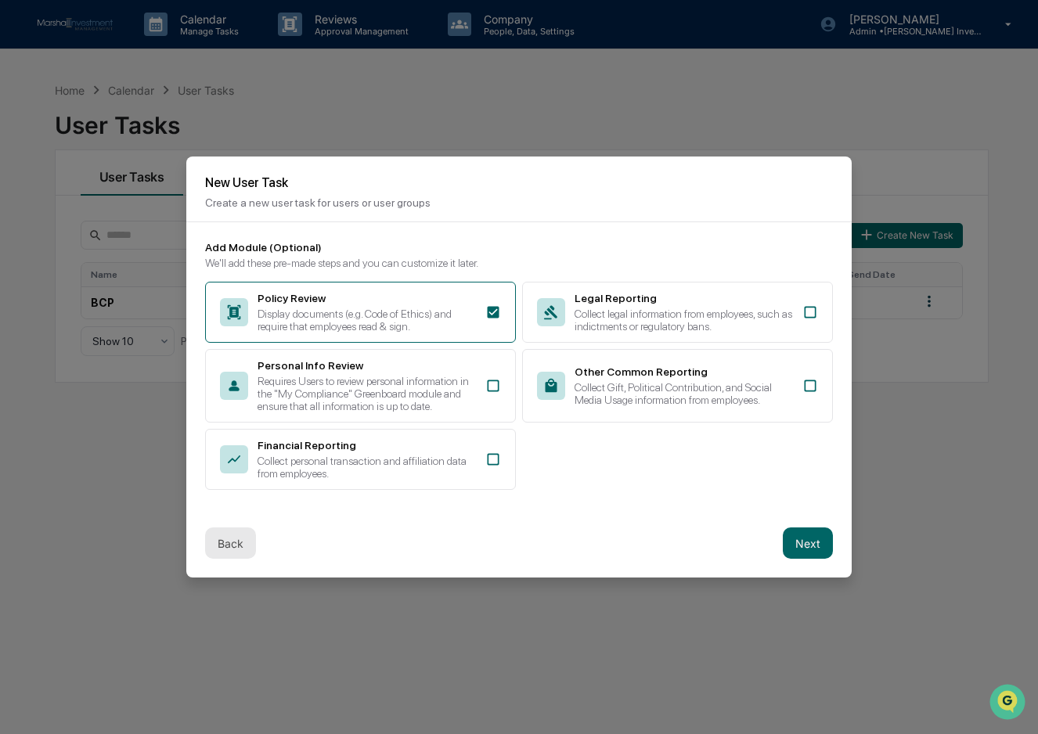
click at [227, 546] on button "Back" at bounding box center [230, 543] width 51 height 31
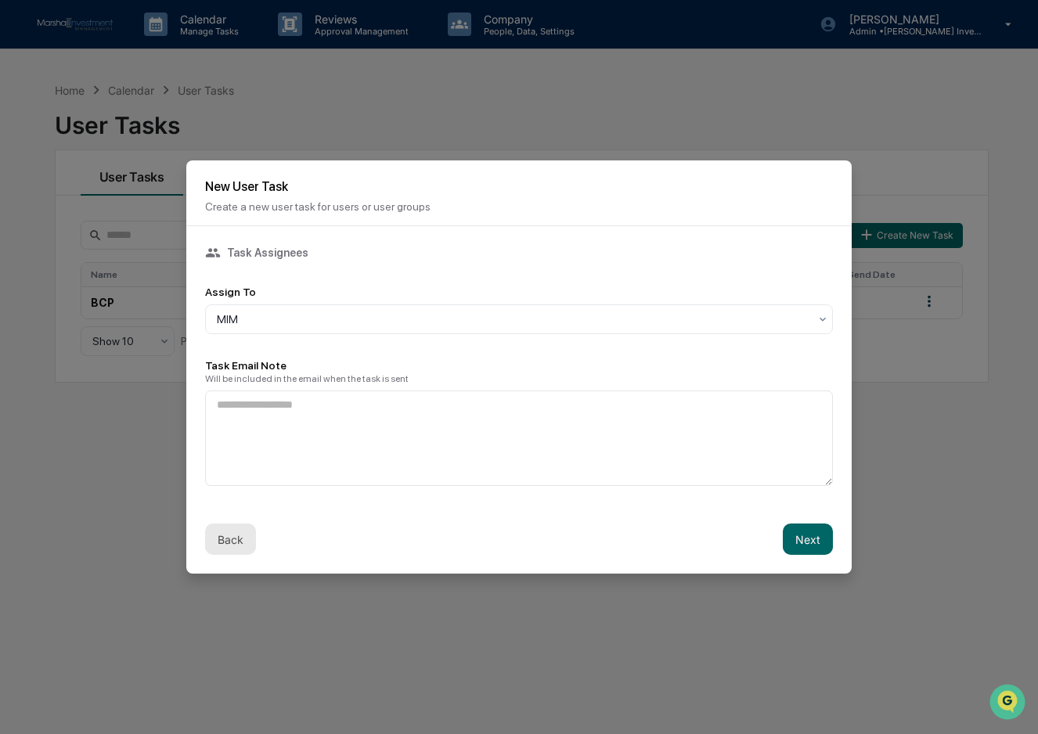
click at [227, 546] on button "Back" at bounding box center [230, 539] width 51 height 31
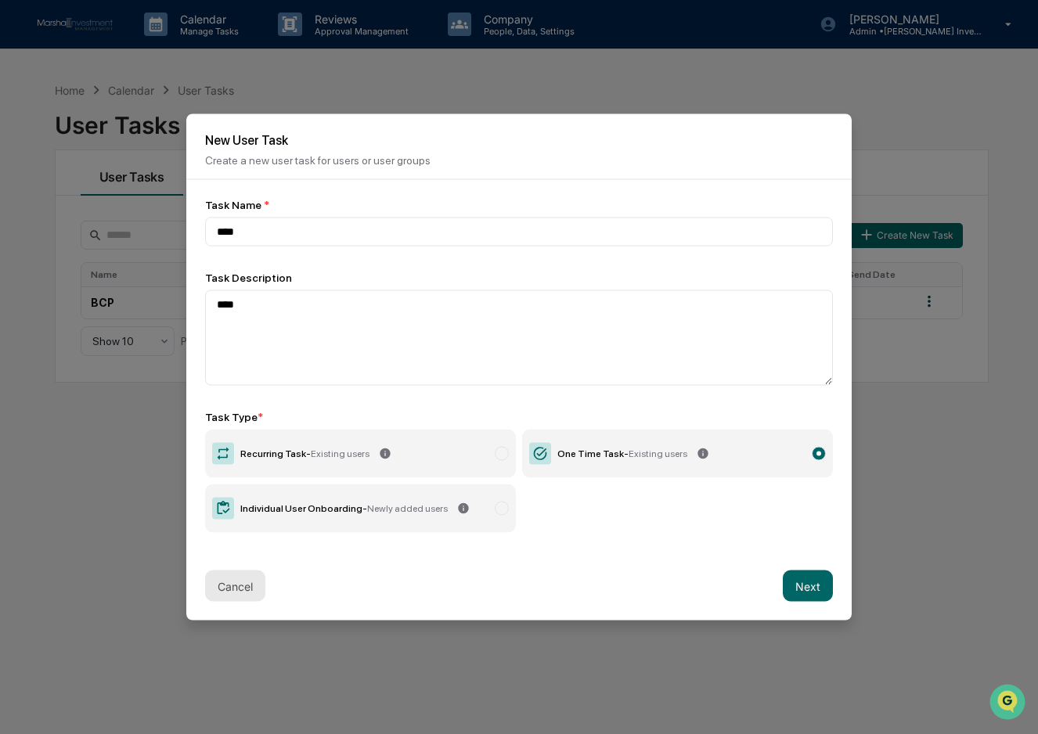
click at [243, 585] on button "Cancel" at bounding box center [235, 586] width 60 height 31
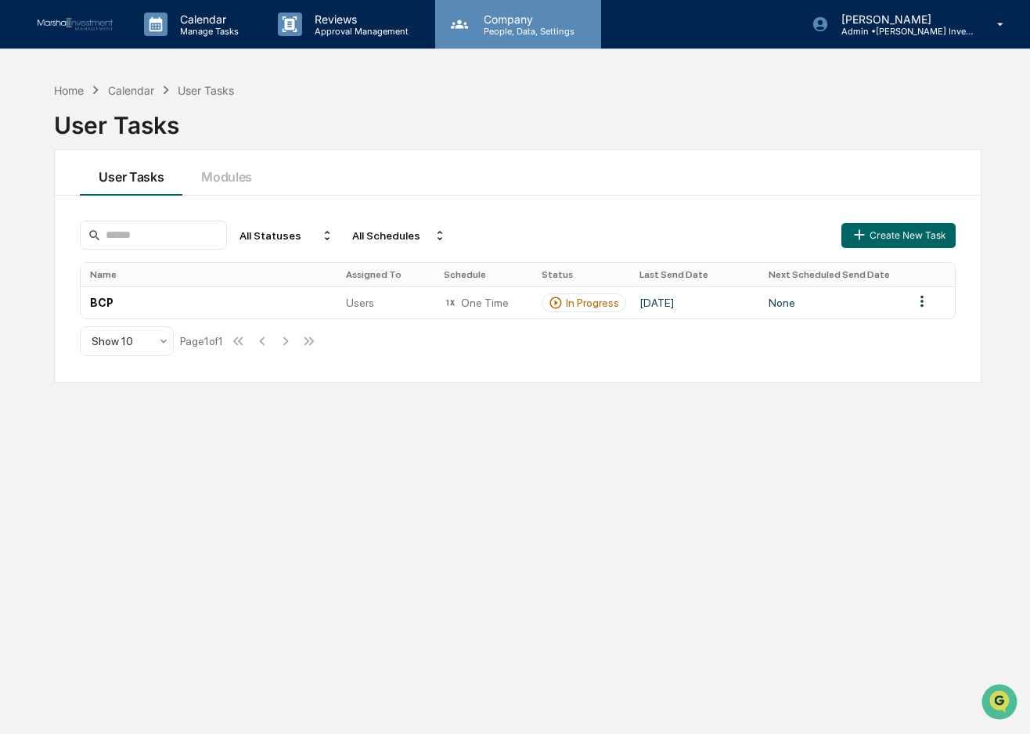
click at [501, 20] on p "Company" at bounding box center [526, 19] width 111 height 13
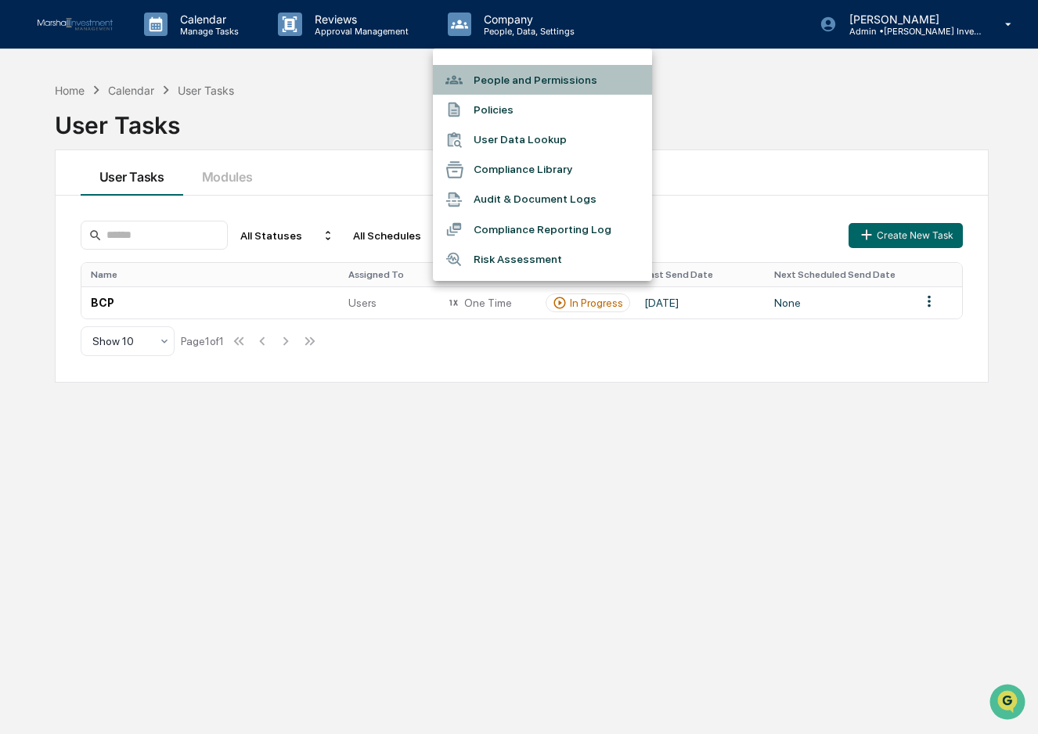
click at [510, 79] on li "People and Permissions" at bounding box center [542, 80] width 219 height 30
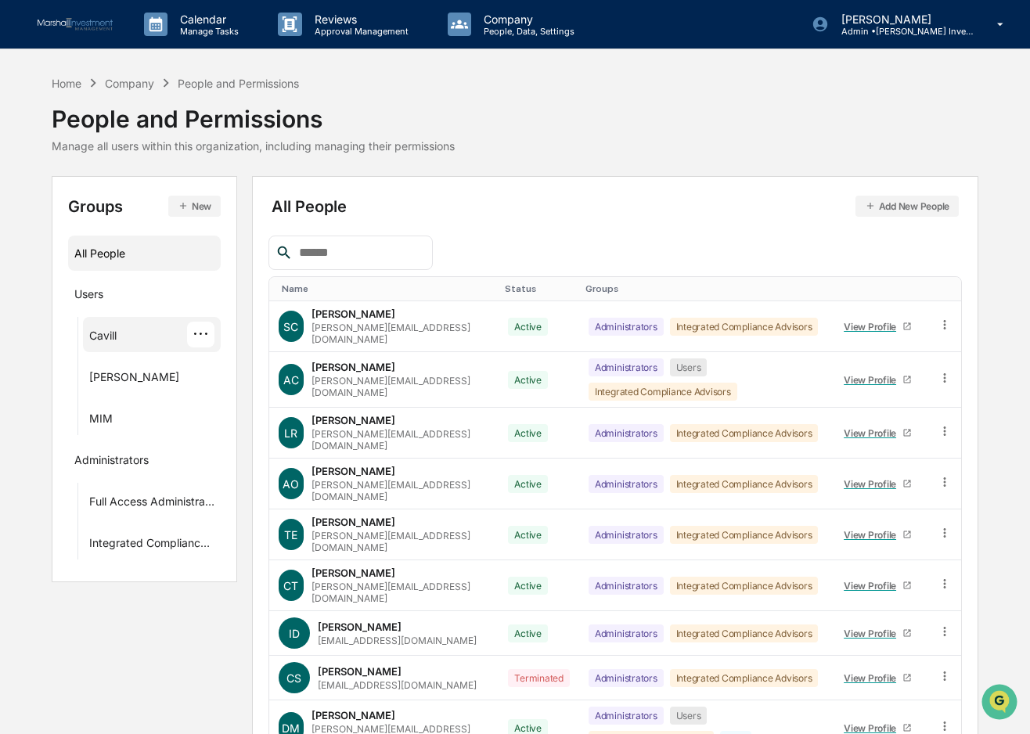
click at [203, 333] on div "···" at bounding box center [200, 335] width 27 height 26
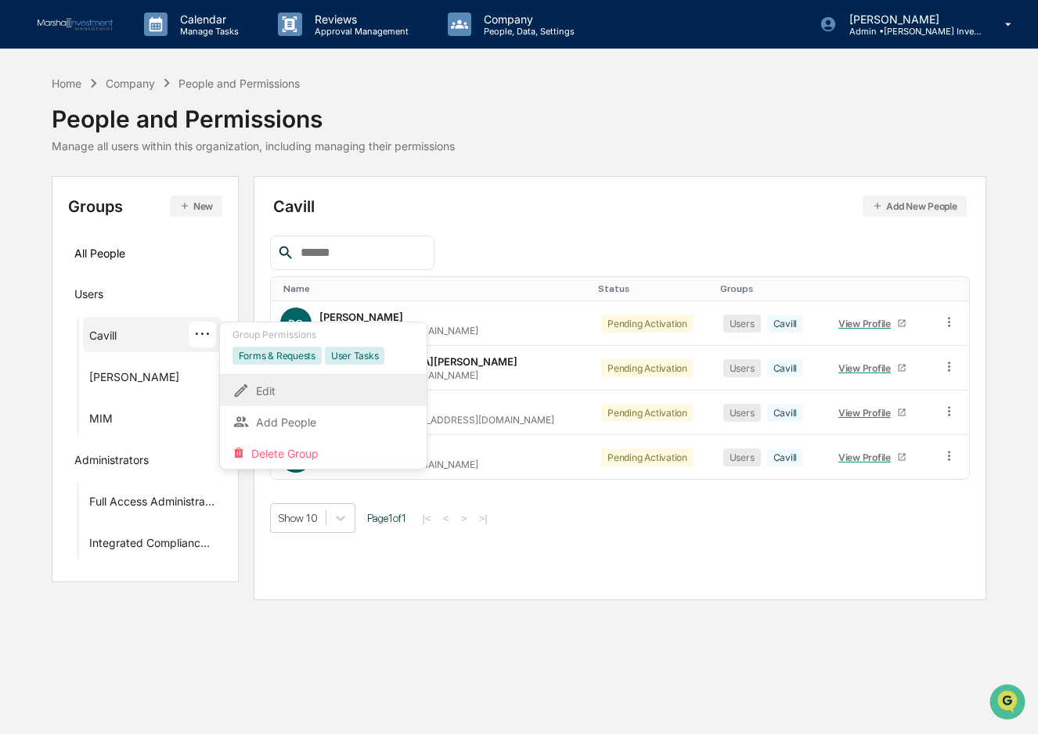
click at [262, 389] on div "Edit" at bounding box center [323, 390] width 182 height 19
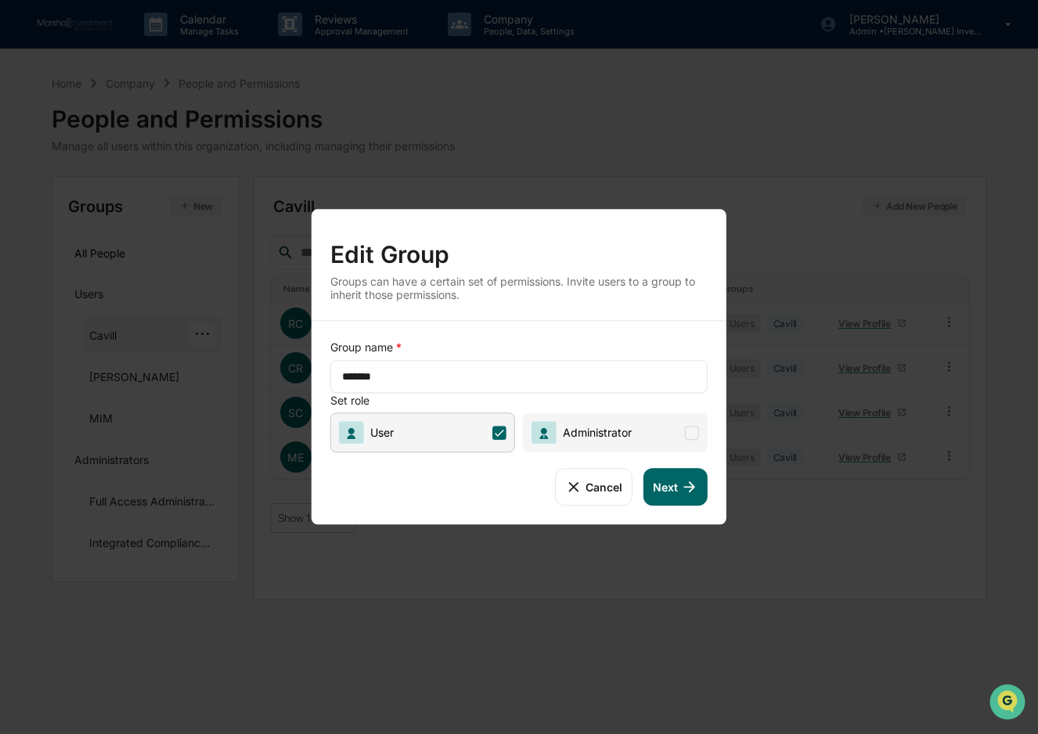
click at [674, 488] on button "Next" at bounding box center [675, 487] width 64 height 38
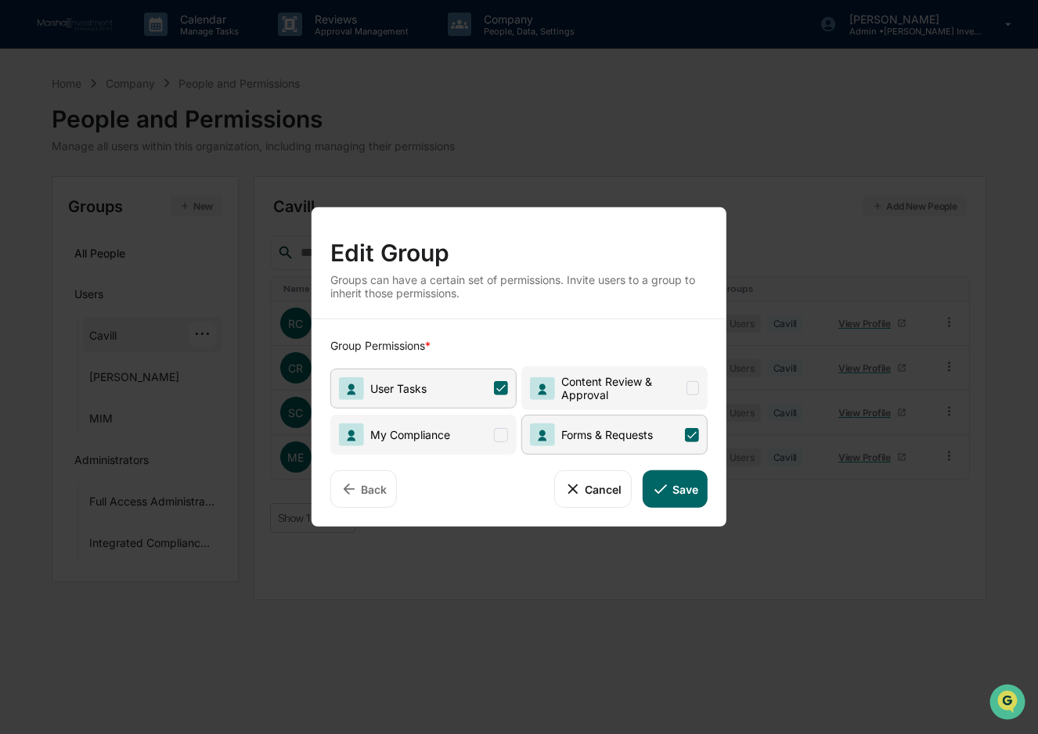
click at [496, 434] on span at bounding box center [501, 434] width 14 height 14
click at [693, 387] on span at bounding box center [693, 388] width 13 height 14
click at [678, 490] on button "Save" at bounding box center [675, 489] width 65 height 38
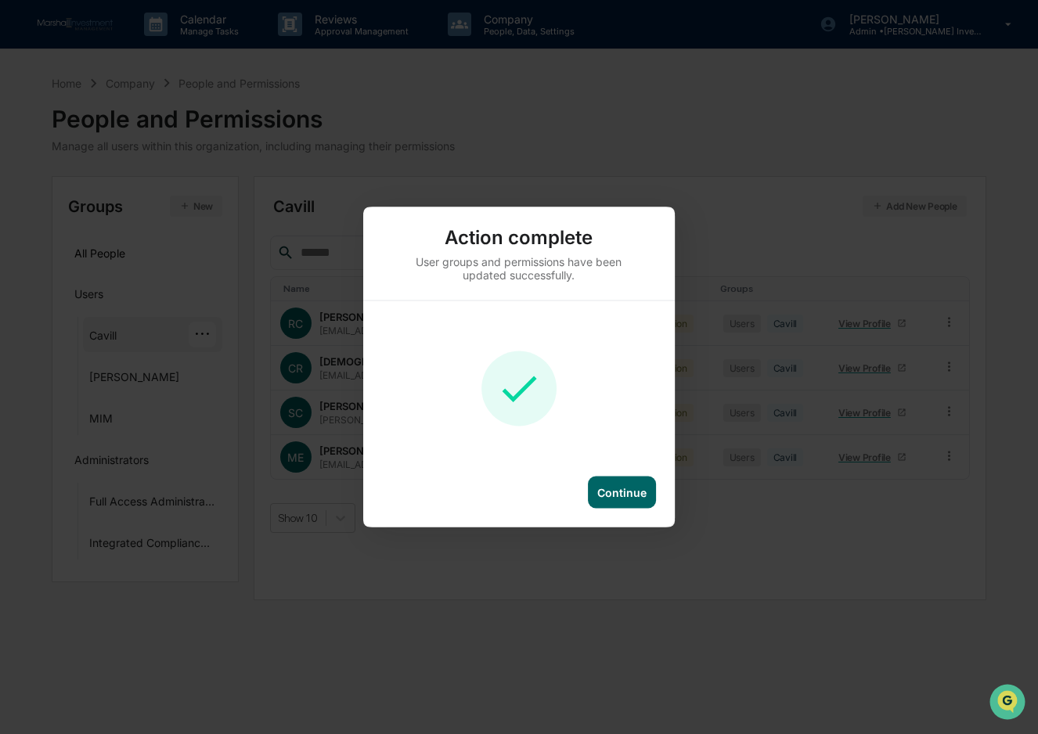
click at [618, 494] on div "Continue" at bounding box center [621, 492] width 49 height 13
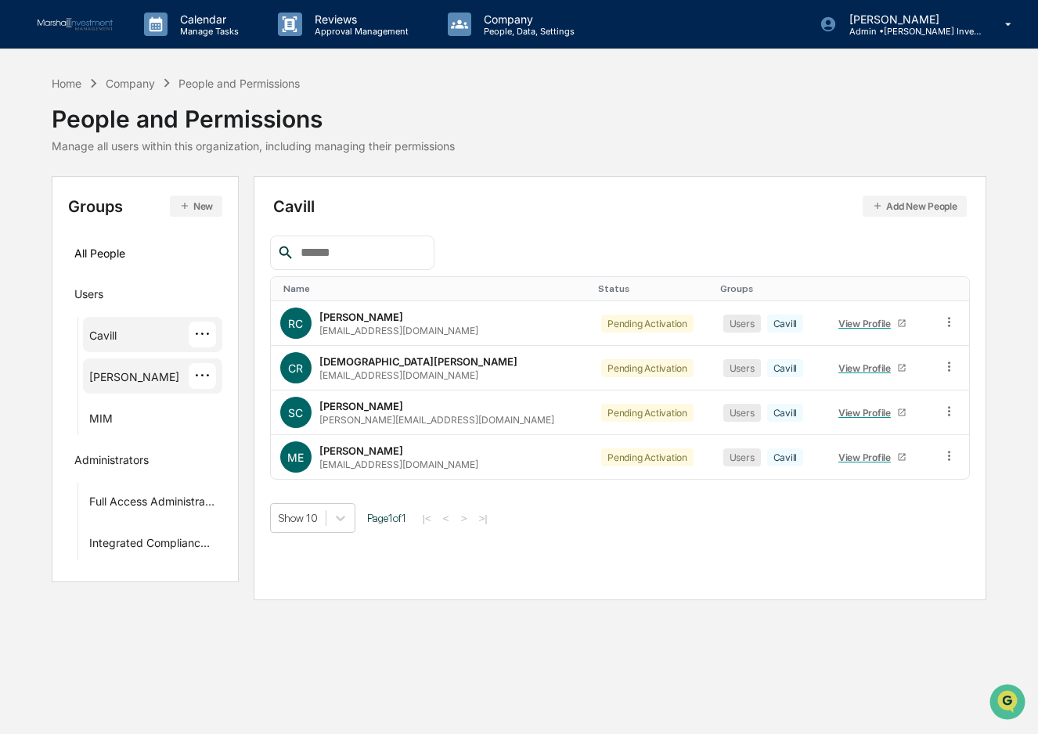
click at [198, 380] on div "···" at bounding box center [202, 376] width 27 height 26
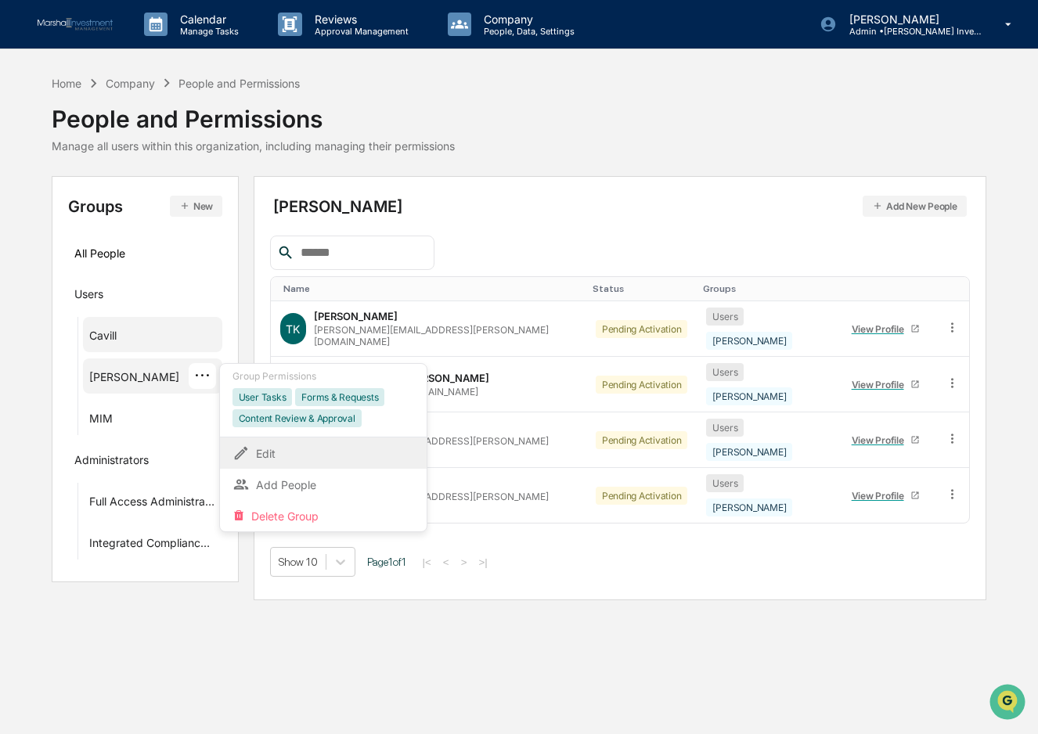
click at [265, 453] on div "Edit" at bounding box center [323, 453] width 182 height 19
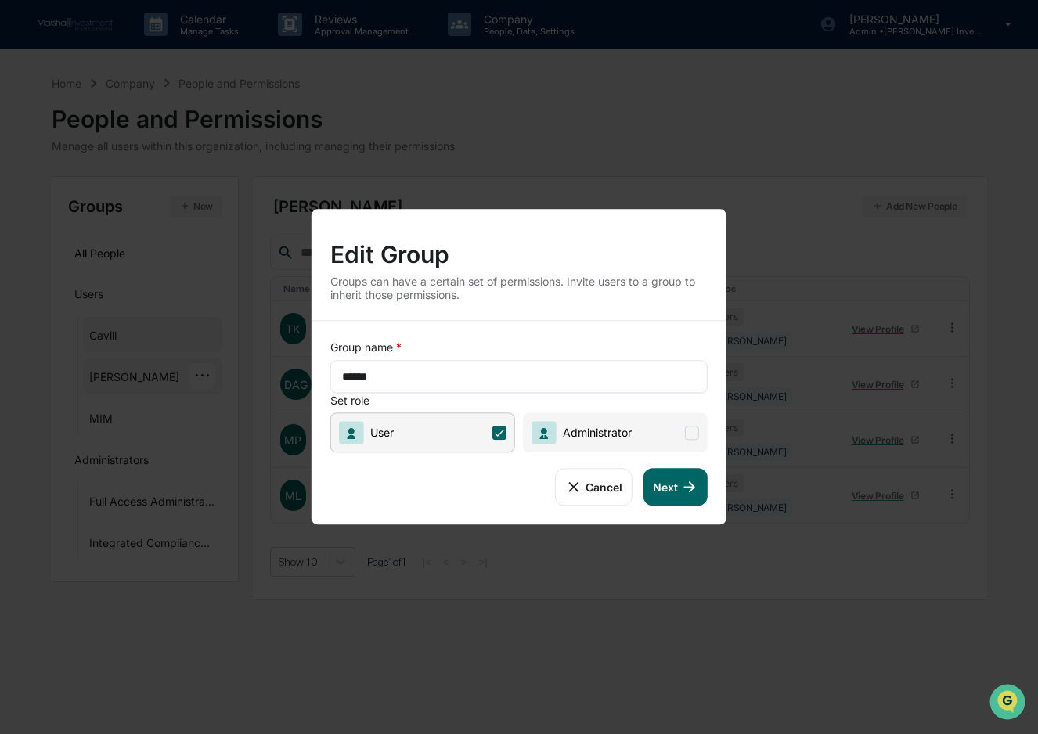
click at [668, 490] on button "Next" at bounding box center [675, 487] width 64 height 38
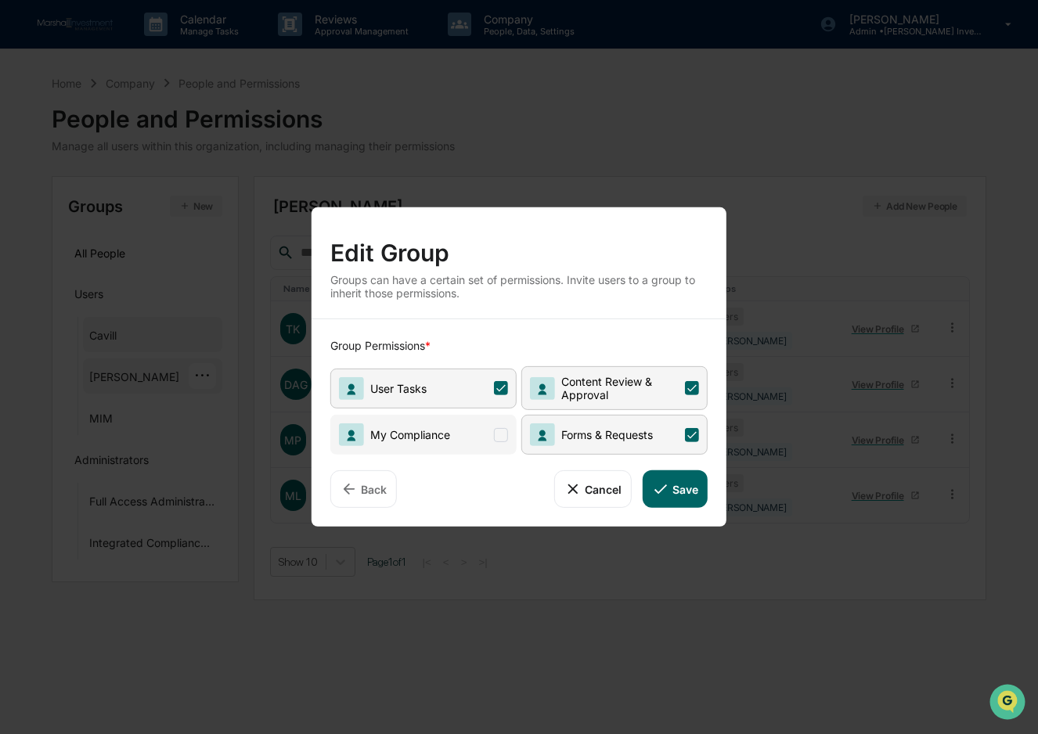
click at [496, 436] on span at bounding box center [501, 434] width 14 height 14
click at [686, 481] on button "Save" at bounding box center [675, 489] width 65 height 38
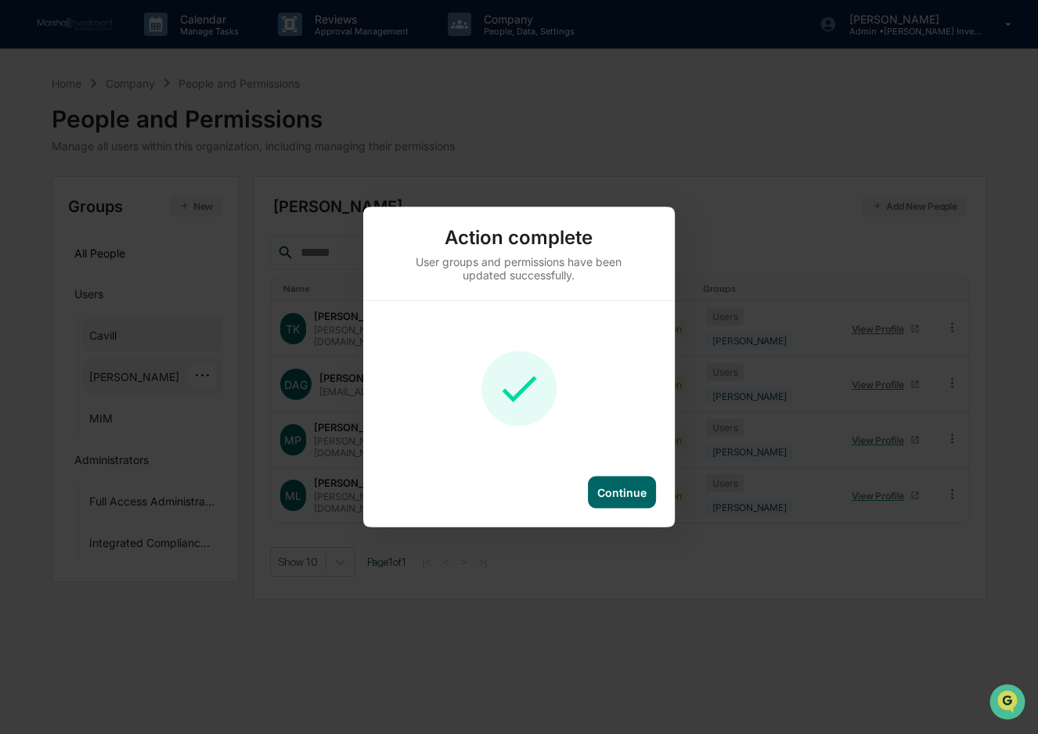
click at [624, 490] on div "Continue" at bounding box center [621, 492] width 49 height 13
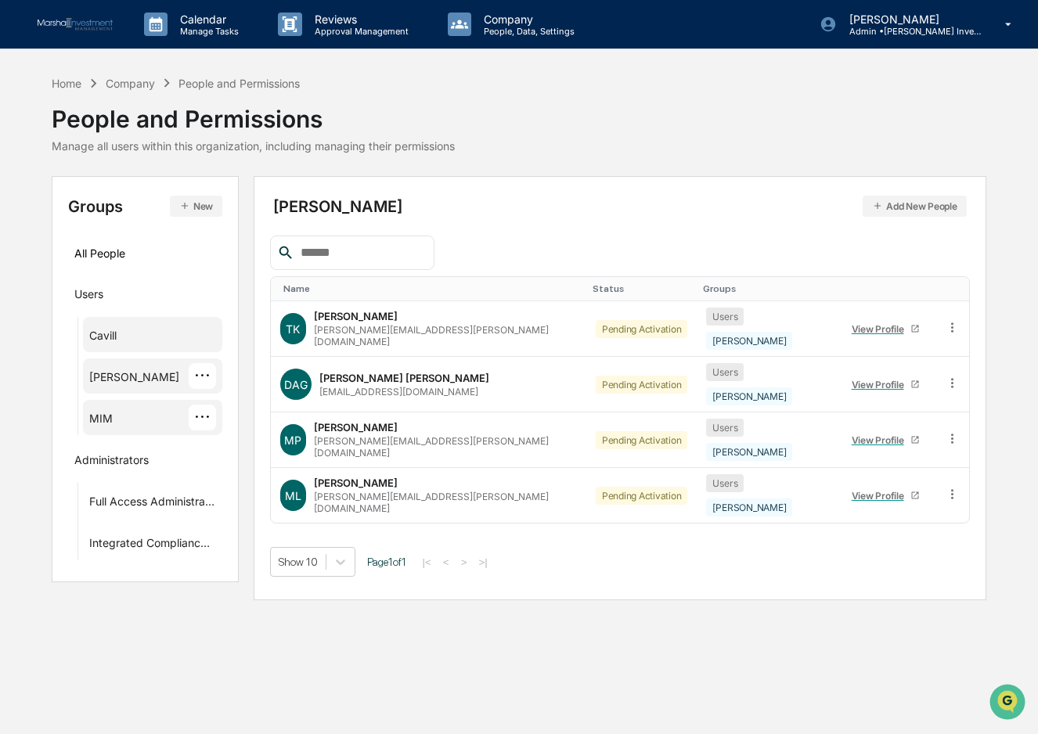
click at [199, 417] on div "···" at bounding box center [202, 418] width 27 height 26
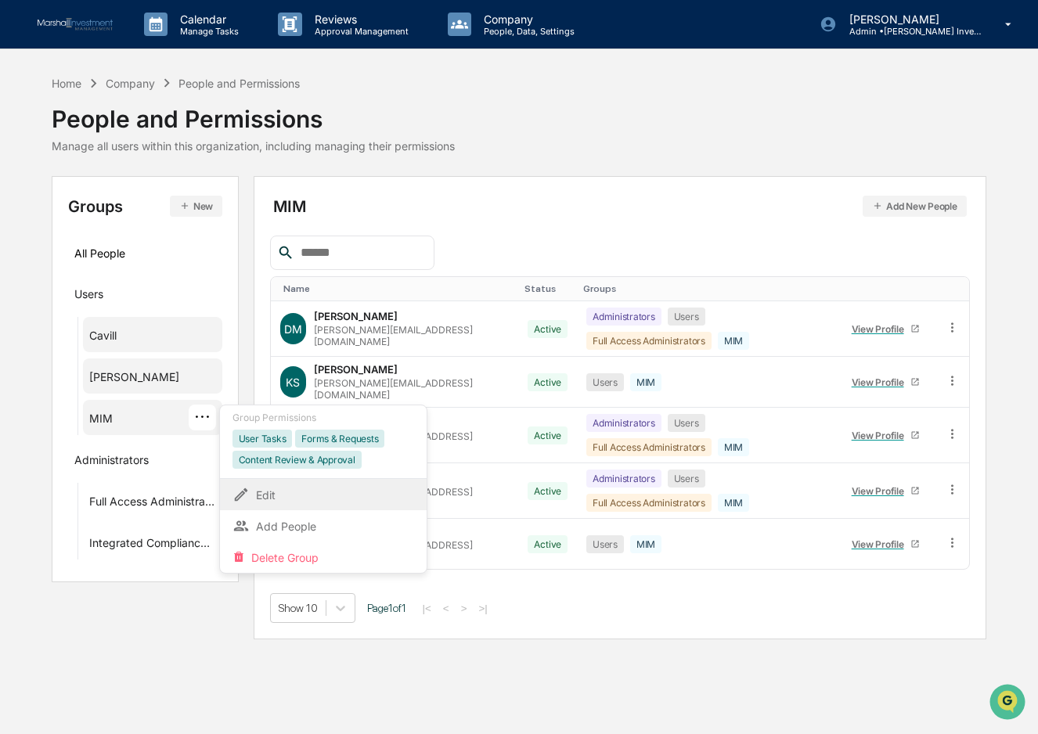
click at [273, 490] on div "Edit" at bounding box center [323, 494] width 182 height 19
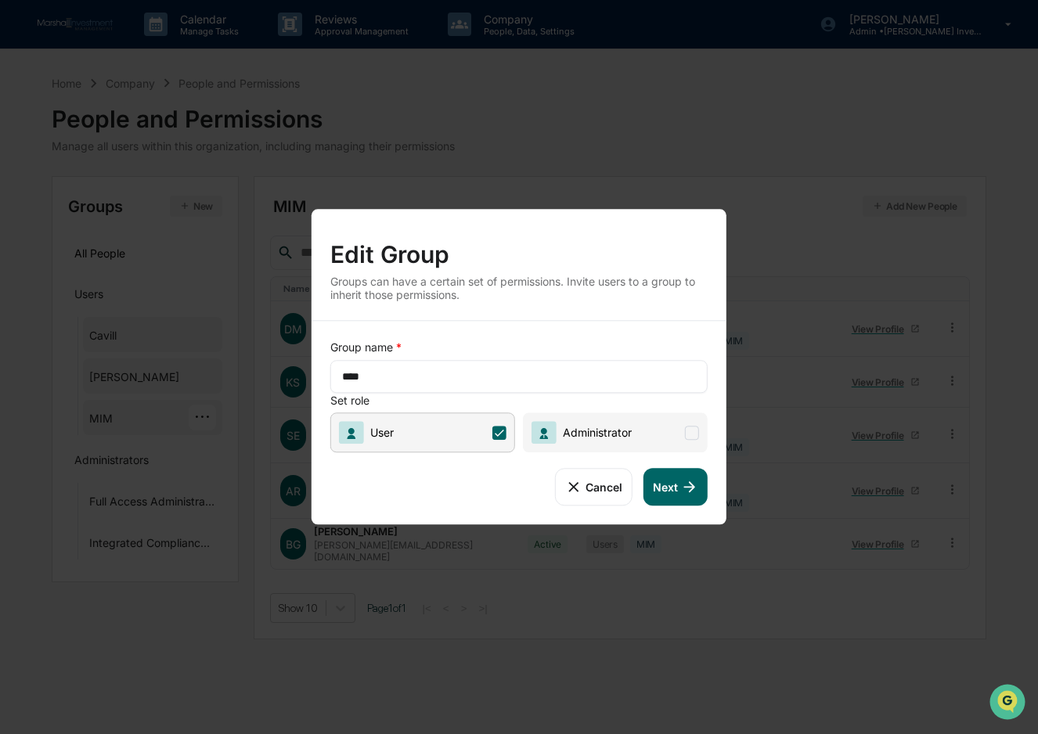
click at [669, 479] on button "Next" at bounding box center [675, 487] width 64 height 38
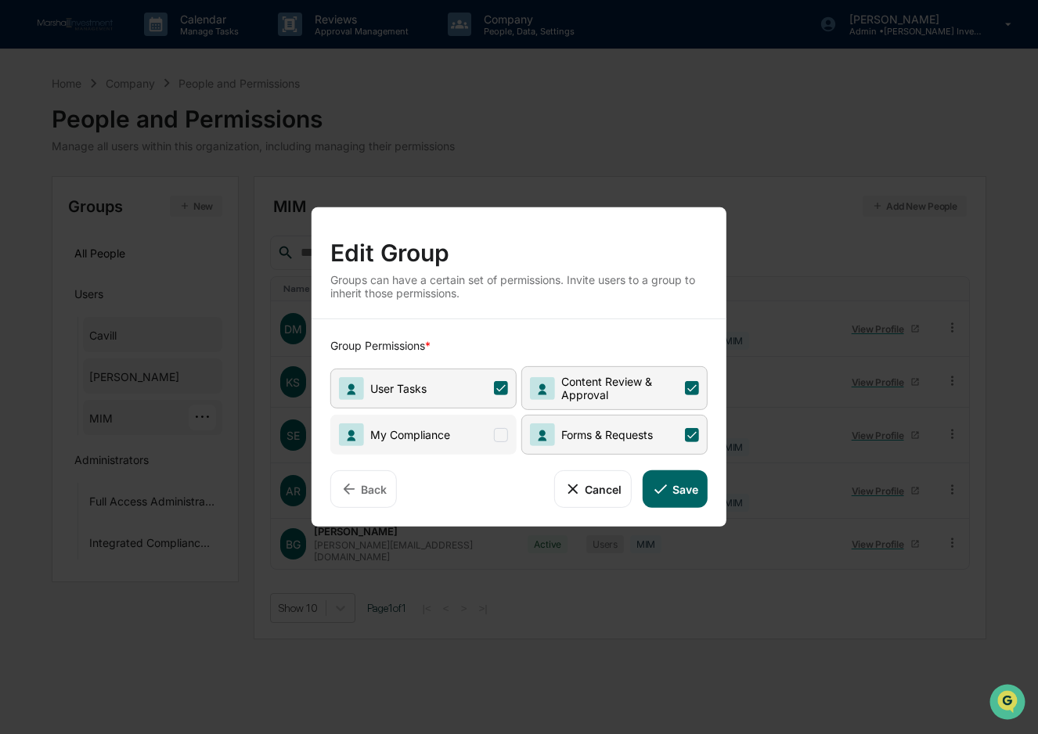
click at [499, 435] on span at bounding box center [501, 434] width 14 height 14
click at [677, 486] on button "Save" at bounding box center [675, 489] width 65 height 38
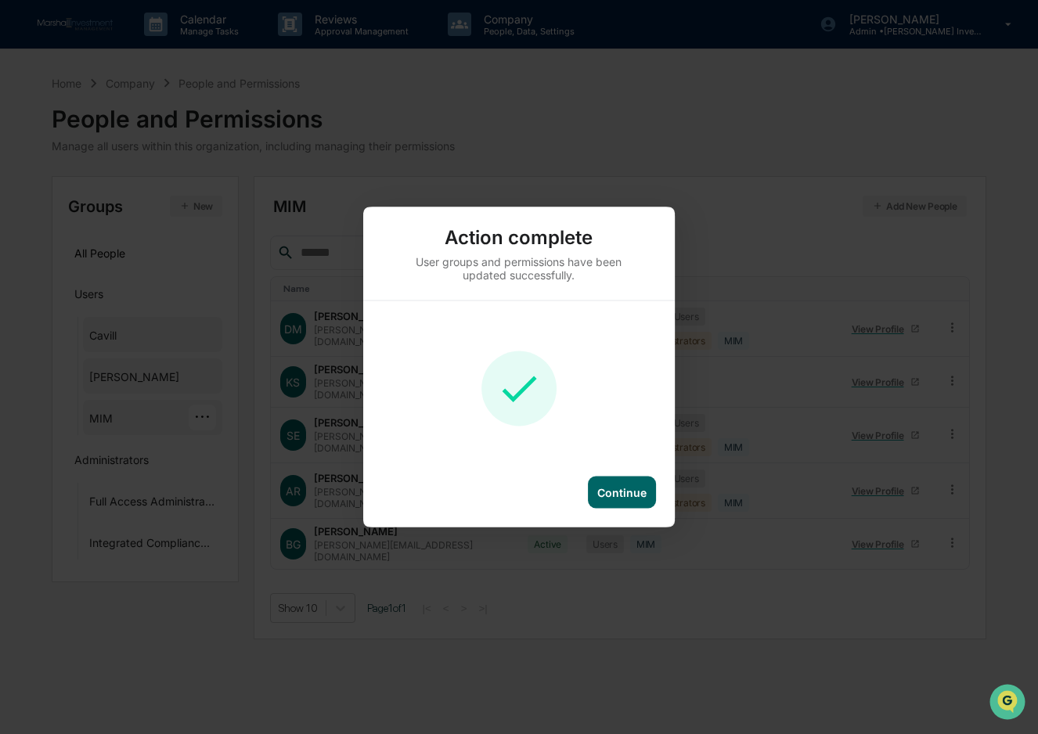
click at [600, 486] on div "Continue" at bounding box center [621, 492] width 49 height 13
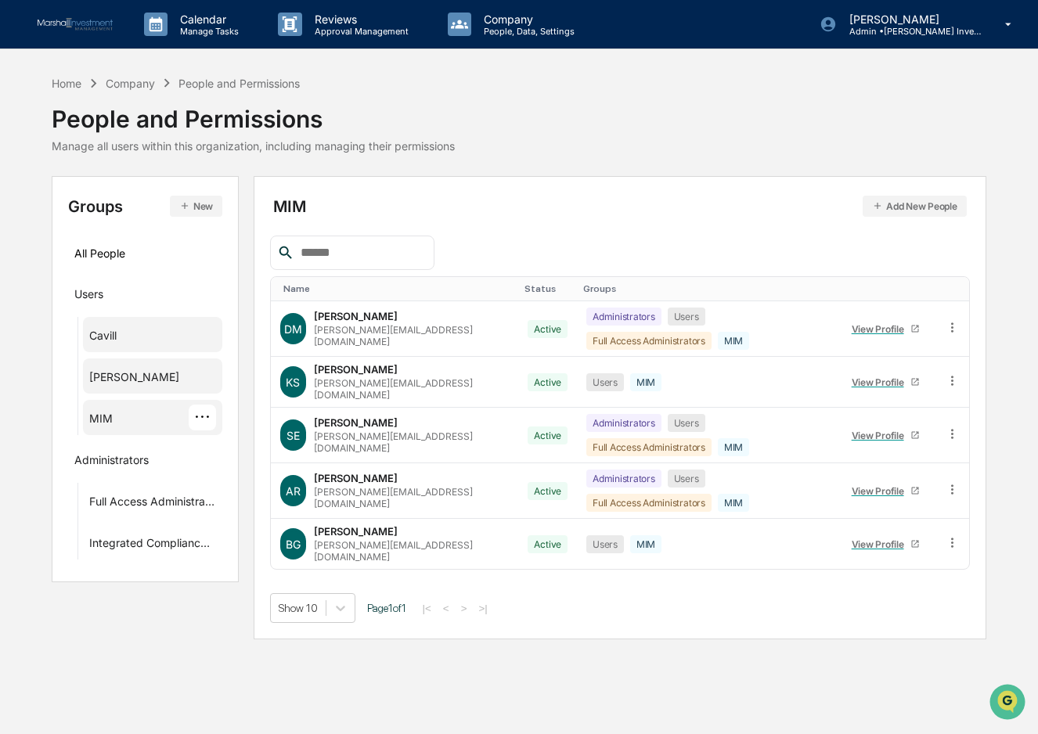
click at [128, 82] on div "Company" at bounding box center [130, 83] width 49 height 13
click at [499, 16] on p "Company" at bounding box center [526, 19] width 111 height 13
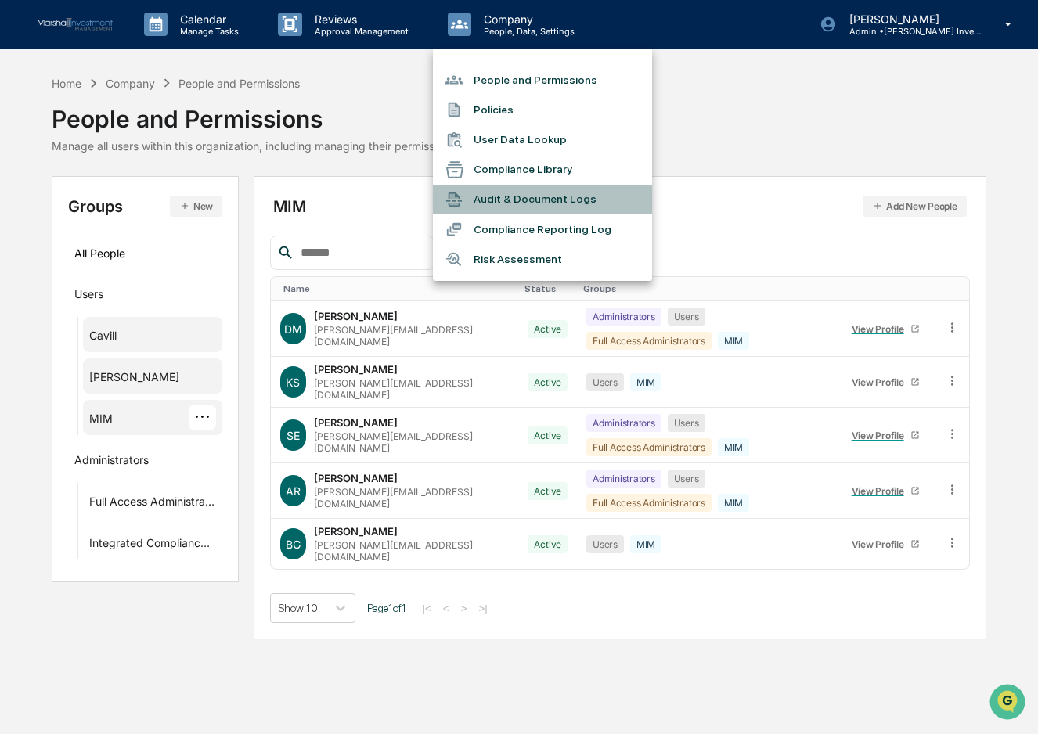
click at [521, 197] on li "Audit & Document Logs" at bounding box center [542, 200] width 219 height 30
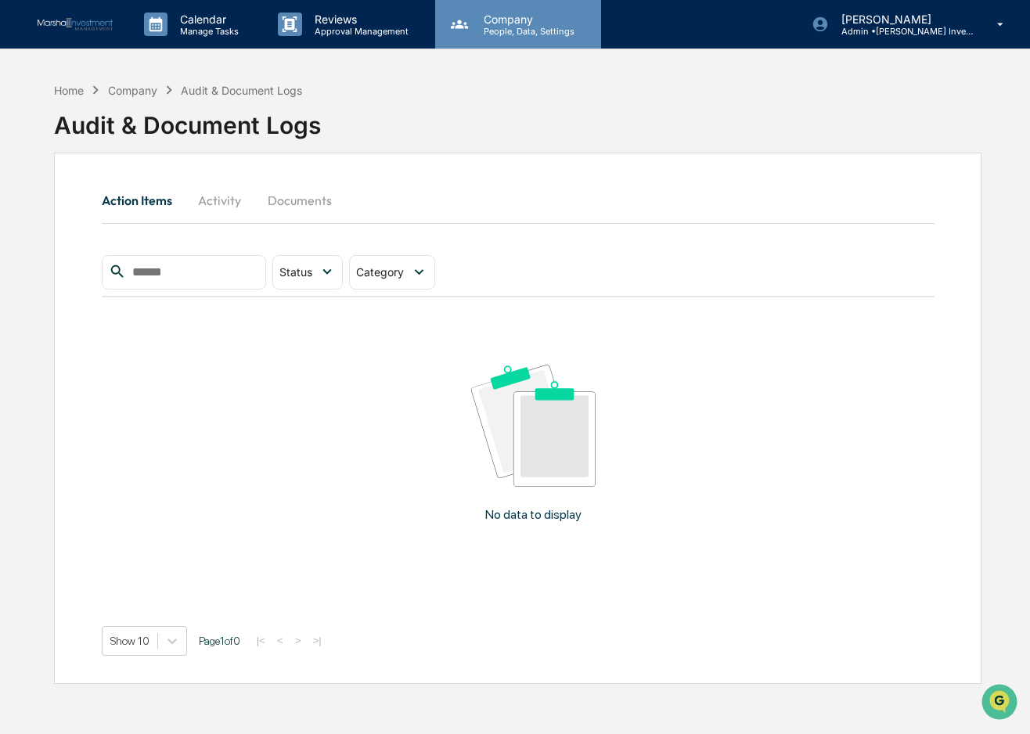
click at [527, 29] on p "People, Data, Settings" at bounding box center [526, 31] width 111 height 11
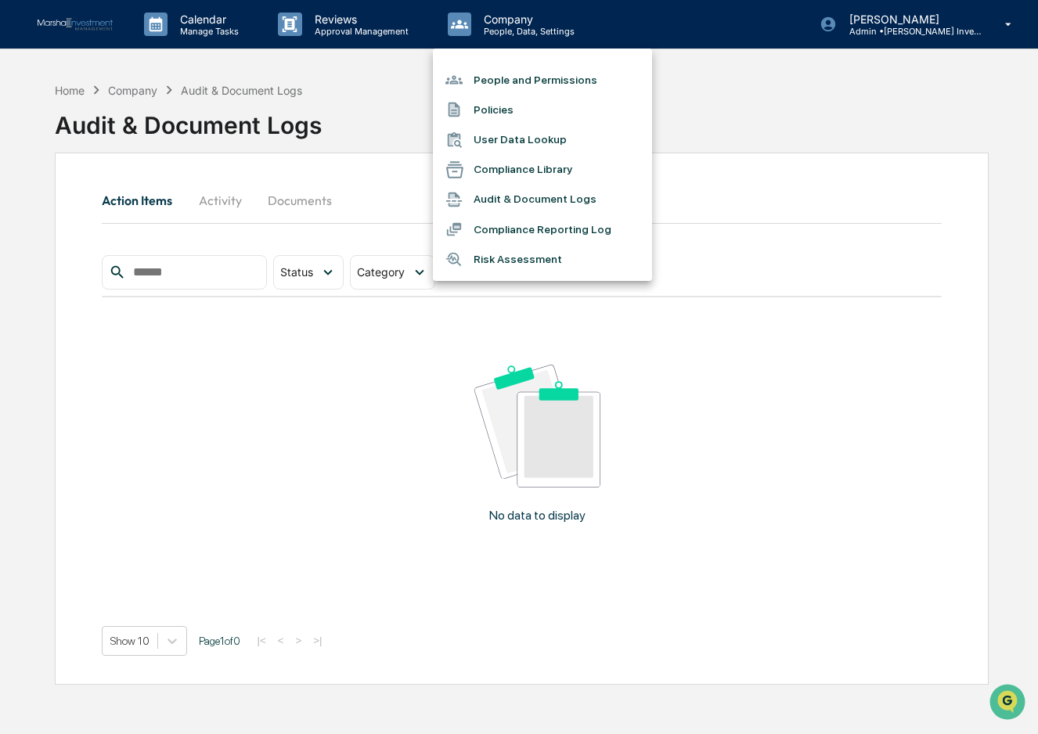
click at [501, 105] on li "Policies" at bounding box center [542, 110] width 219 height 30
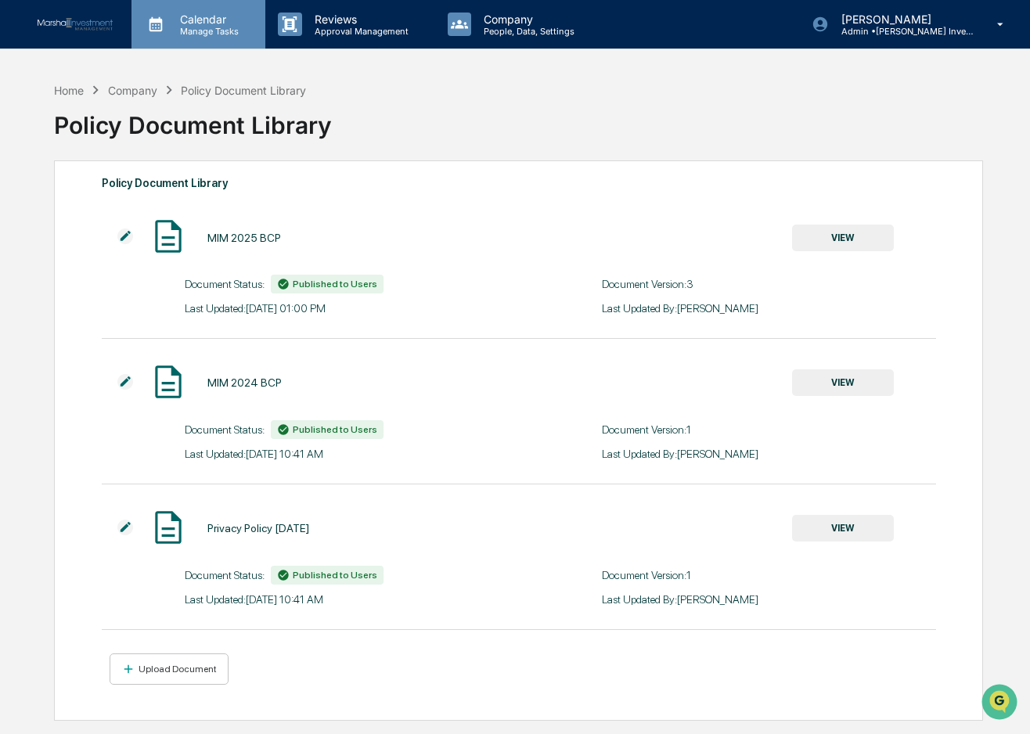
click at [193, 26] on p "Manage Tasks" at bounding box center [207, 31] width 79 height 11
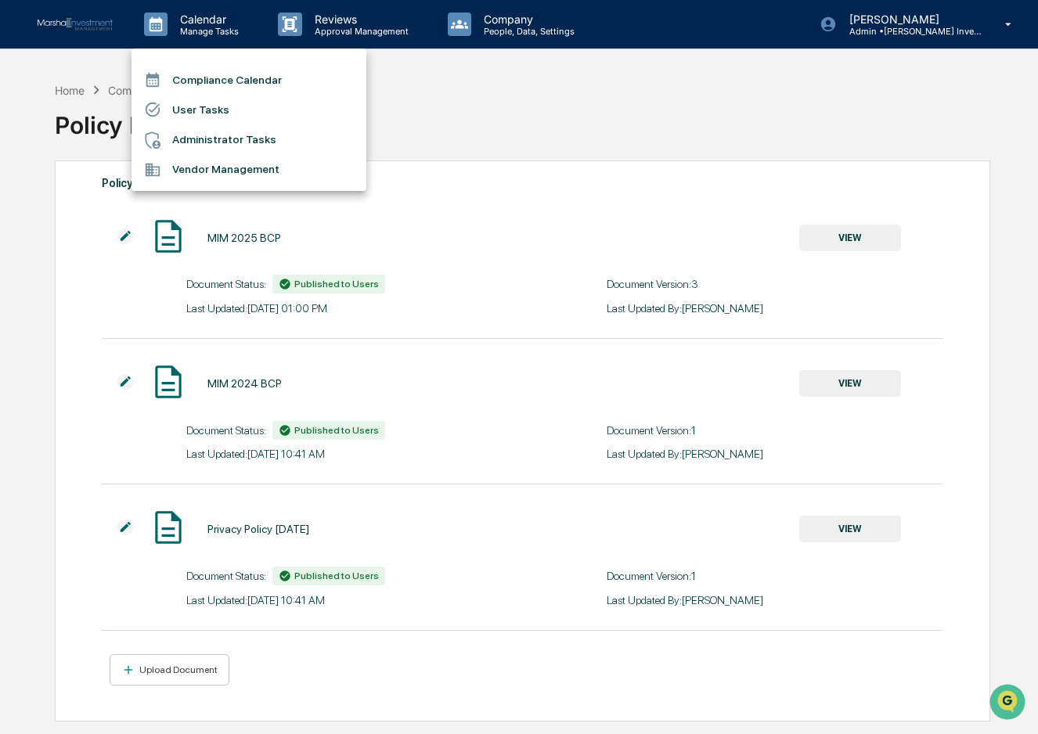
click at [264, 140] on li "Administrator Tasks" at bounding box center [249, 140] width 235 height 30
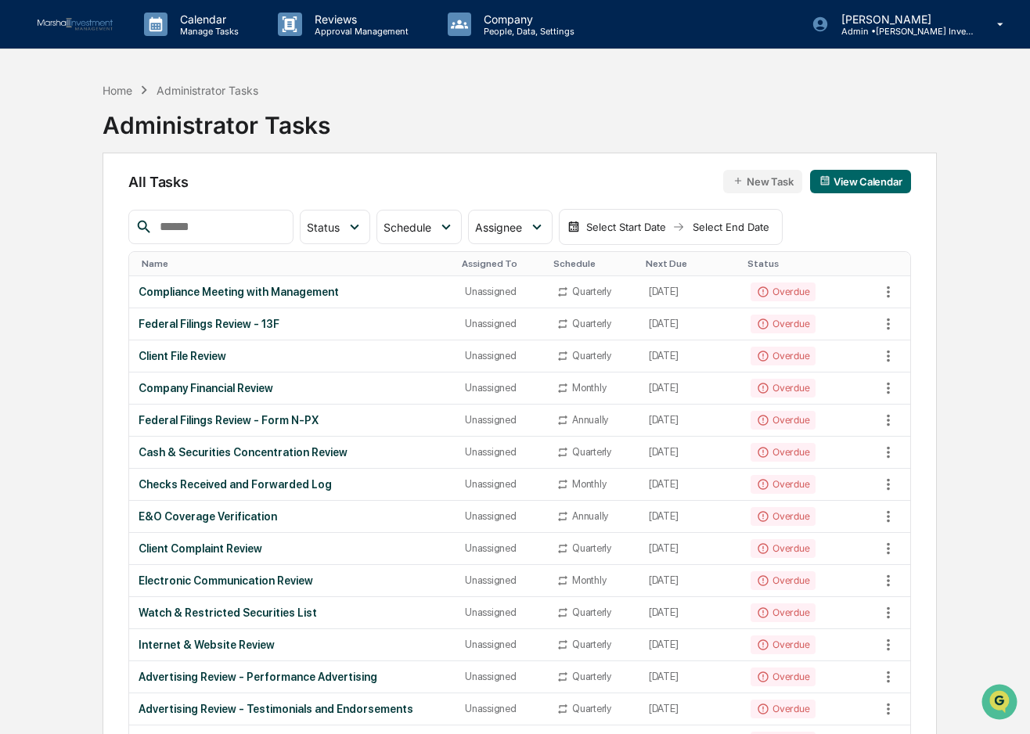
click at [86, 22] on img at bounding box center [75, 24] width 75 height 13
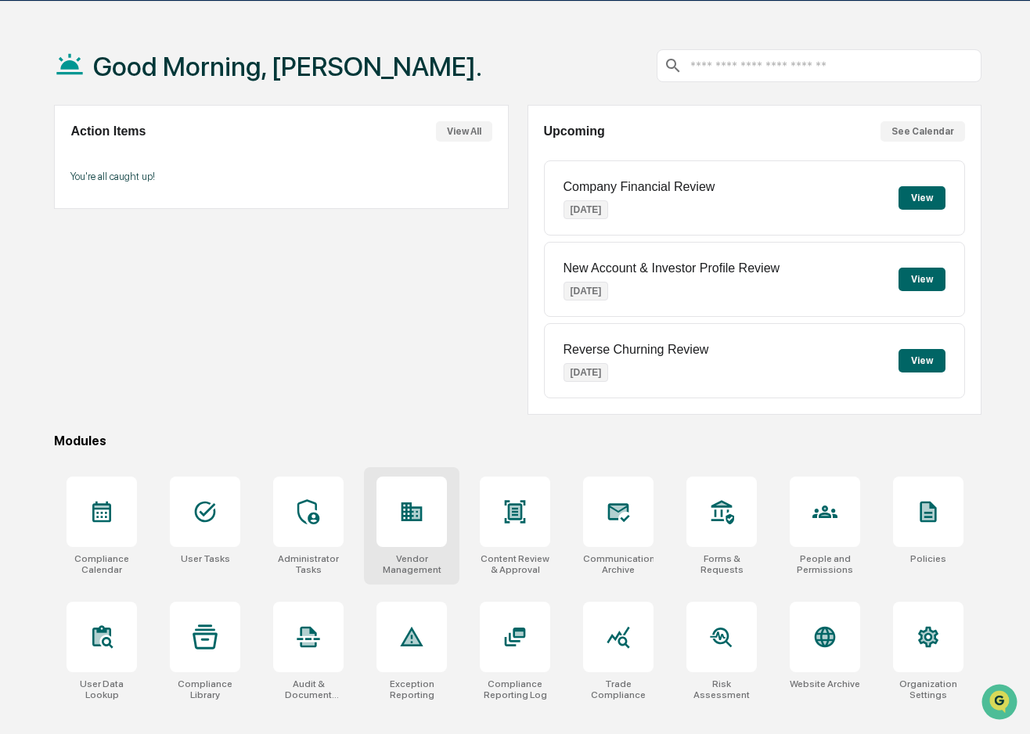
scroll to position [74, 0]
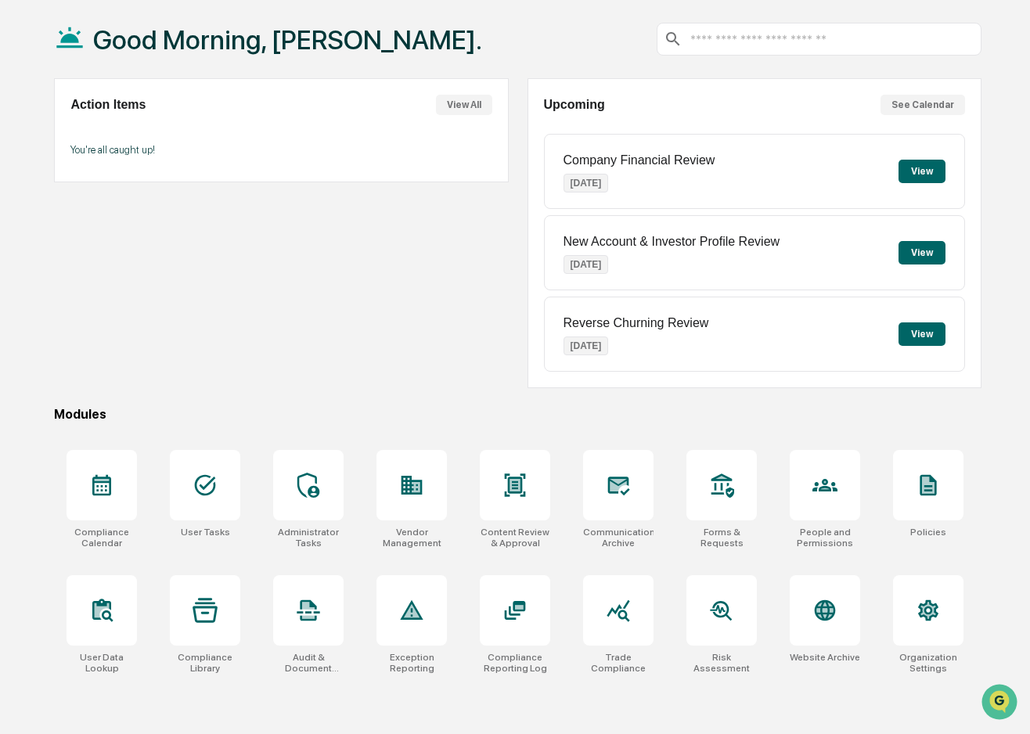
click at [545, 38] on div "Good Morning, [PERSON_NAME]." at bounding box center [517, 39] width 927 height 78
click at [483, 310] on div "Action Items View All You're all caught up!" at bounding box center [281, 233] width 454 height 310
click at [766, 427] on div "Good Morning, [PERSON_NAME]. Action Items View All You're all caught up! Upcomi…" at bounding box center [518, 367] width 974 height 734
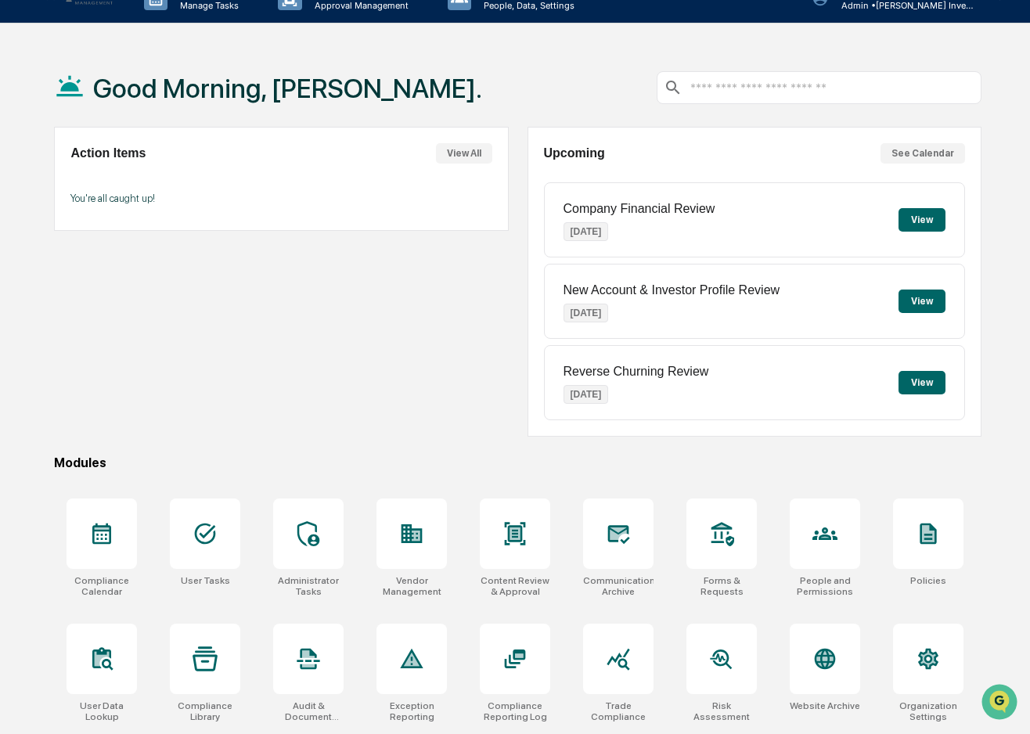
scroll to position [0, 0]
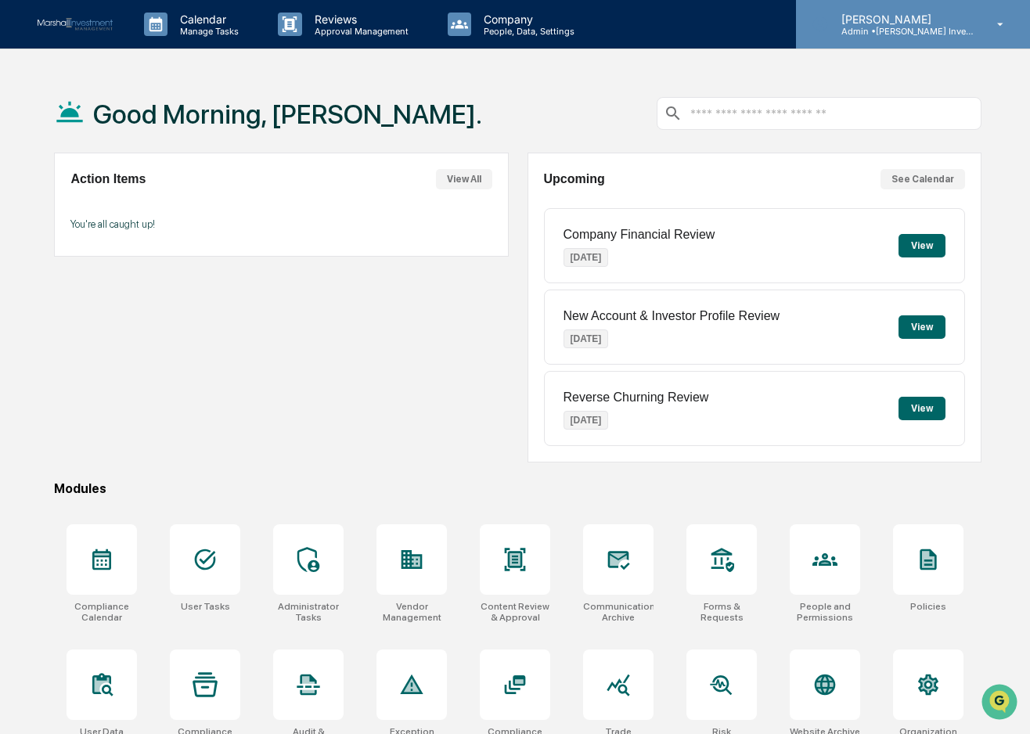
click at [892, 26] on p "Admin • [PERSON_NAME] Investment Management" at bounding box center [902, 31] width 146 height 11
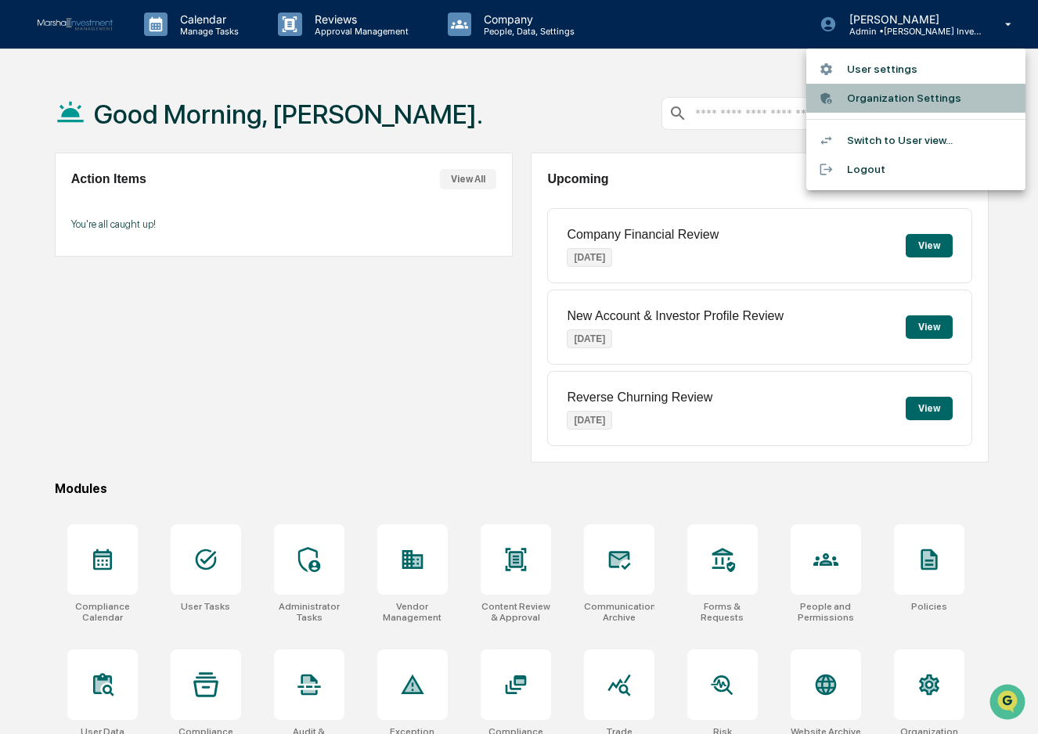
click at [886, 93] on li "Organization Settings" at bounding box center [915, 98] width 219 height 29
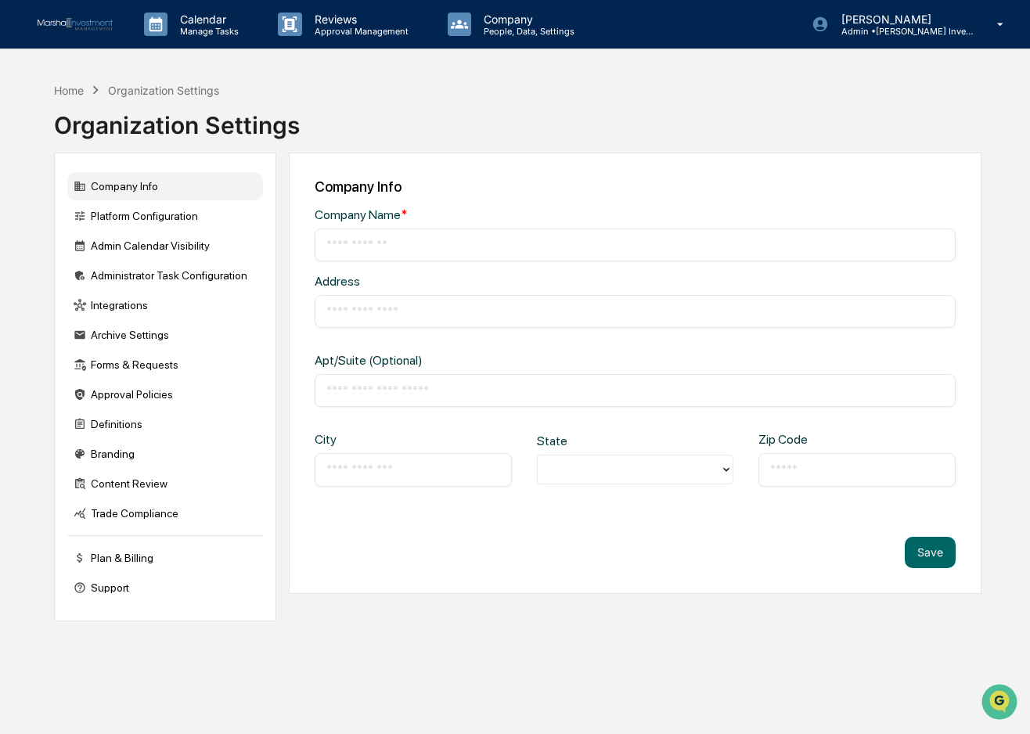
type input "**********"
type input "*****"
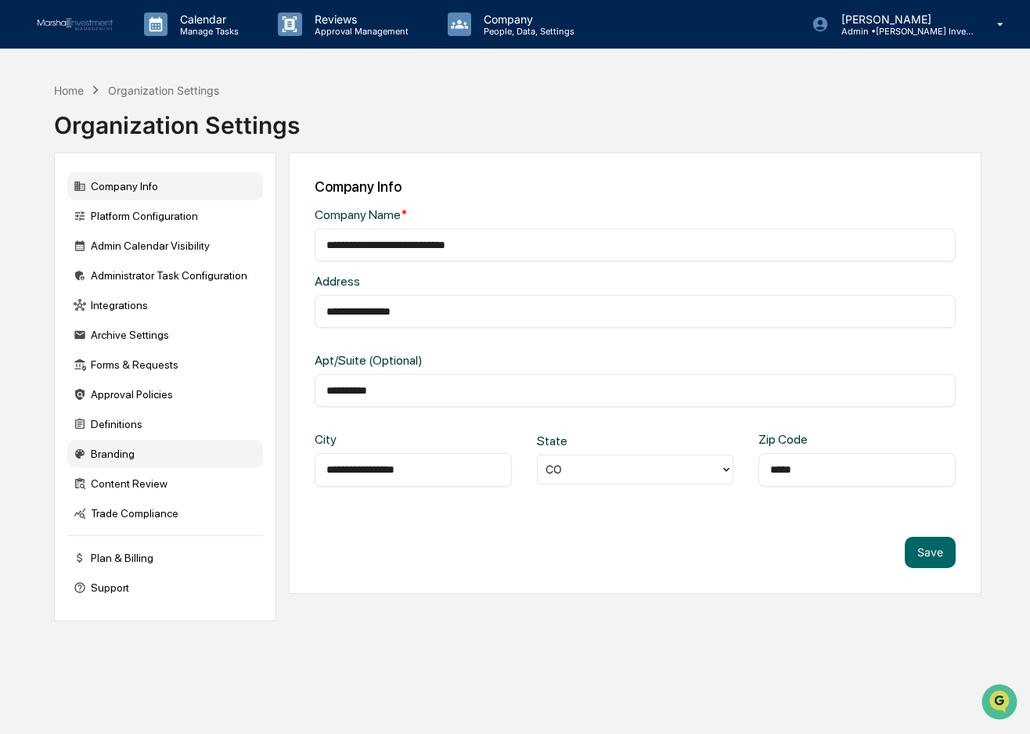
click at [110, 455] on div "Branding" at bounding box center [165, 454] width 196 height 28
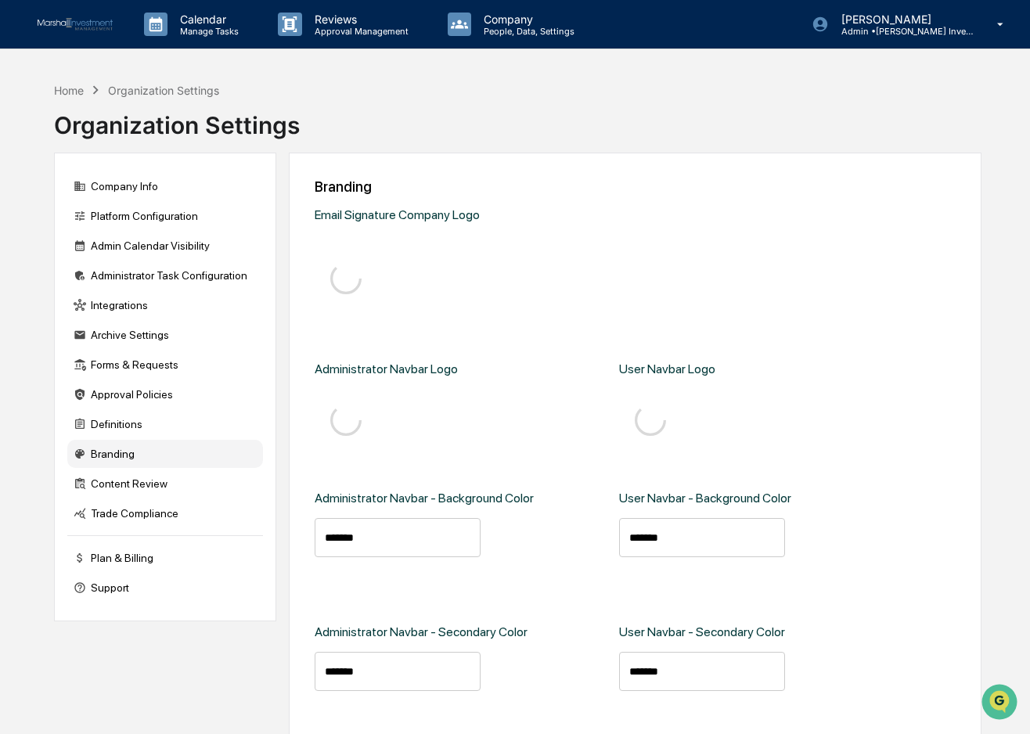
type input "*******"
type input "****"
type input "*******"
type input "****"
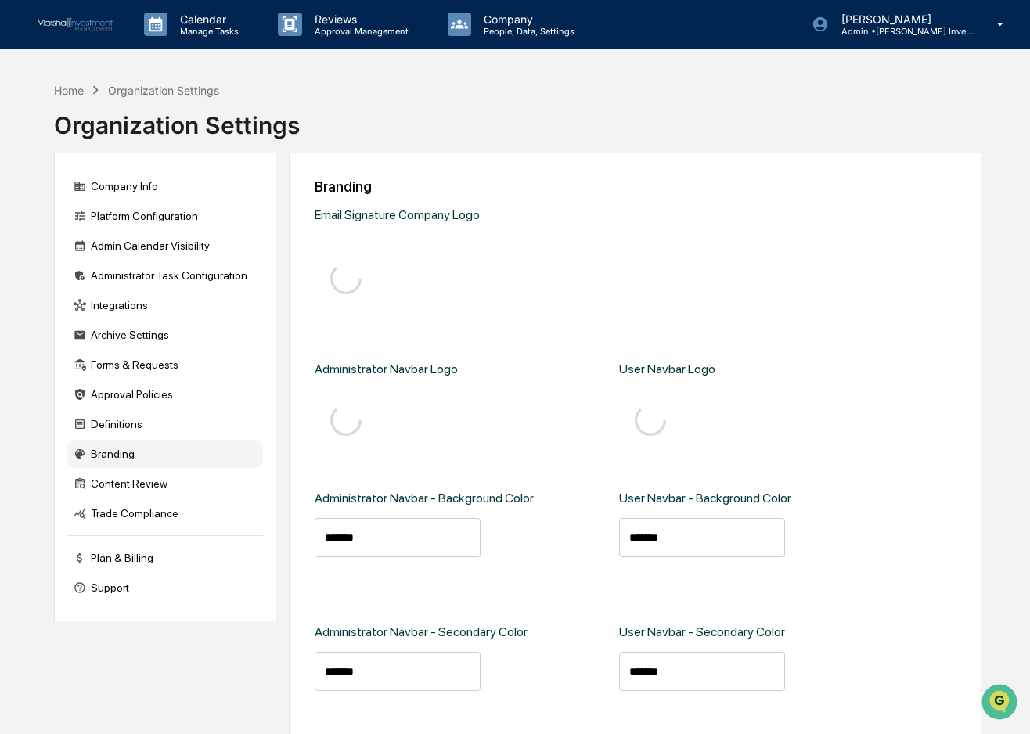
type input "*******"
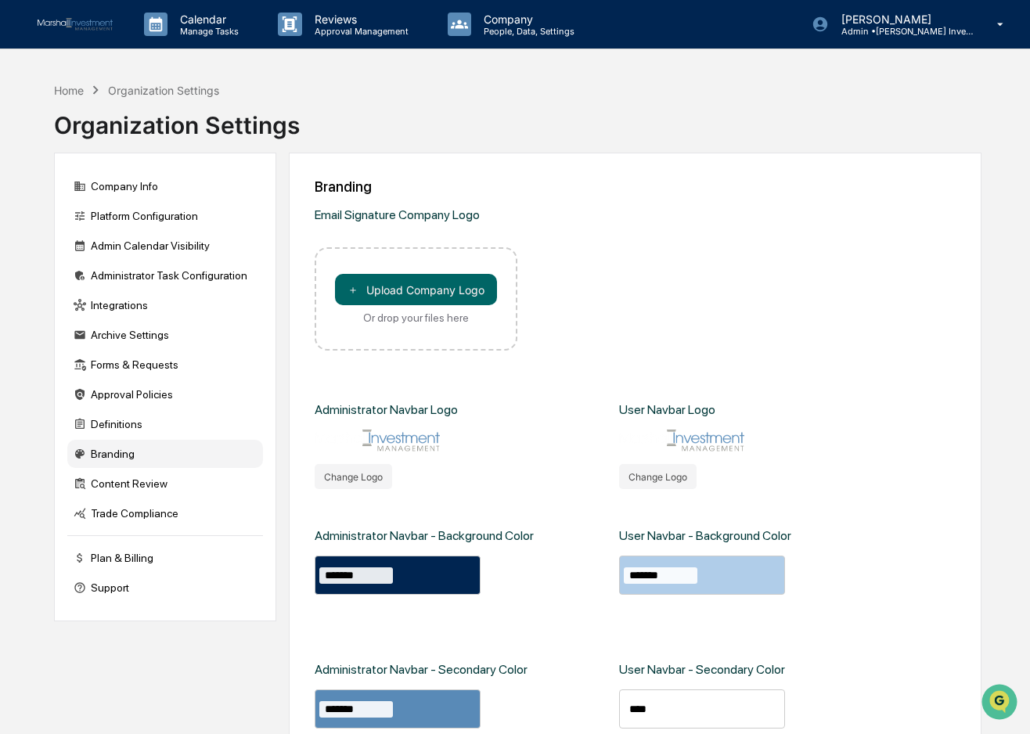
click at [400, 440] on img at bounding box center [377, 441] width 125 height 22
click at [138, 186] on div "Company Info" at bounding box center [165, 186] width 196 height 28
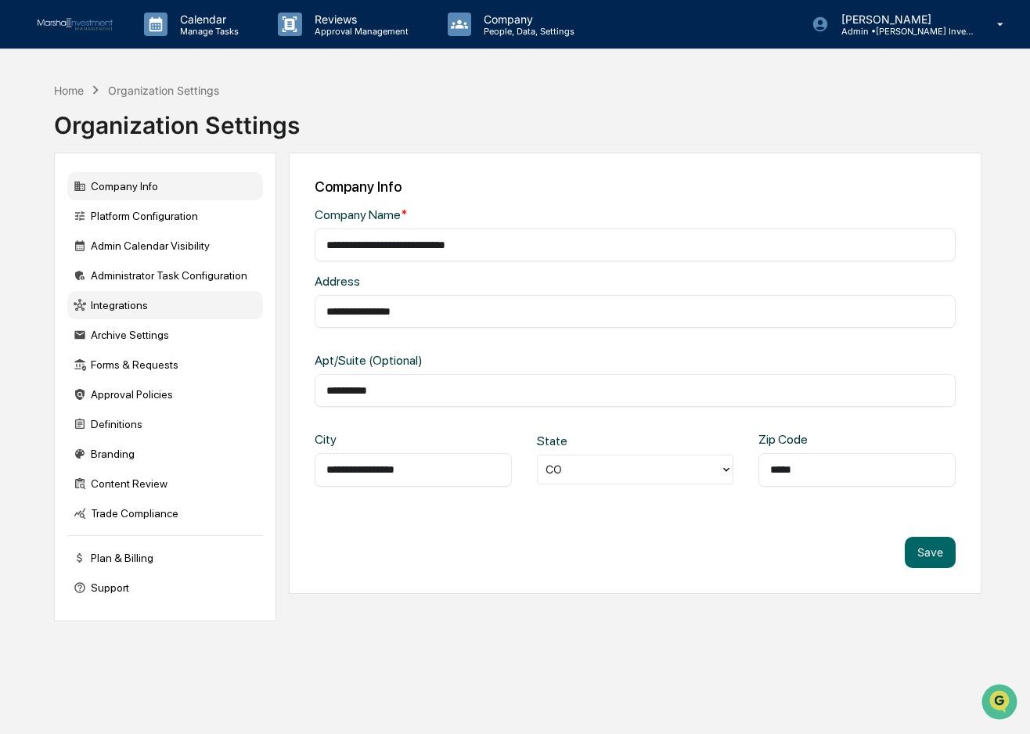
click at [134, 309] on div "Integrations" at bounding box center [165, 305] width 196 height 28
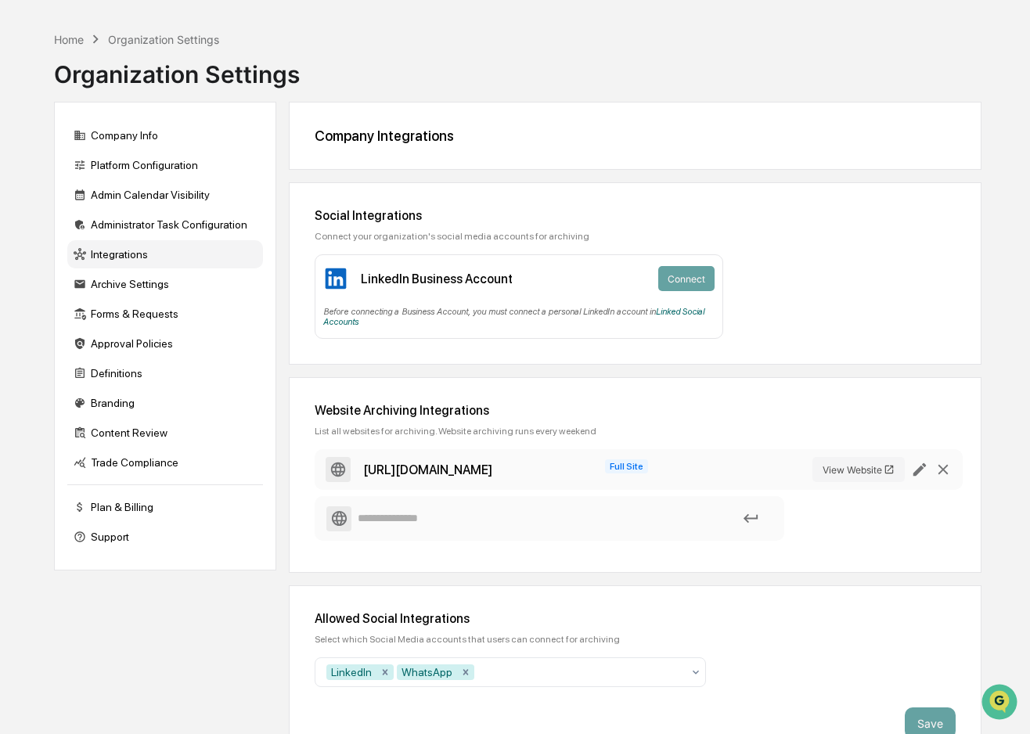
scroll to position [82, 0]
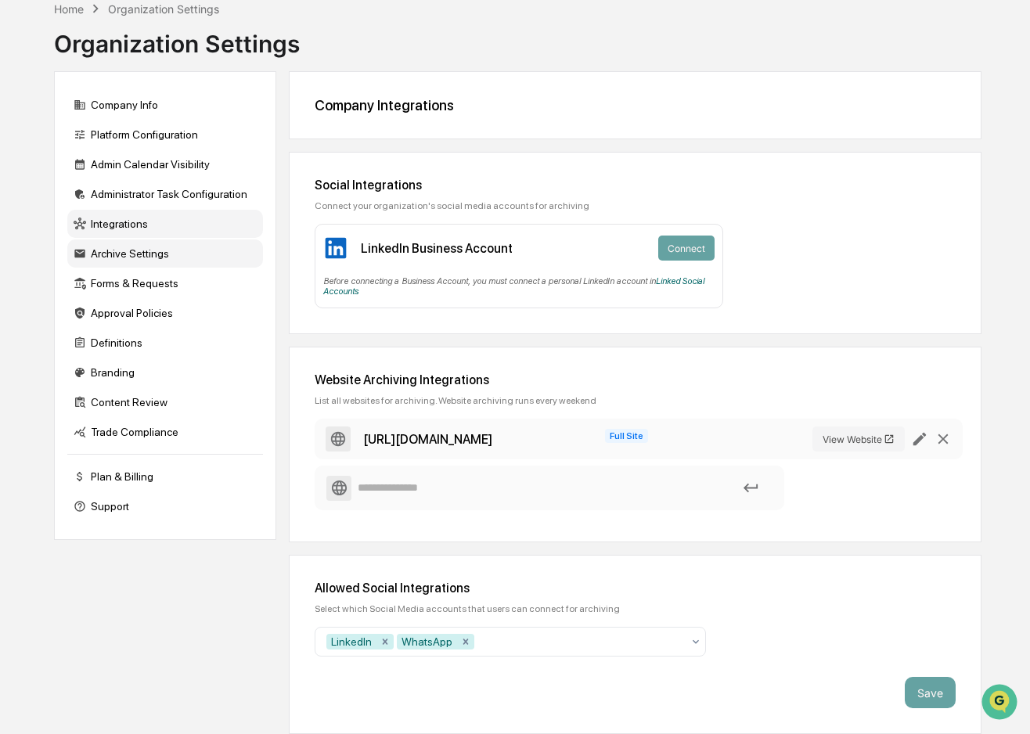
click at [125, 254] on div "Archive Settings" at bounding box center [165, 254] width 196 height 28
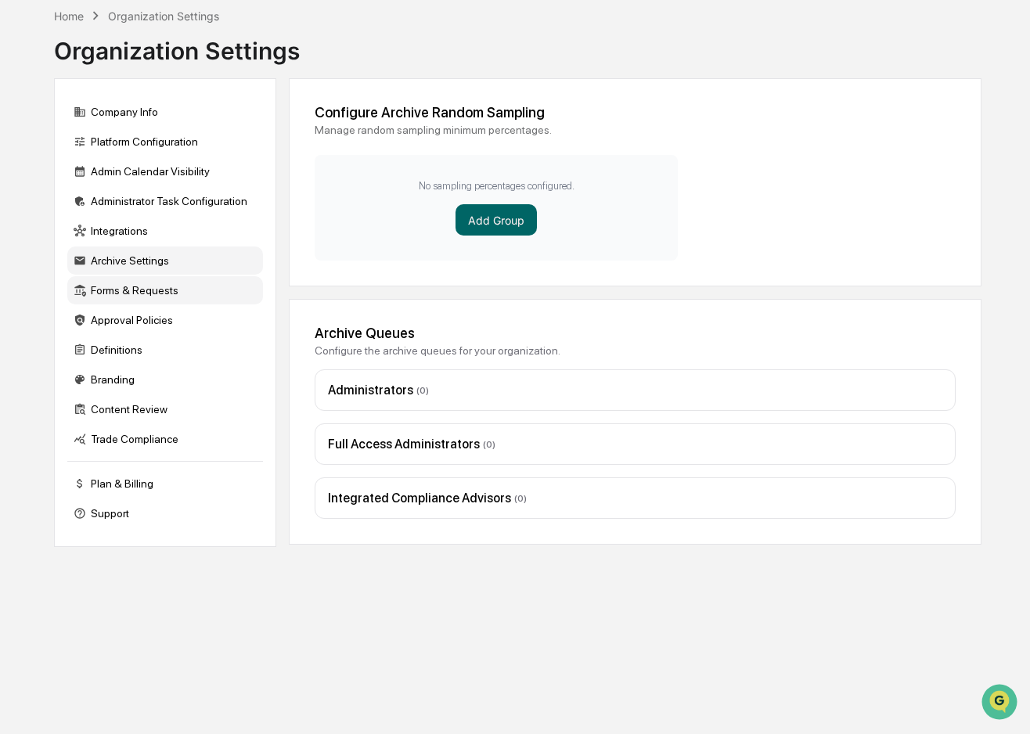
click at [134, 289] on div "Forms & Requests" at bounding box center [165, 290] width 196 height 28
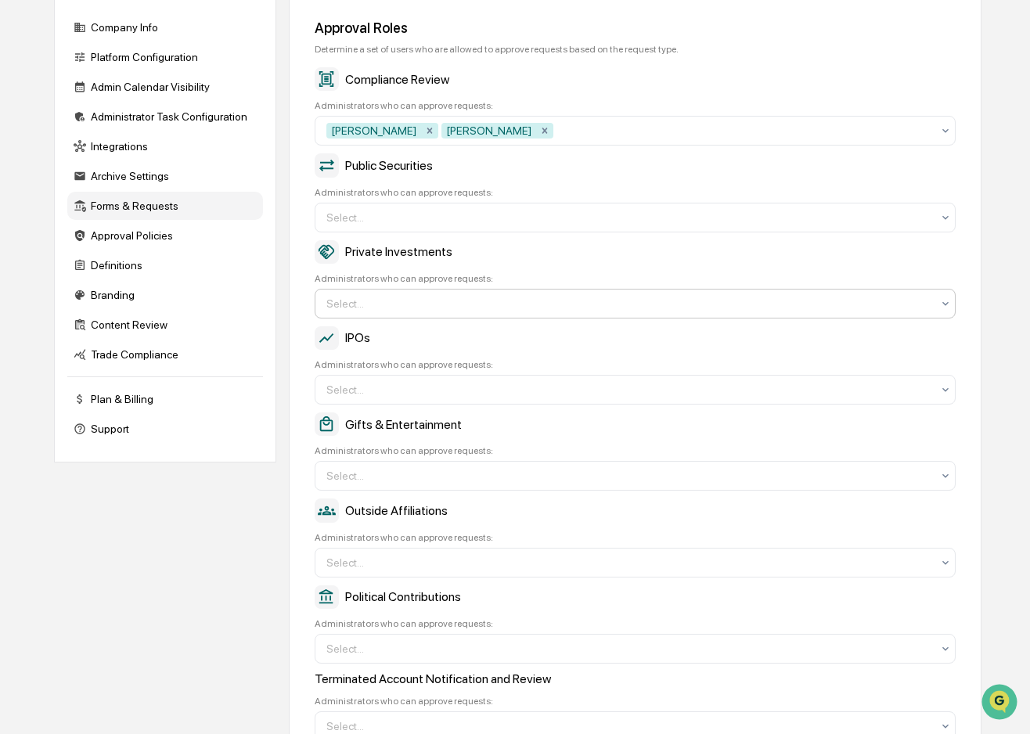
scroll to position [142, 0]
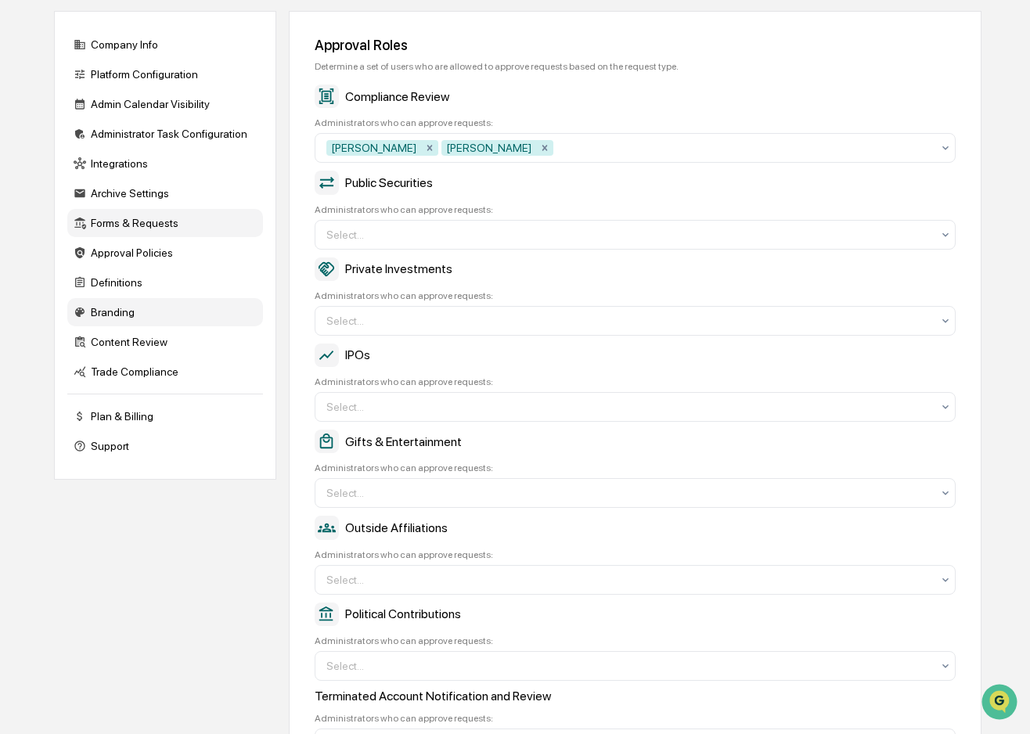
click at [125, 321] on div "Branding" at bounding box center [165, 312] width 196 height 28
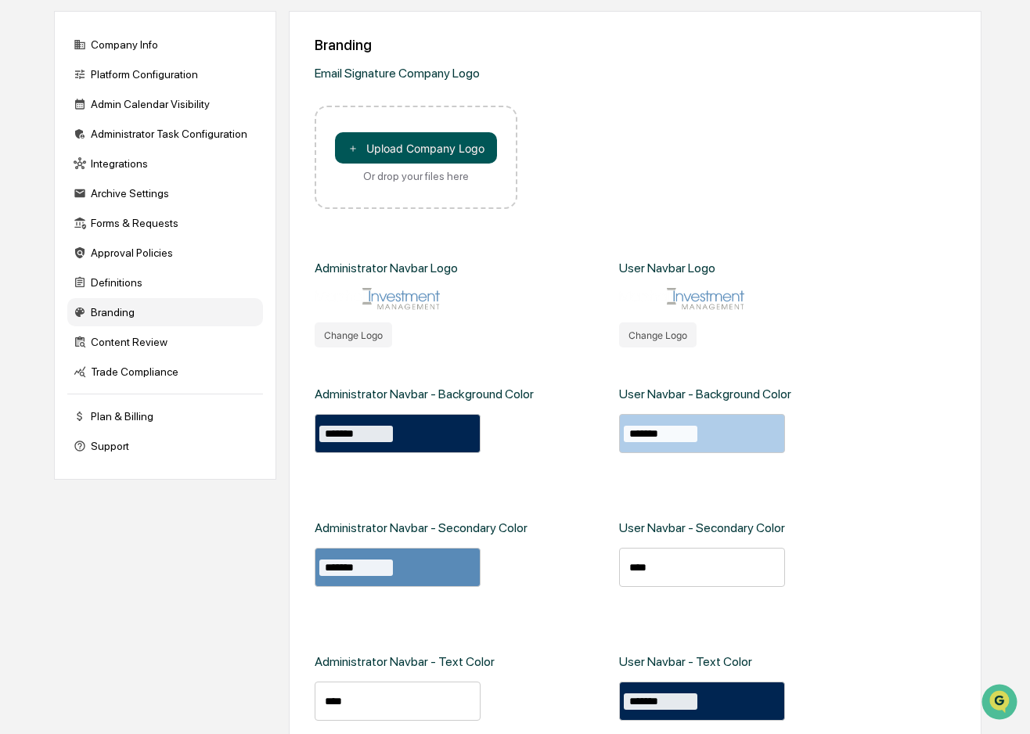
click at [470, 149] on button "＋ Upload Company Logo" at bounding box center [416, 147] width 162 height 31
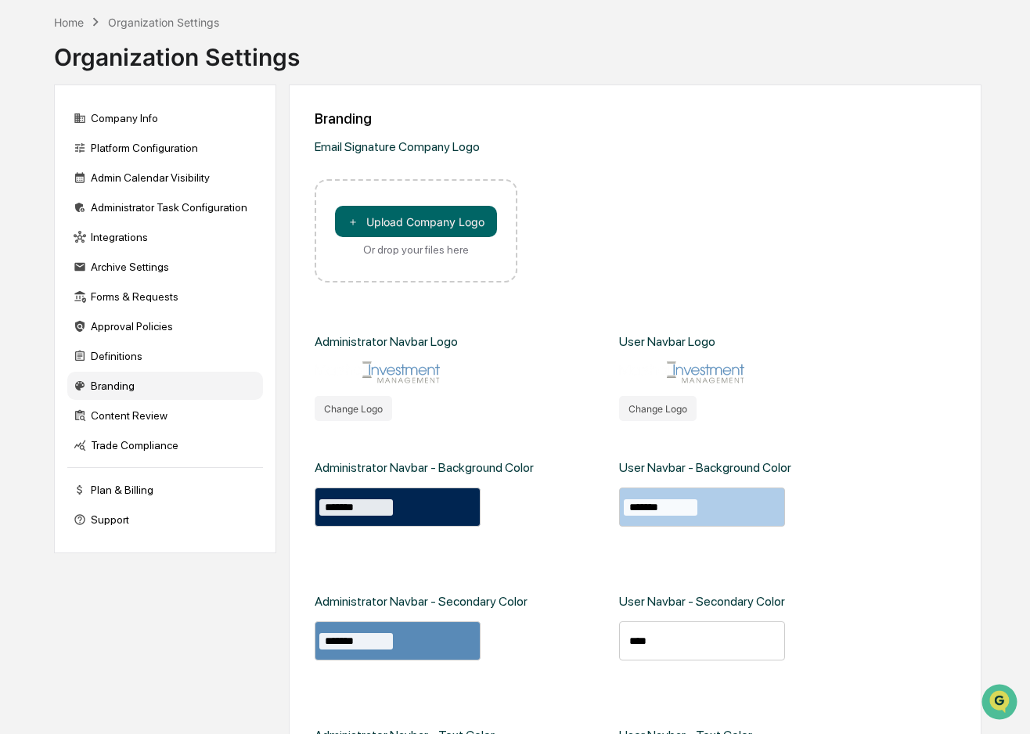
scroll to position [45, 0]
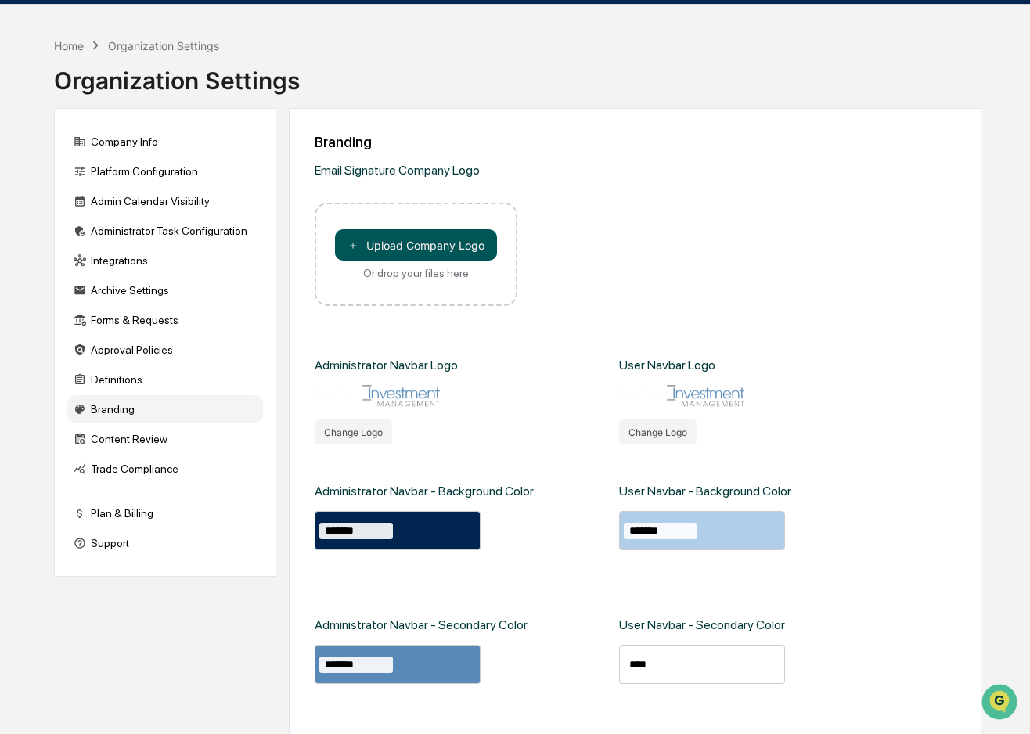
click at [438, 245] on button "＋ Upload Company Logo" at bounding box center [416, 244] width 162 height 31
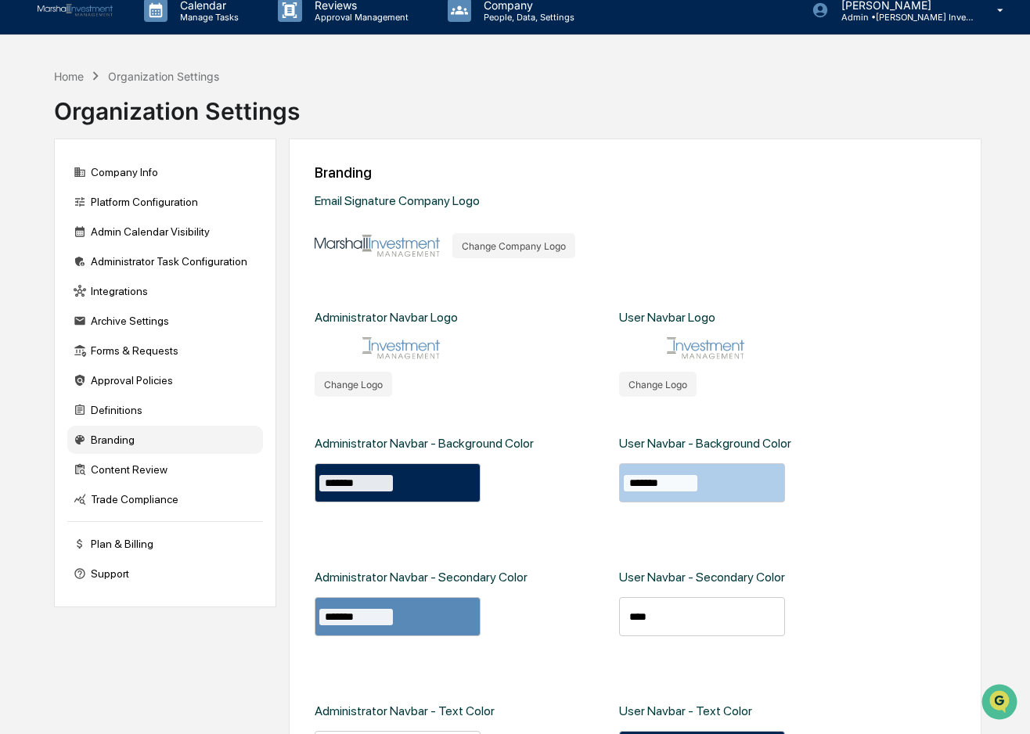
scroll to position [0, 0]
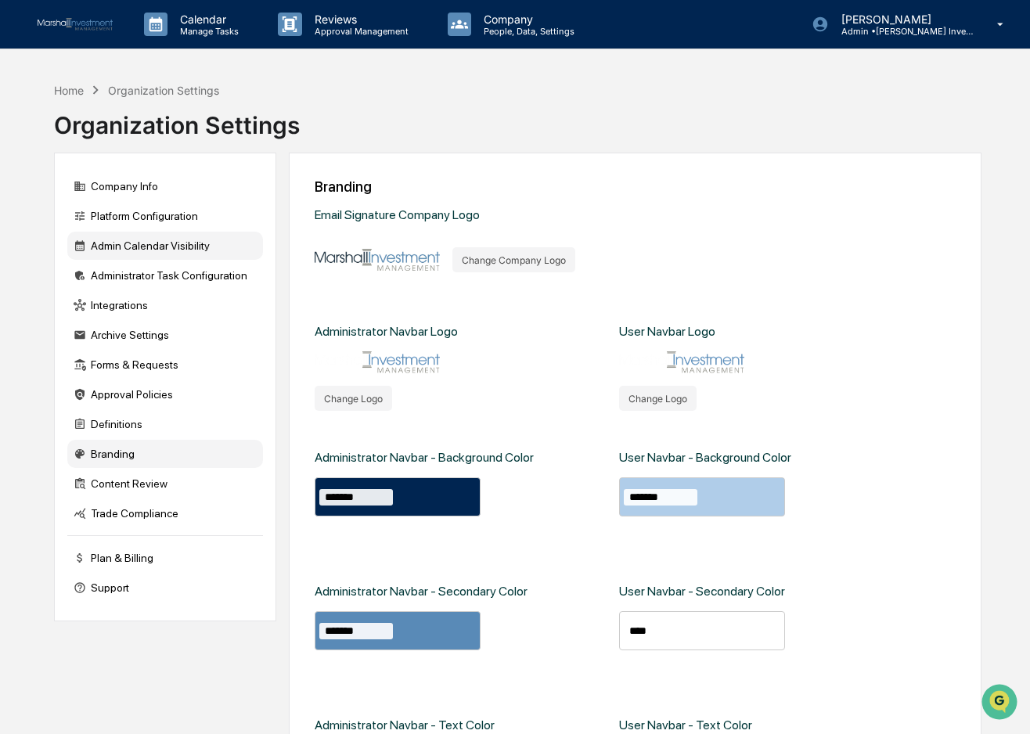
click at [112, 240] on div "Admin Calendar Visibility" at bounding box center [165, 246] width 196 height 28
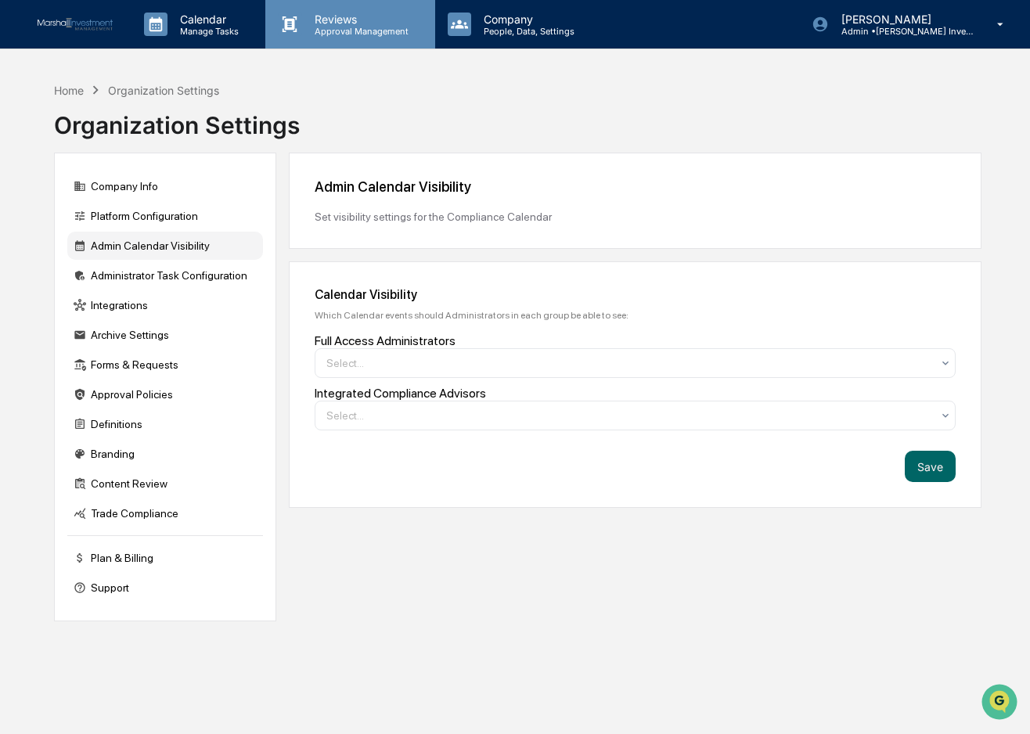
click at [334, 32] on p "Approval Management" at bounding box center [359, 31] width 114 height 11
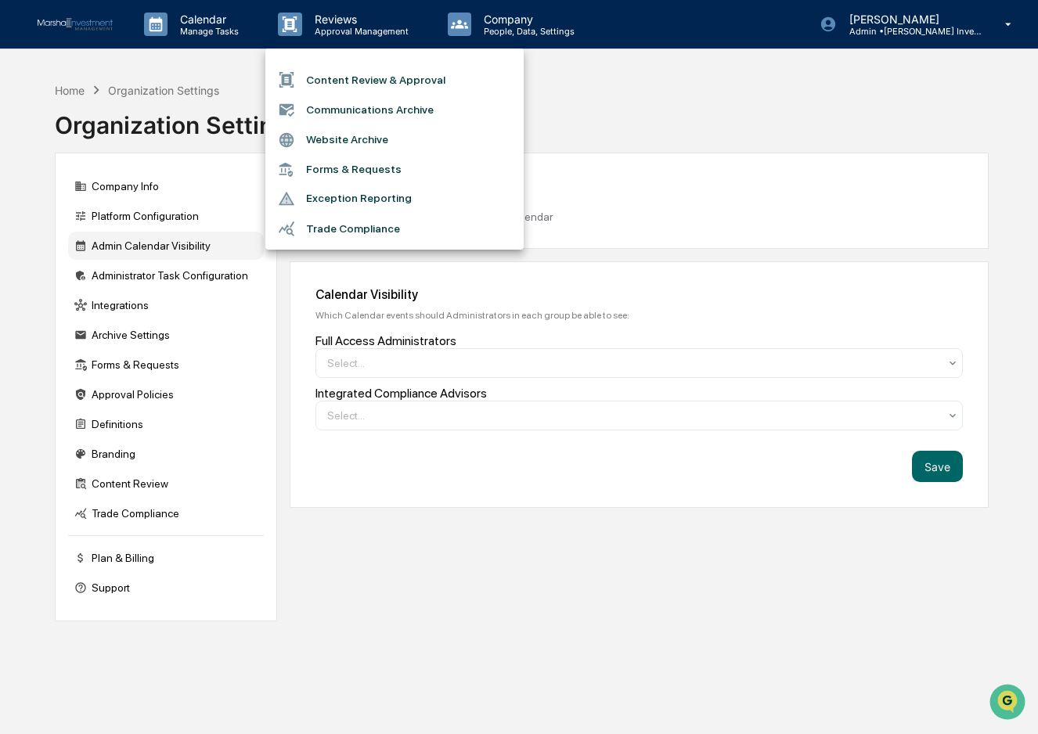
click at [373, 233] on li "Trade Compliance" at bounding box center [394, 229] width 258 height 30
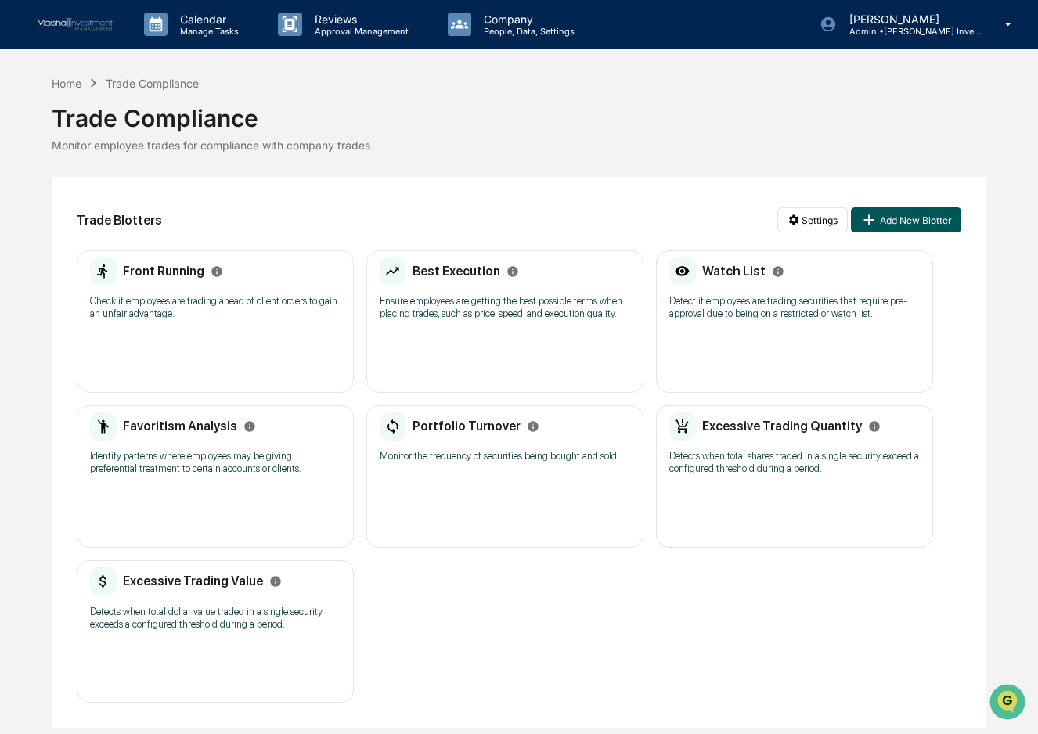
click at [906, 220] on button "Add New Blotter" at bounding box center [906, 219] width 110 height 25
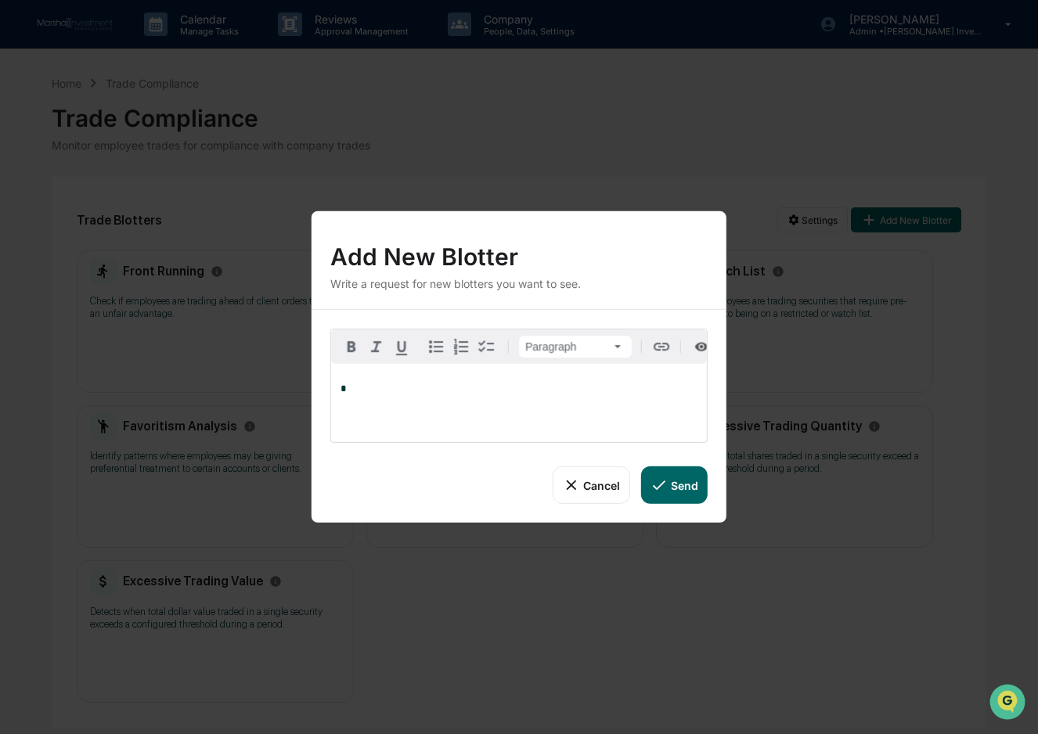
click at [589, 485] on button "Cancel" at bounding box center [591, 486] width 77 height 38
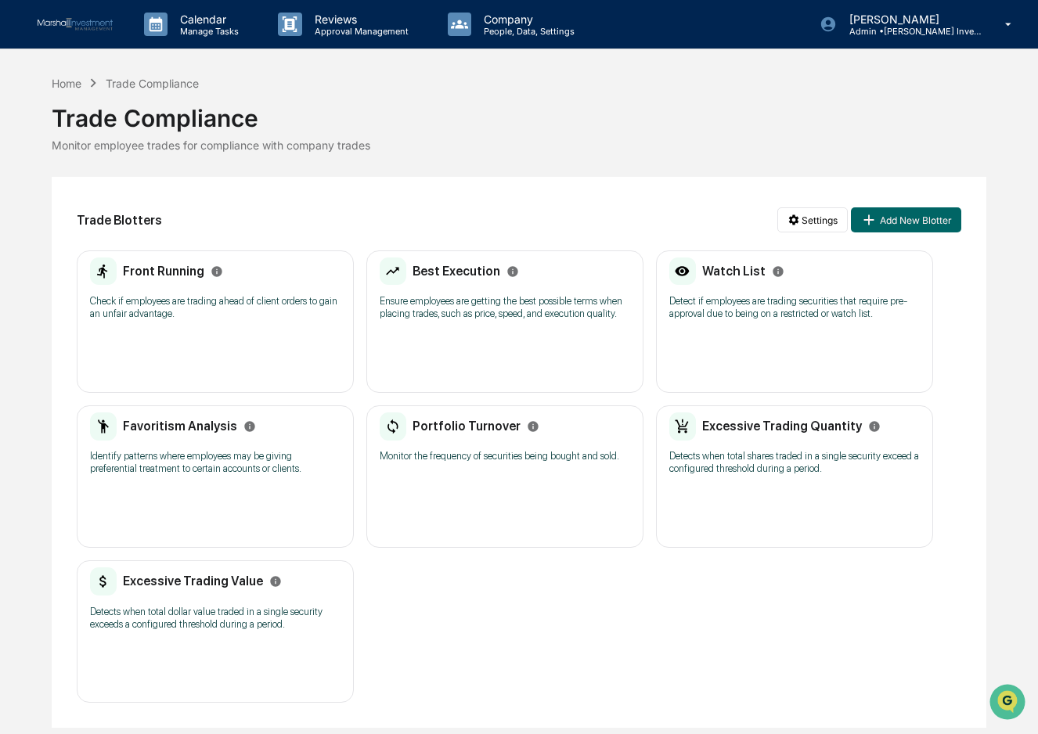
click at [151, 264] on h2 "Front Running" at bounding box center [163, 271] width 81 height 15
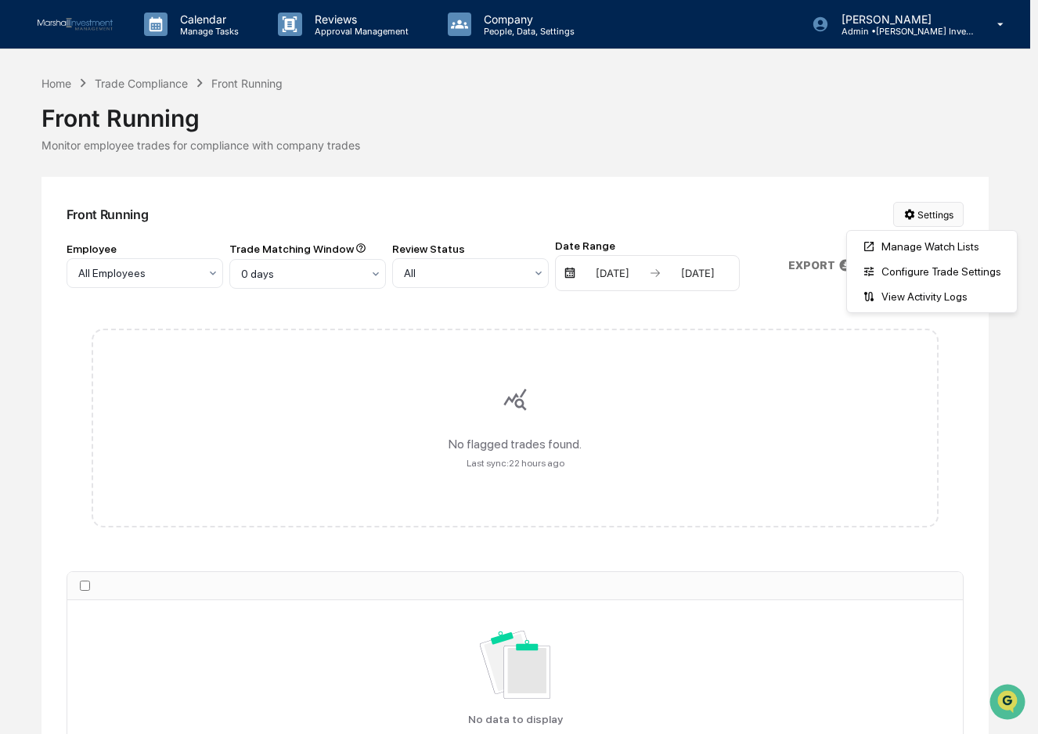
click at [942, 215] on html "Calendar Manage Tasks Reviews Approval Management Company People, Data, Setting…" at bounding box center [519, 367] width 1038 height 734
click at [780, 168] on html "Calendar Manage Tasks Reviews Approval Management Company People, Data, Setting…" at bounding box center [519, 367] width 1038 height 734
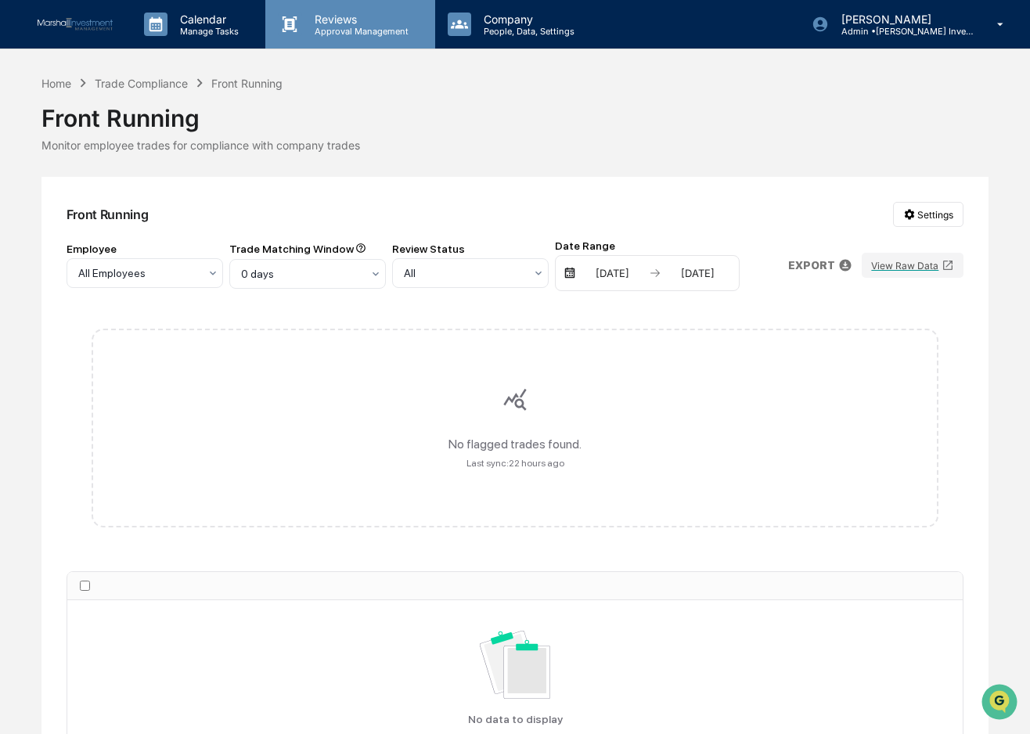
click at [347, 26] on p "Approval Management" at bounding box center [359, 31] width 114 height 11
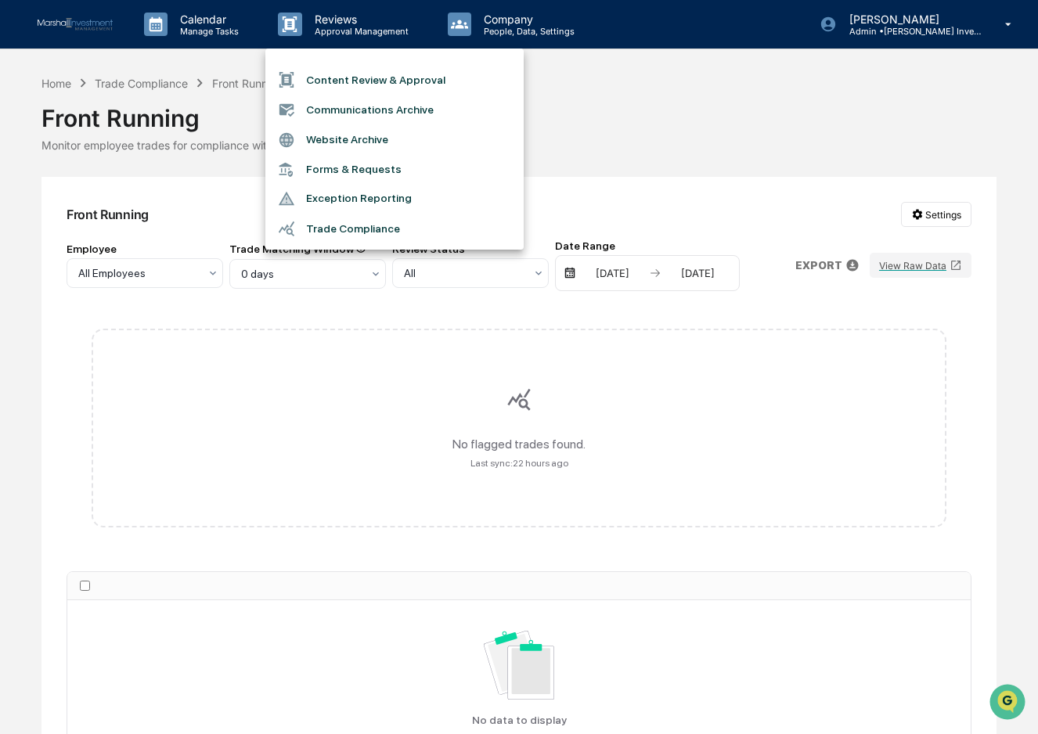
click at [354, 82] on li "Content Review & Approval" at bounding box center [394, 80] width 258 height 30
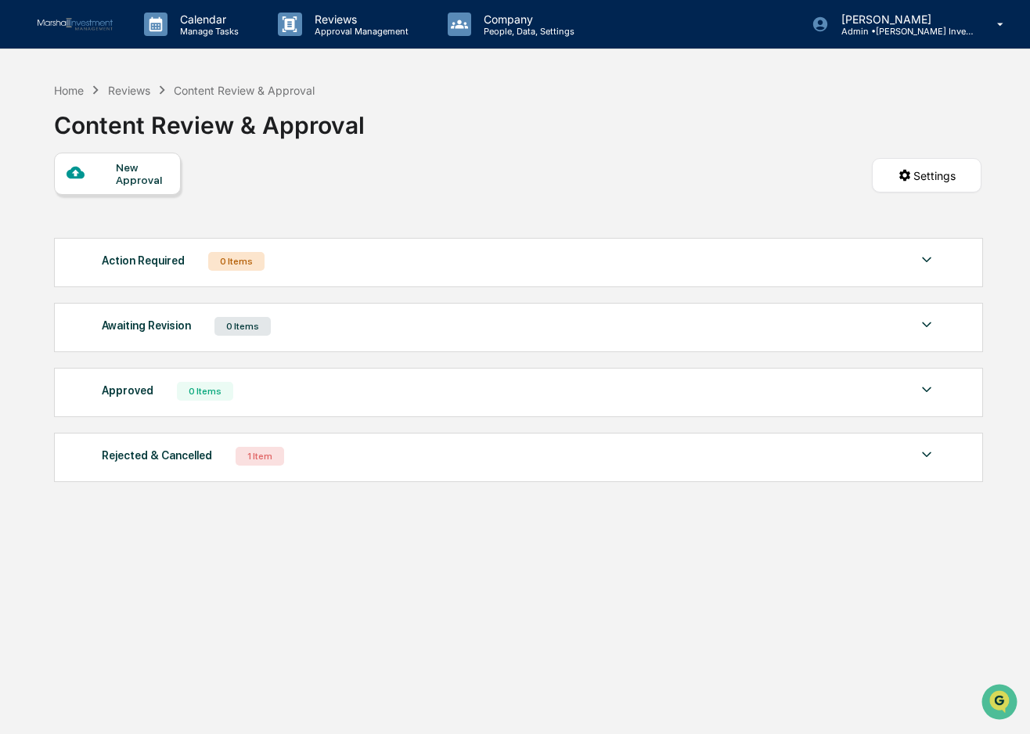
click at [119, 183] on div "New Approval" at bounding box center [142, 173] width 52 height 25
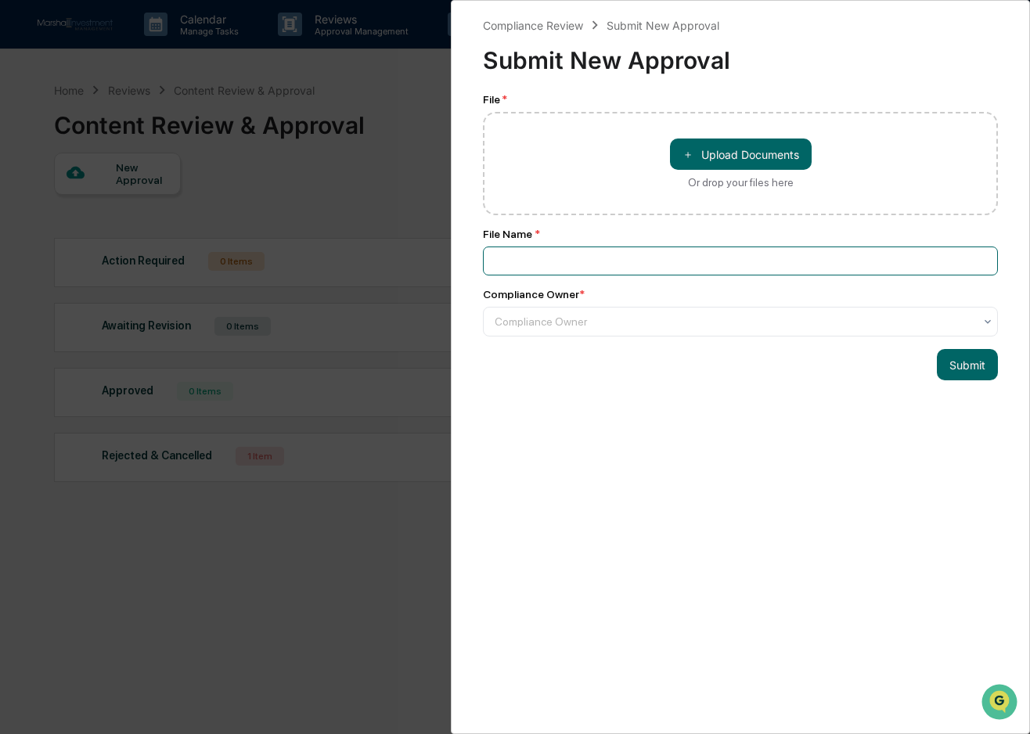
click at [529, 261] on input at bounding box center [740, 261] width 515 height 29
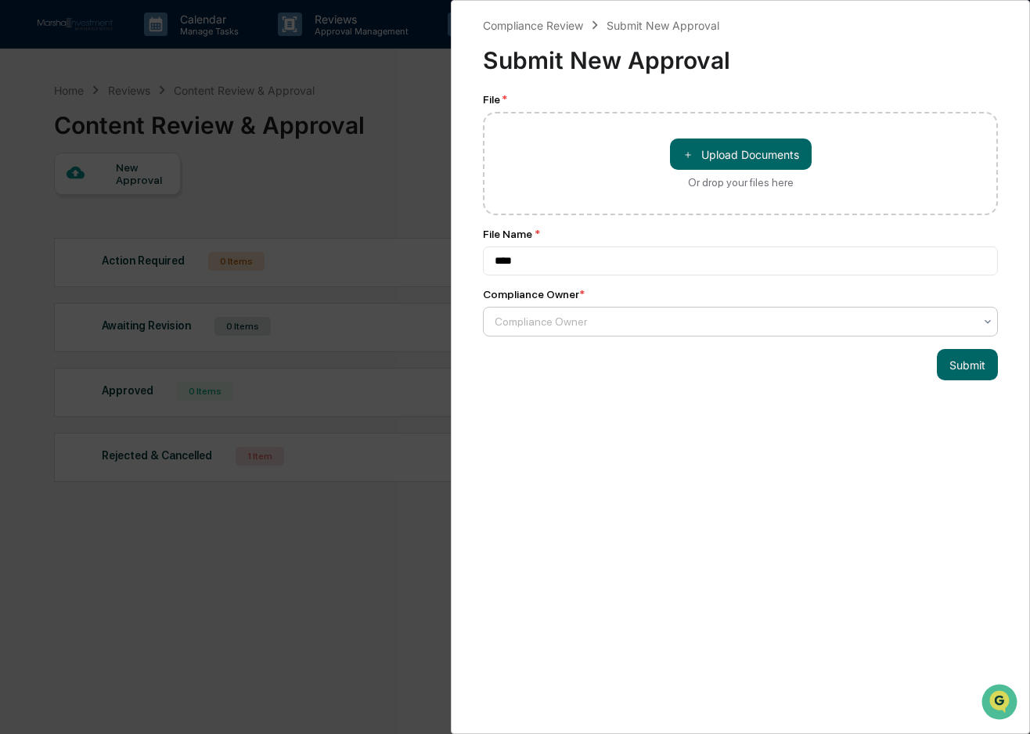
click at [633, 322] on div at bounding box center [734, 322] width 479 height 16
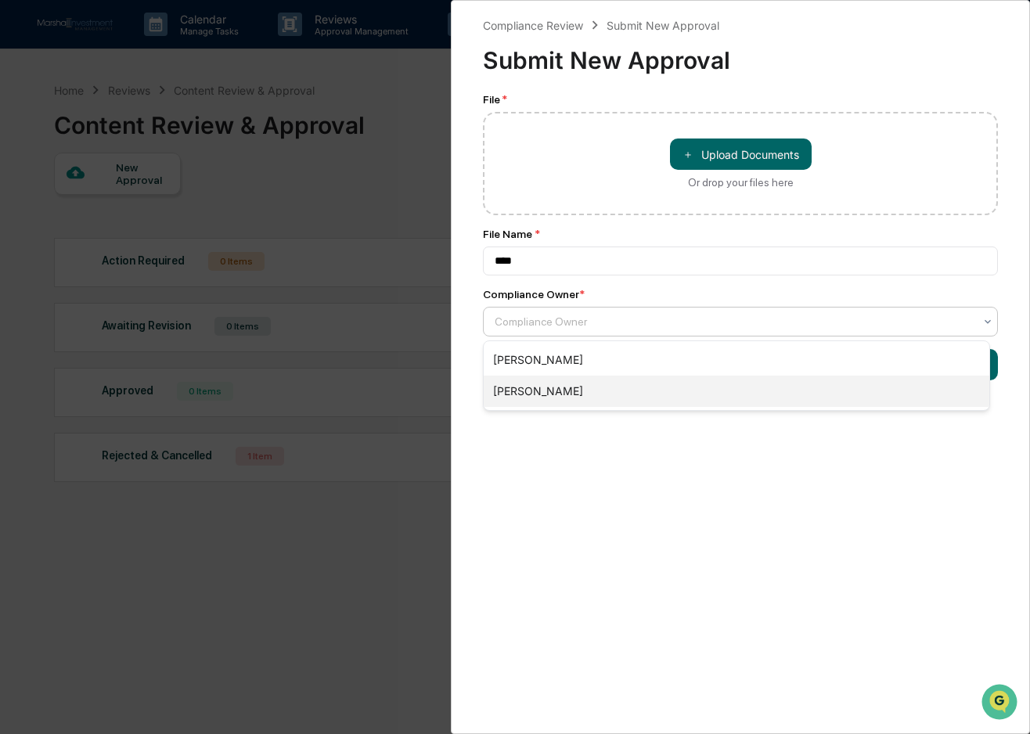
click at [555, 394] on div "[PERSON_NAME]" at bounding box center [737, 391] width 506 height 31
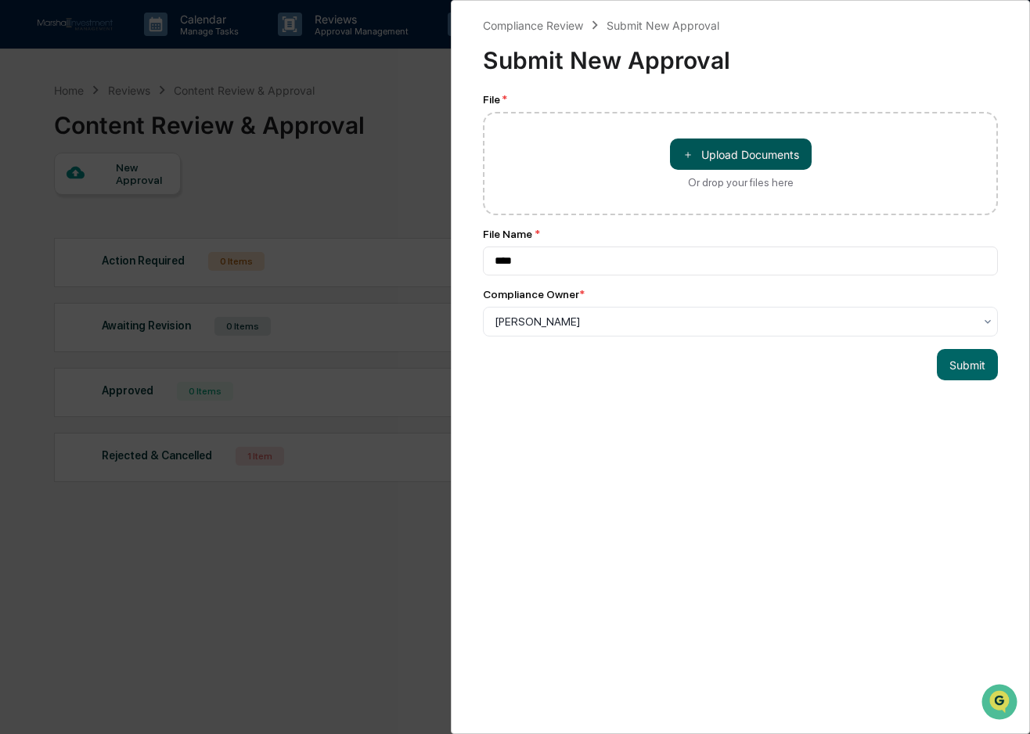
click at [757, 159] on button "＋ Upload Documents" at bounding box center [741, 154] width 142 height 31
type input "**********"
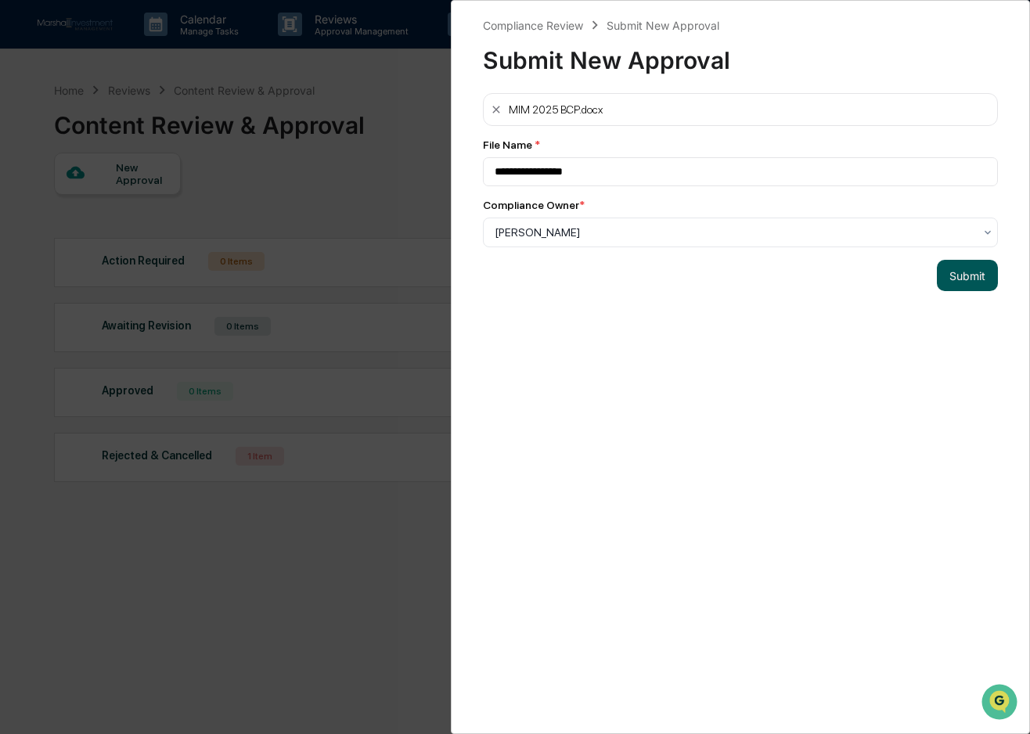
click at [947, 282] on button "Submit" at bounding box center [967, 275] width 61 height 31
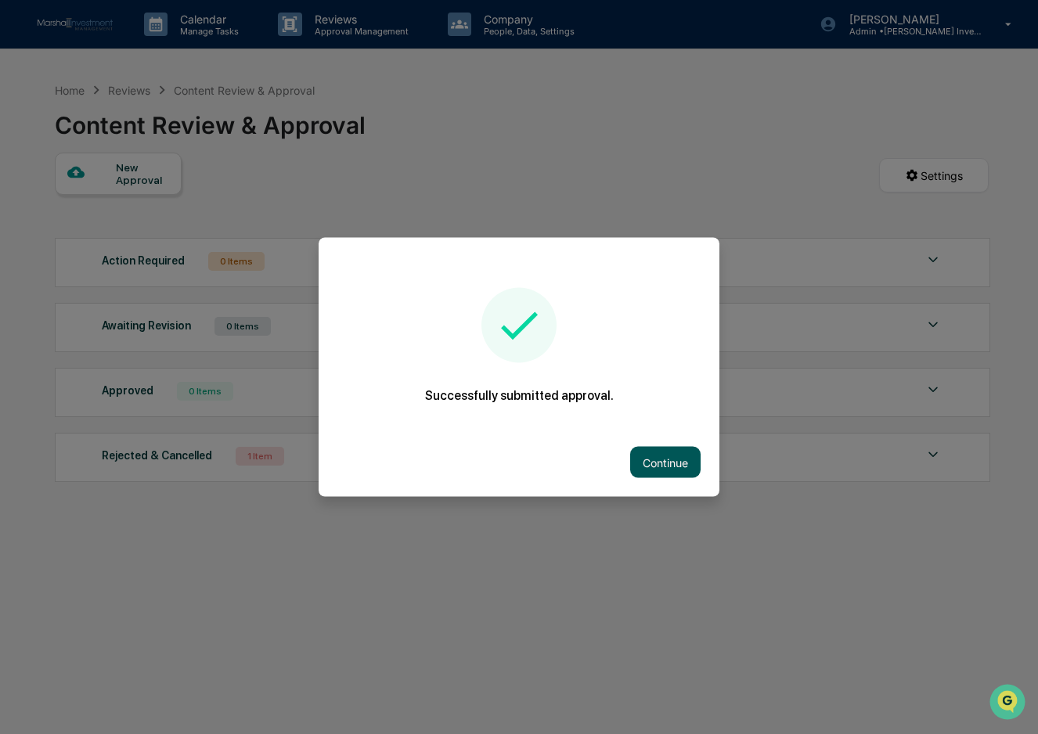
click at [664, 466] on button "Continue" at bounding box center [665, 462] width 70 height 31
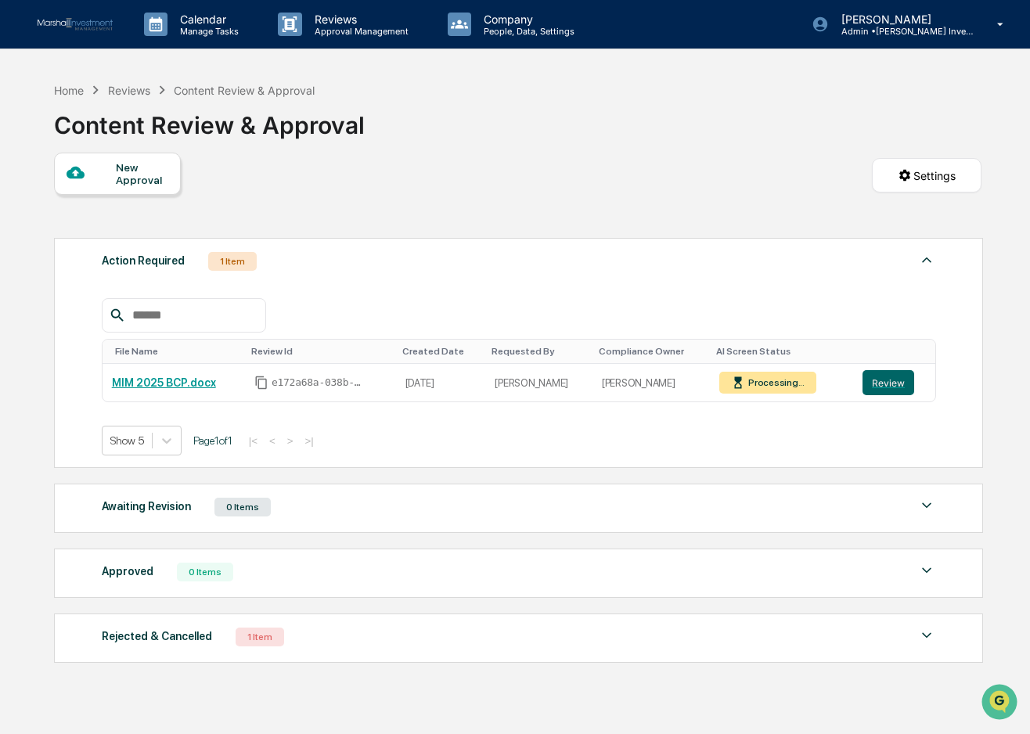
click at [685, 456] on div "Action Required 1 Item File Name Review Id Created Date Requested By Compliance…" at bounding box center [518, 353] width 928 height 231
click at [63, 27] on img at bounding box center [75, 24] width 75 height 13
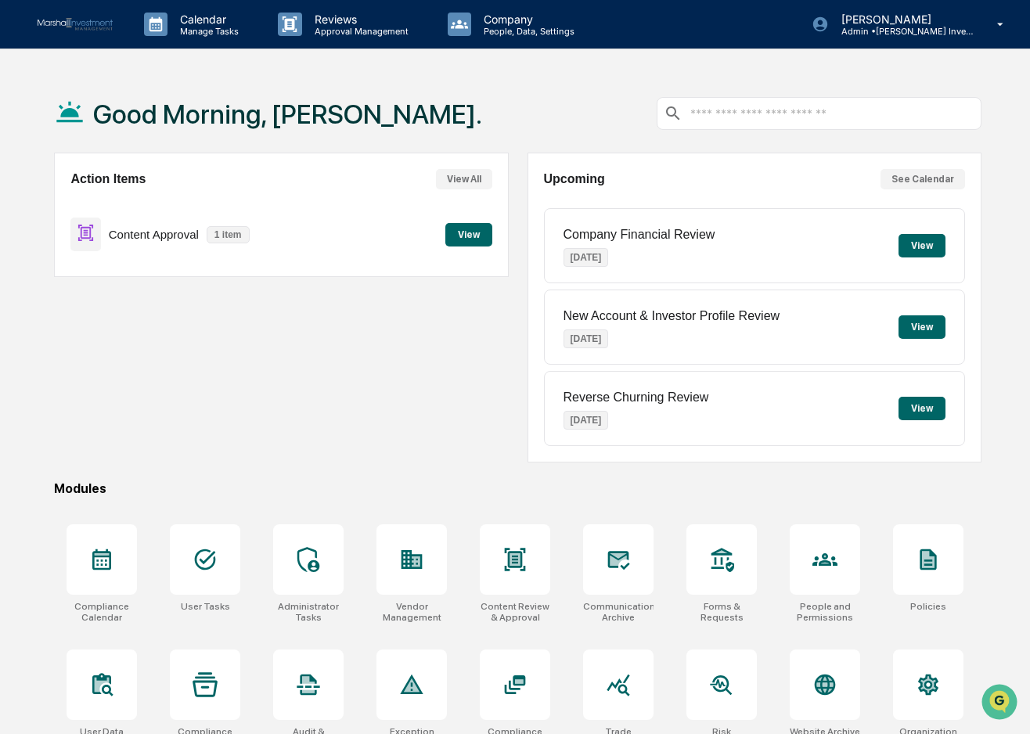
click at [462, 234] on button "View" at bounding box center [468, 234] width 47 height 23
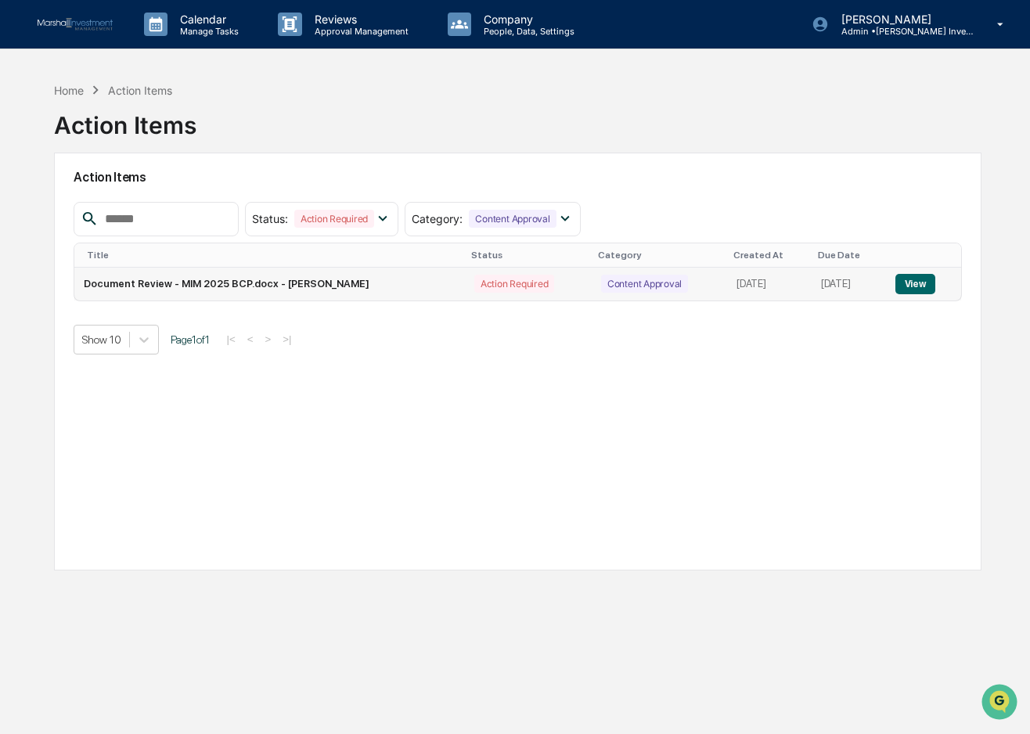
click at [921, 279] on button "View" at bounding box center [916, 284] width 40 height 20
